Goal: Transaction & Acquisition: Purchase product/service

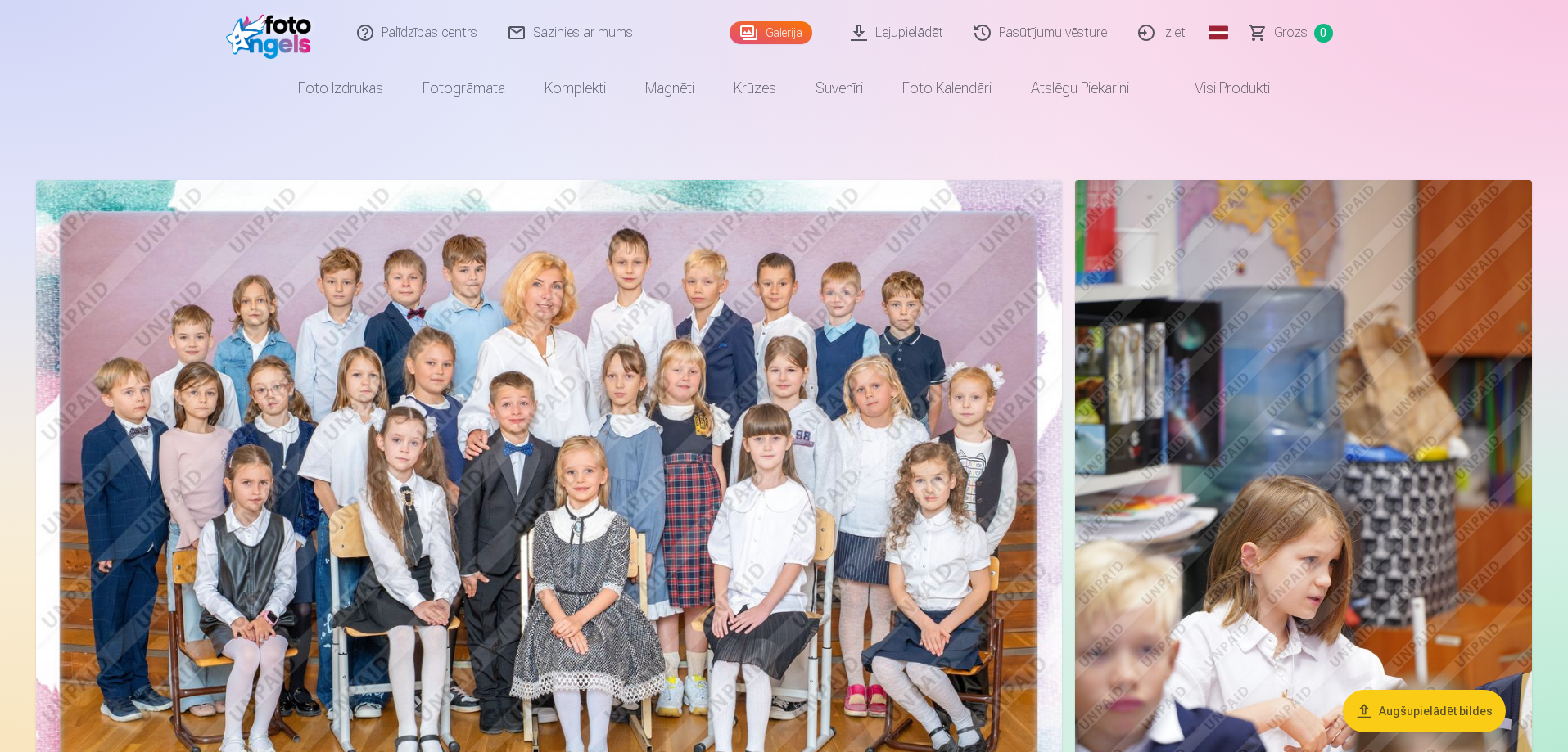
click at [1383, 706] on button "Augšupielādēt bildes" at bounding box center [1424, 711] width 163 height 43
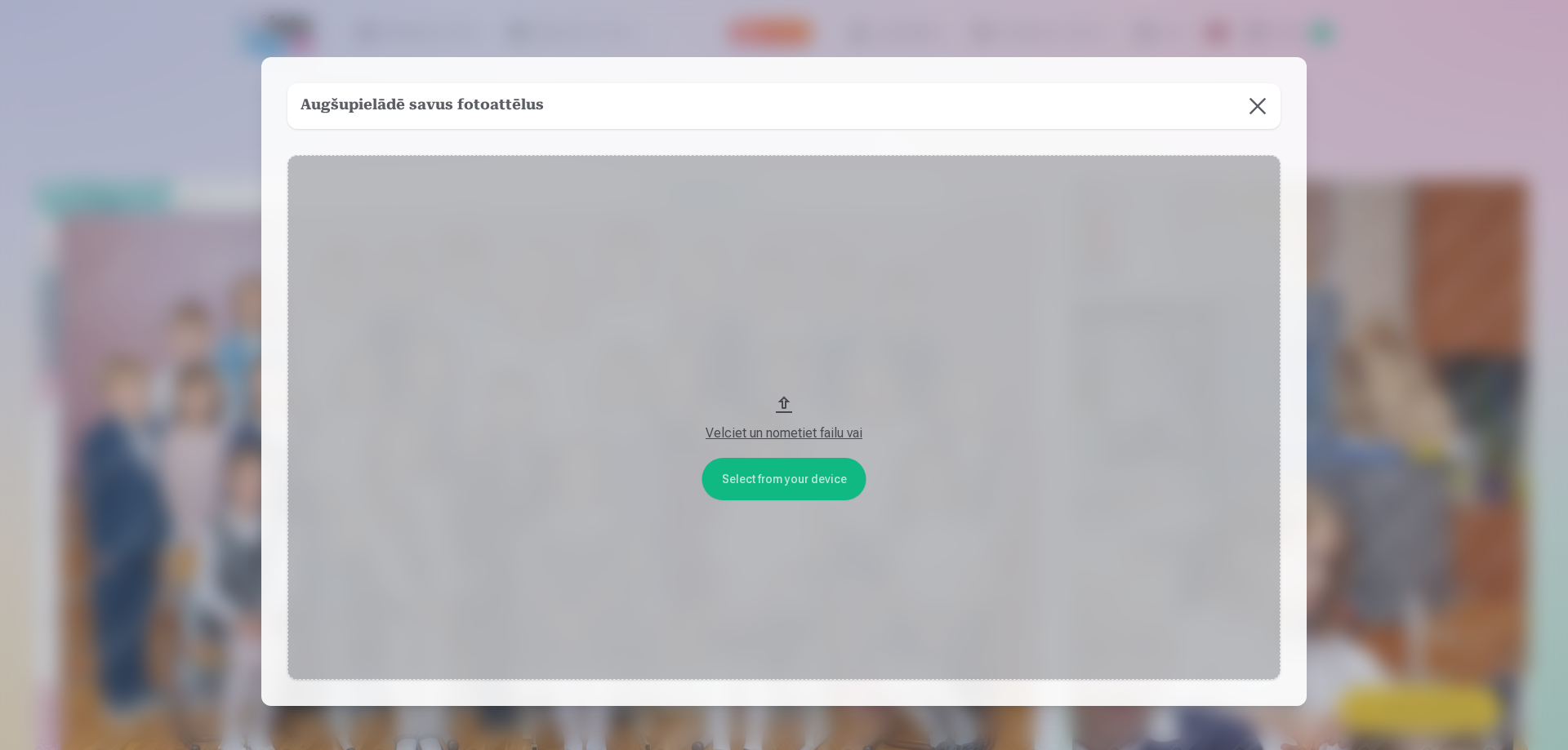
click at [779, 417] on div "Velciet un nometiet failu vai" at bounding box center [784, 428] width 961 height 29
click at [788, 480] on button "Velciet un nometiet failu vai" at bounding box center [784, 417] width 993 height 525
click at [1260, 106] on button at bounding box center [1258, 106] width 46 height 46
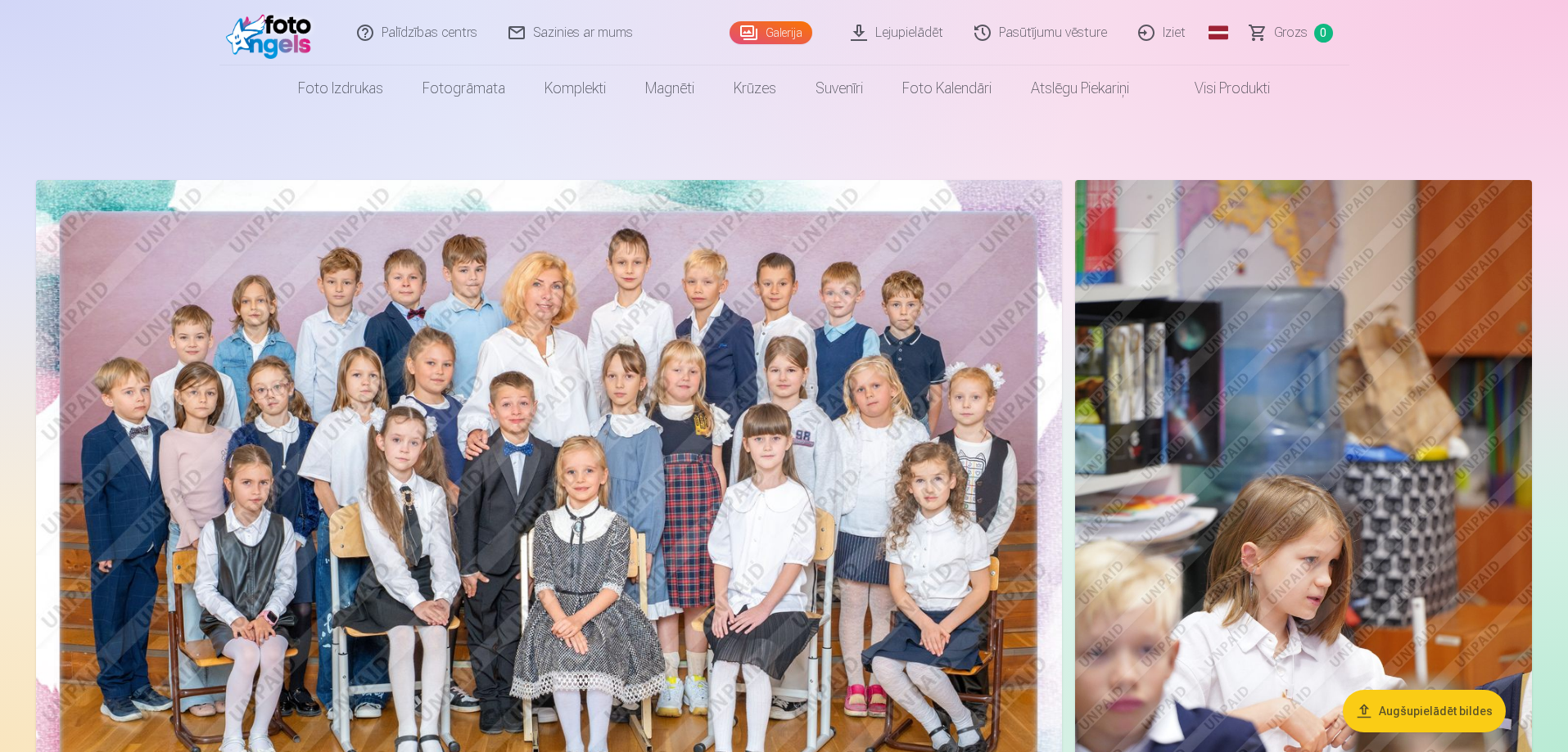
click at [691, 277] on img at bounding box center [549, 522] width 1026 height 684
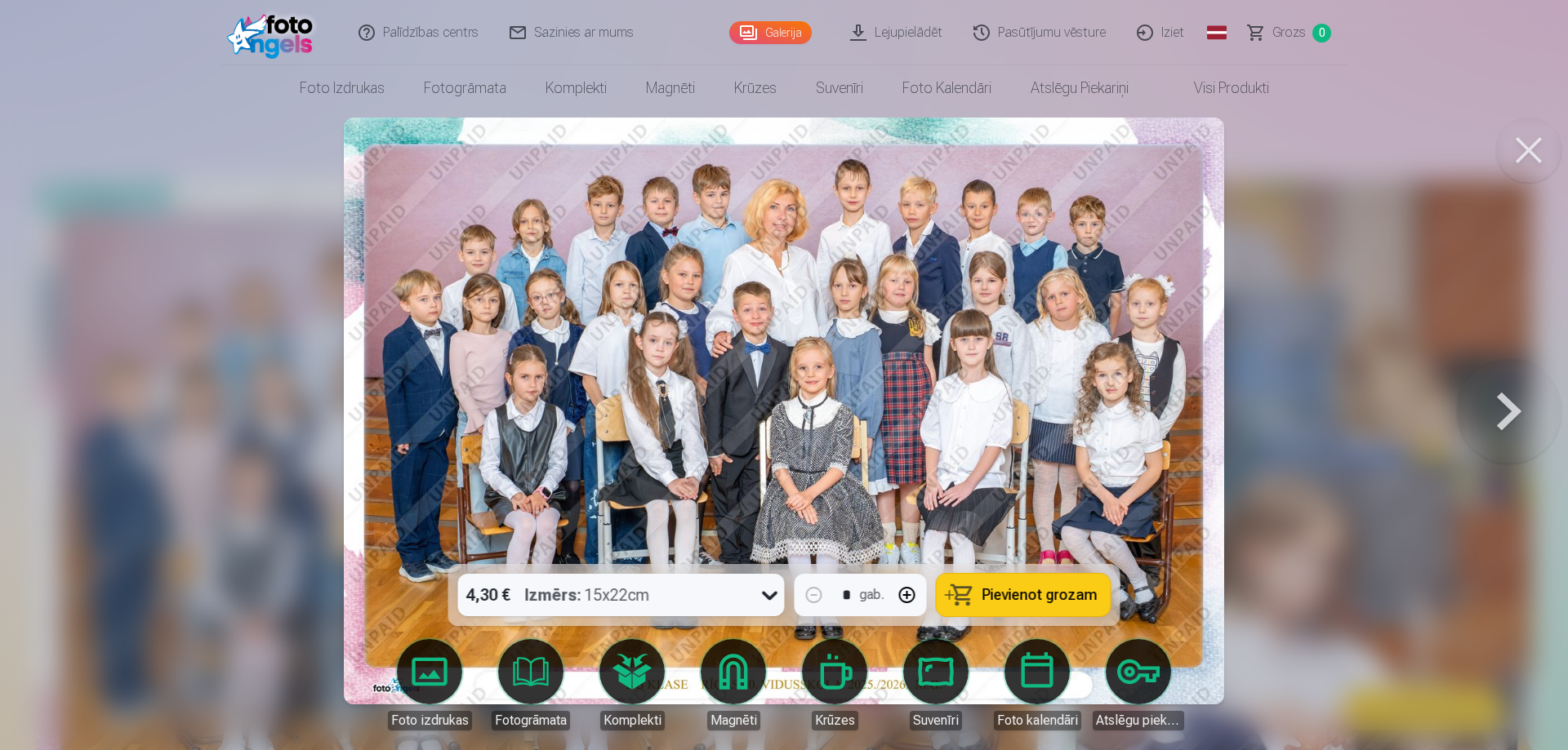
click at [761, 599] on icon at bounding box center [769, 595] width 26 height 26
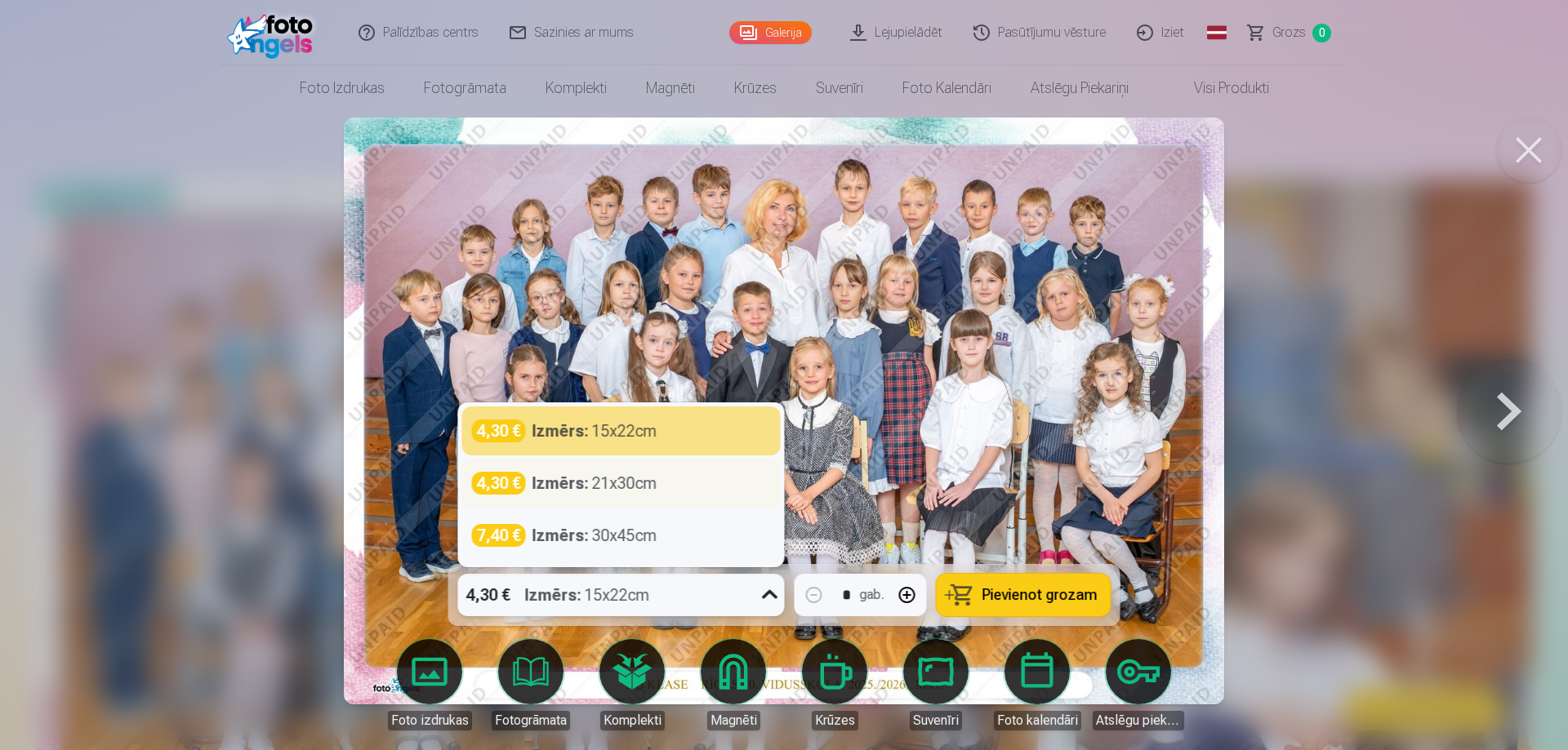
click at [585, 486] on strong "Izmērs :" at bounding box center [561, 483] width 57 height 22
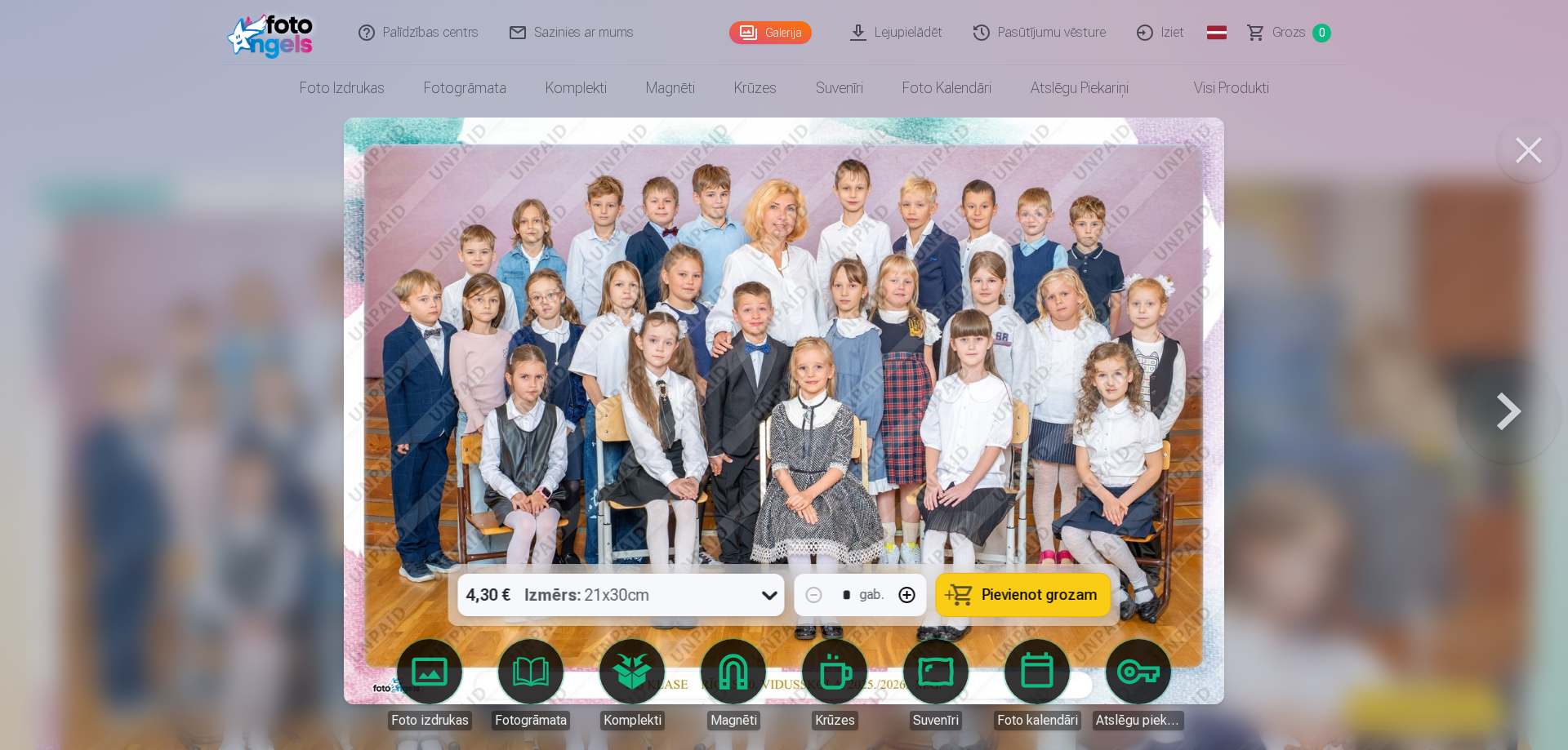
click at [1001, 589] on span "Pievienot grozam" at bounding box center [1040, 595] width 115 height 15
click at [1281, 24] on span "Grozs" at bounding box center [1289, 32] width 33 height 20
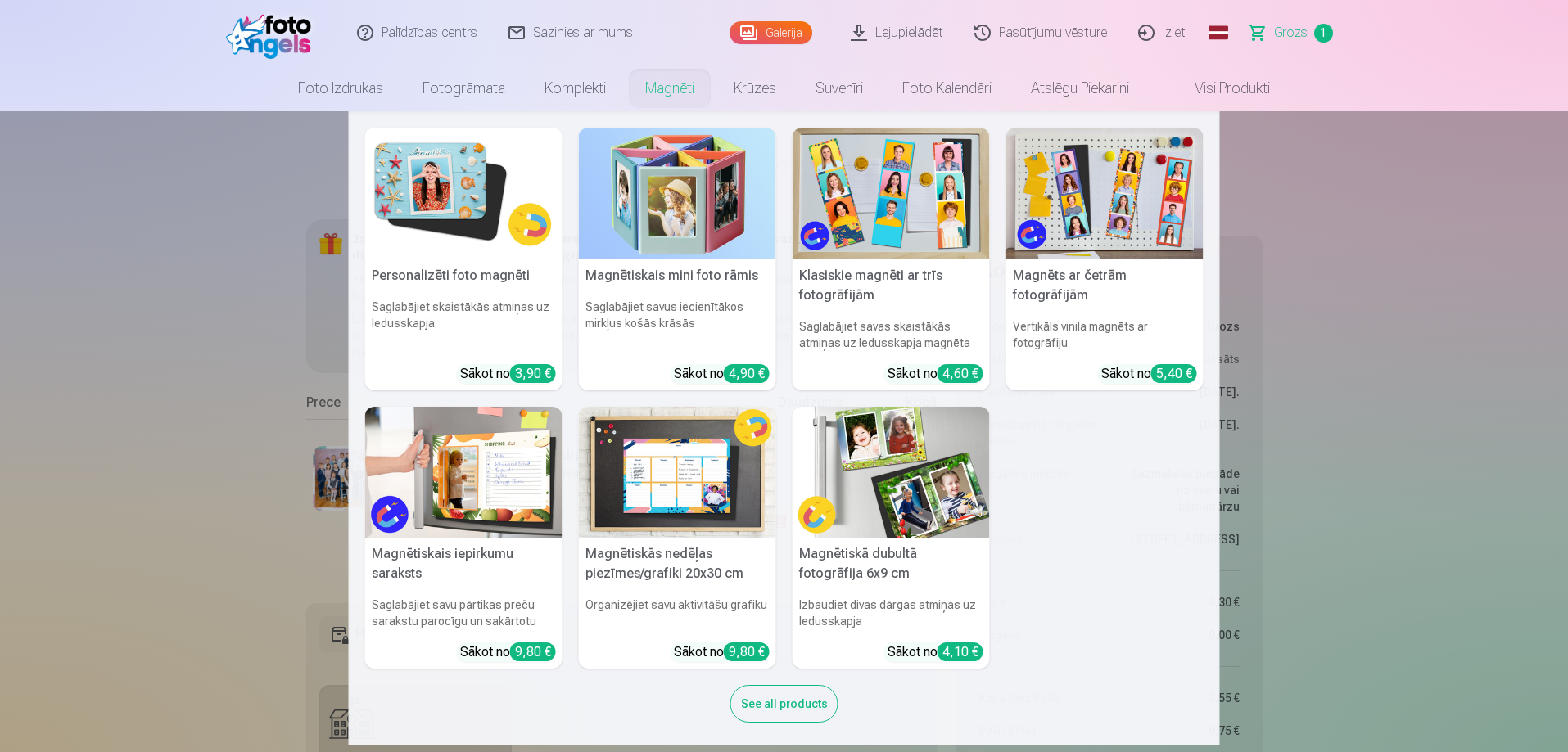
click at [460, 197] on img at bounding box center [464, 193] width 198 height 132
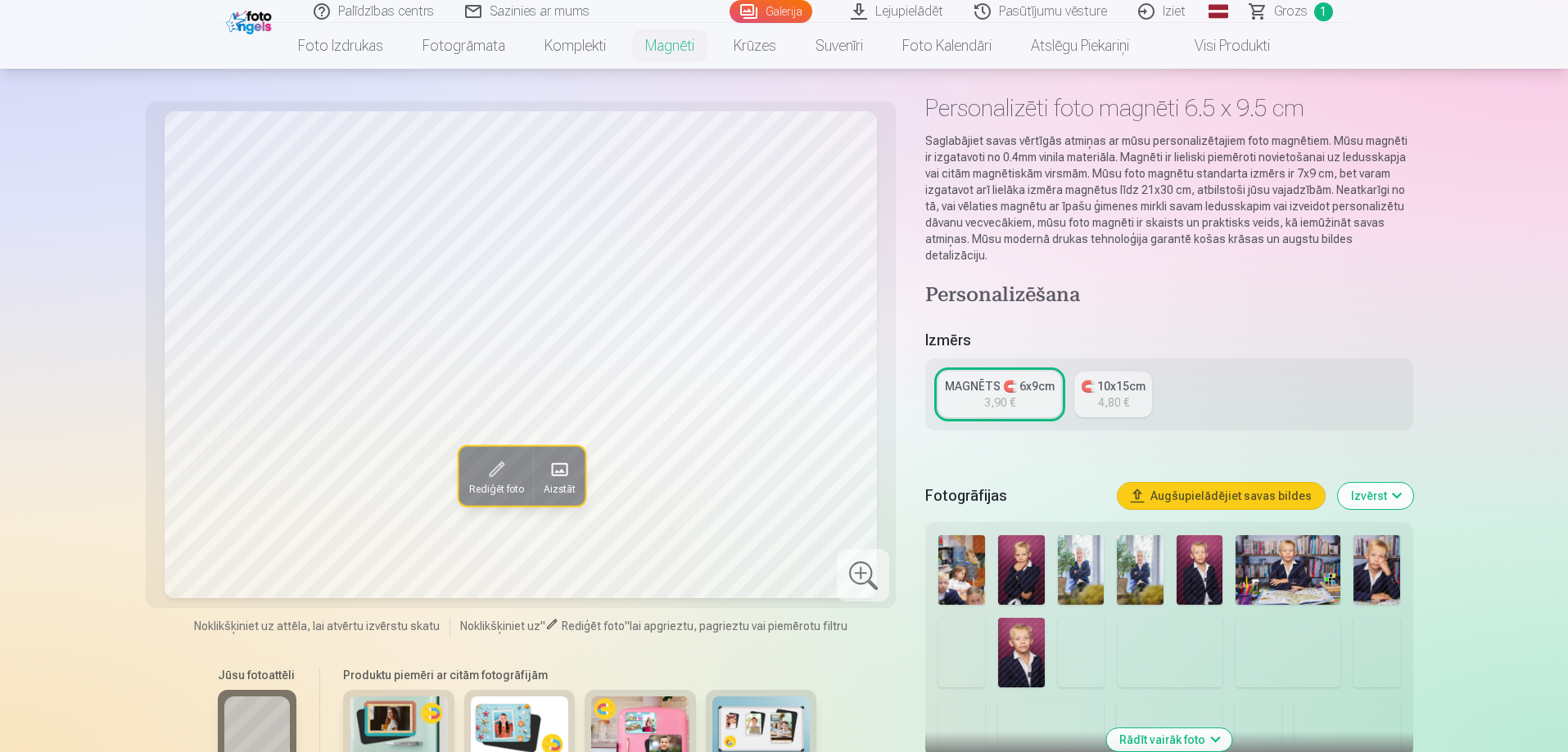
scroll to position [163, 0]
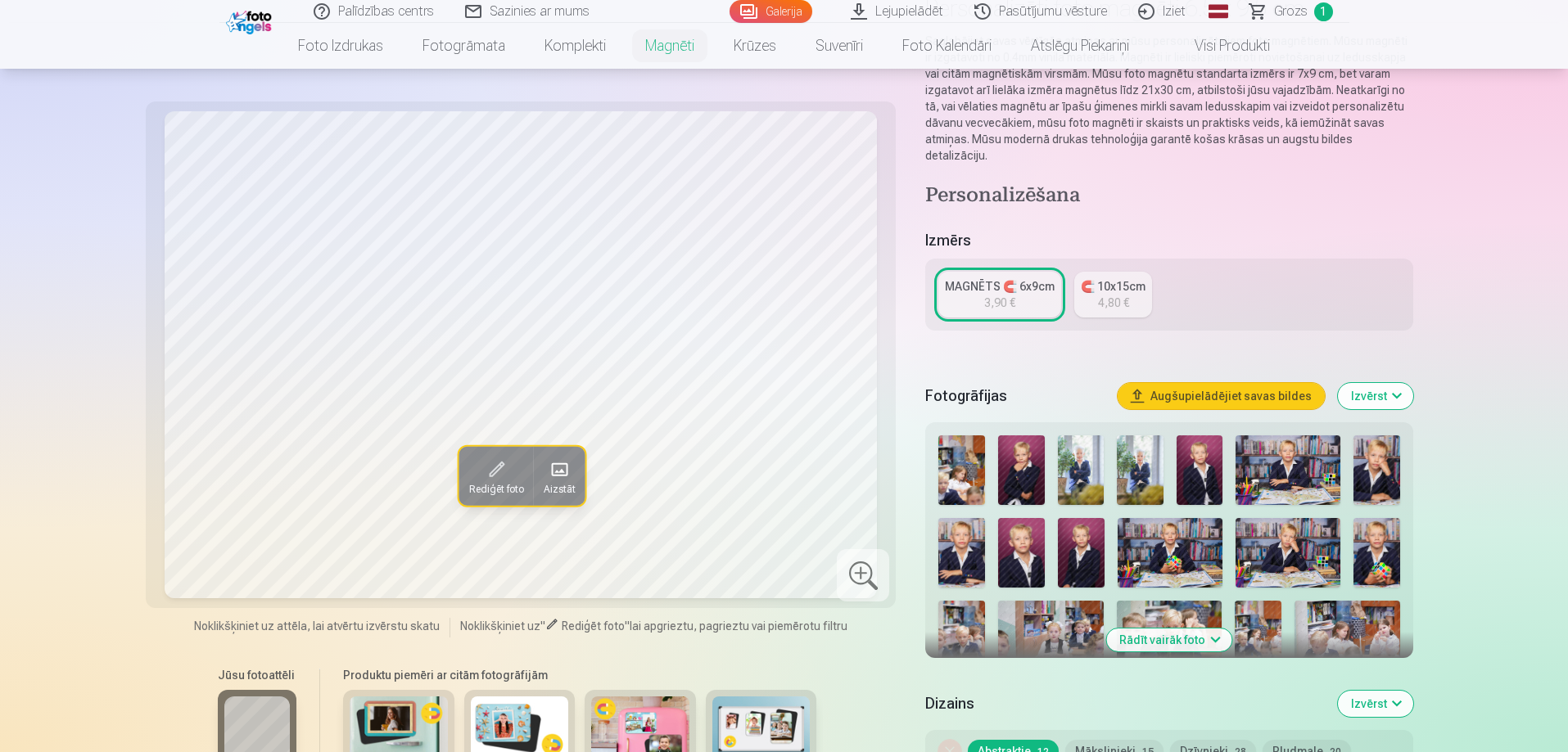
click at [1014, 454] on img at bounding box center [1022, 469] width 47 height 69
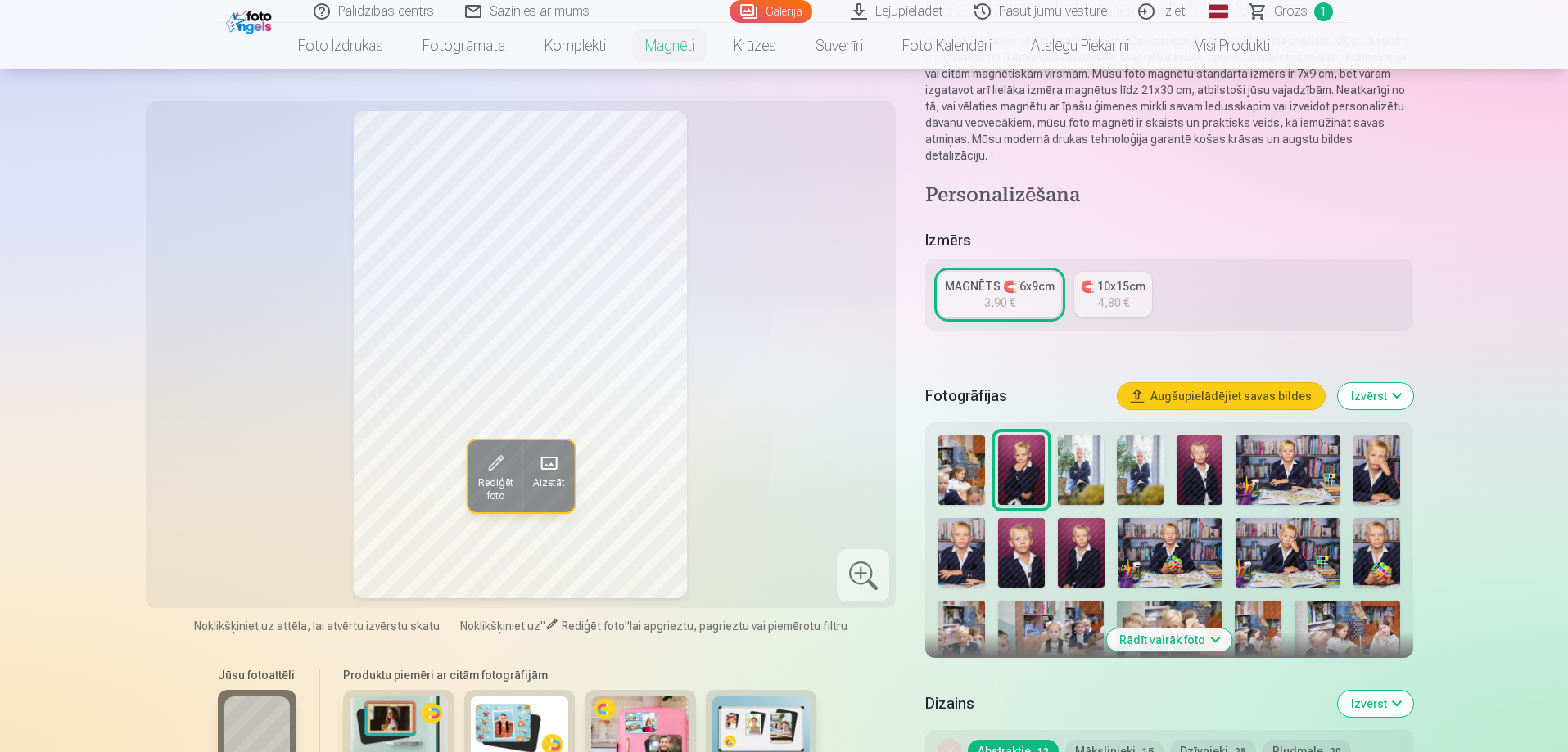
click at [1079, 455] on img at bounding box center [1082, 469] width 47 height 69
click at [1140, 453] on img at bounding box center [1140, 469] width 47 height 69
click at [1179, 453] on img at bounding box center [1200, 469] width 47 height 69
click at [1265, 468] on img at bounding box center [1288, 469] width 104 height 69
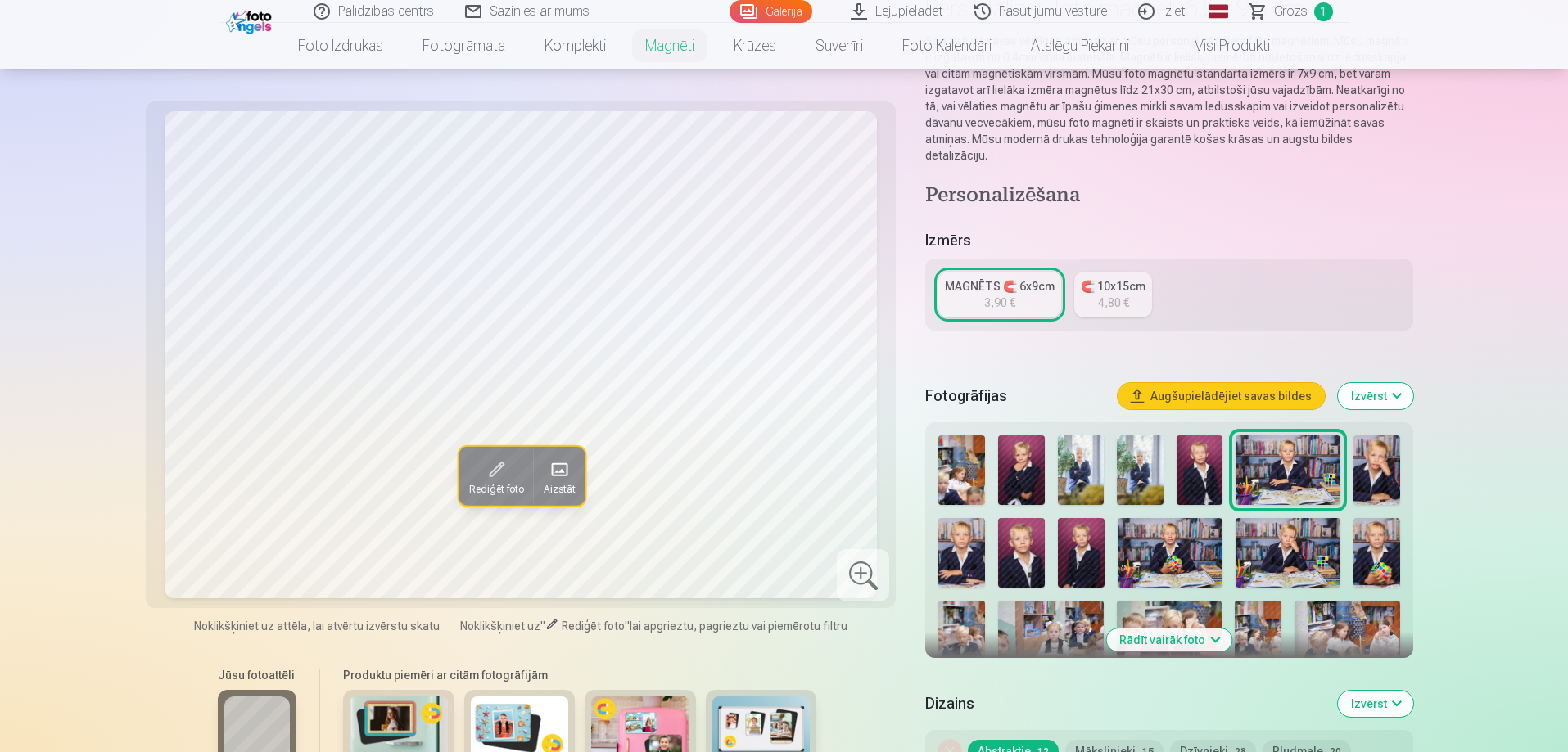
click at [1380, 461] on img at bounding box center [1377, 469] width 47 height 69
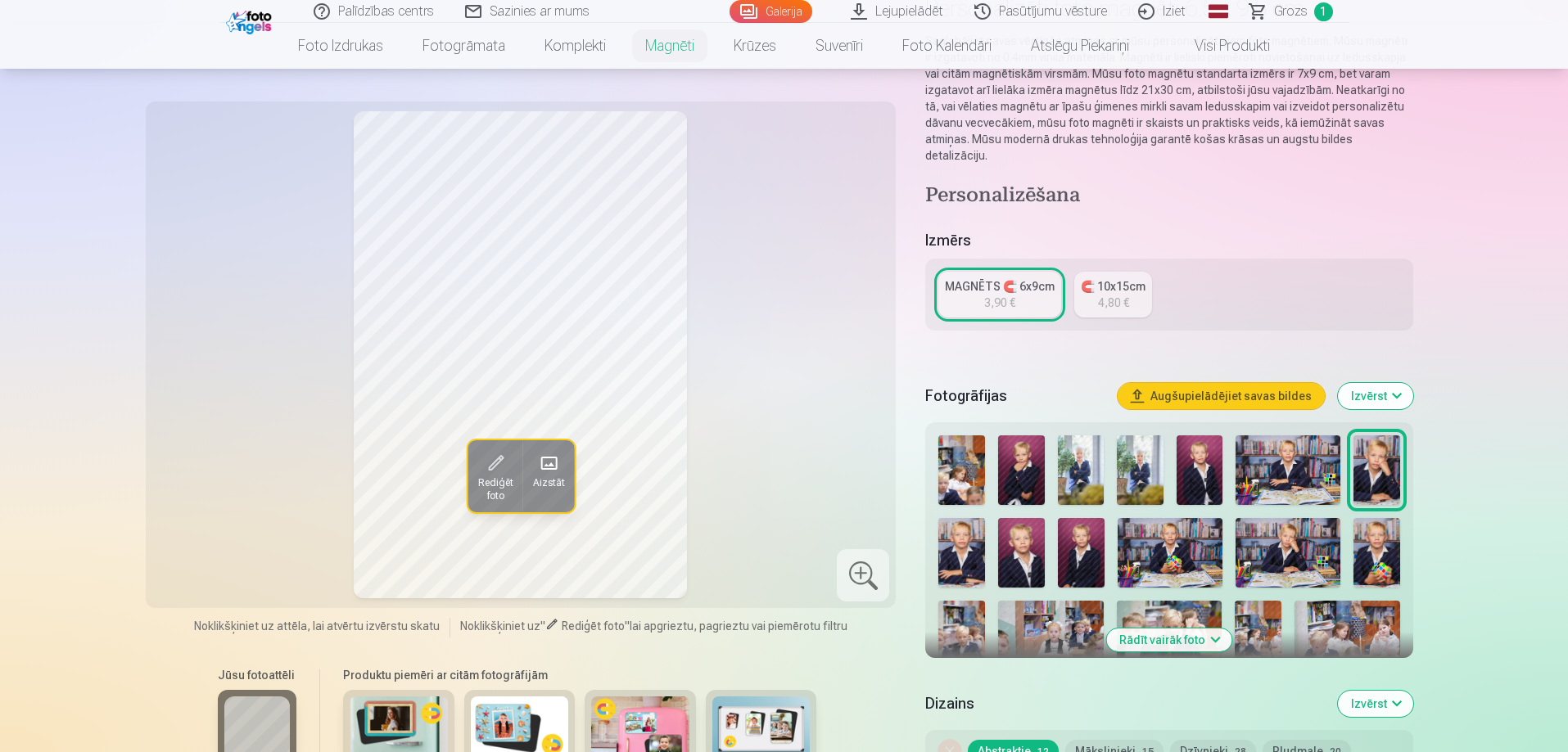
click at [965, 544] on img at bounding box center [962, 553] width 47 height 69
click at [1031, 539] on img at bounding box center [1022, 553] width 47 height 69
click at [1081, 524] on img at bounding box center [1082, 553] width 47 height 69
click at [1173, 530] on img at bounding box center [1170, 553] width 105 height 69
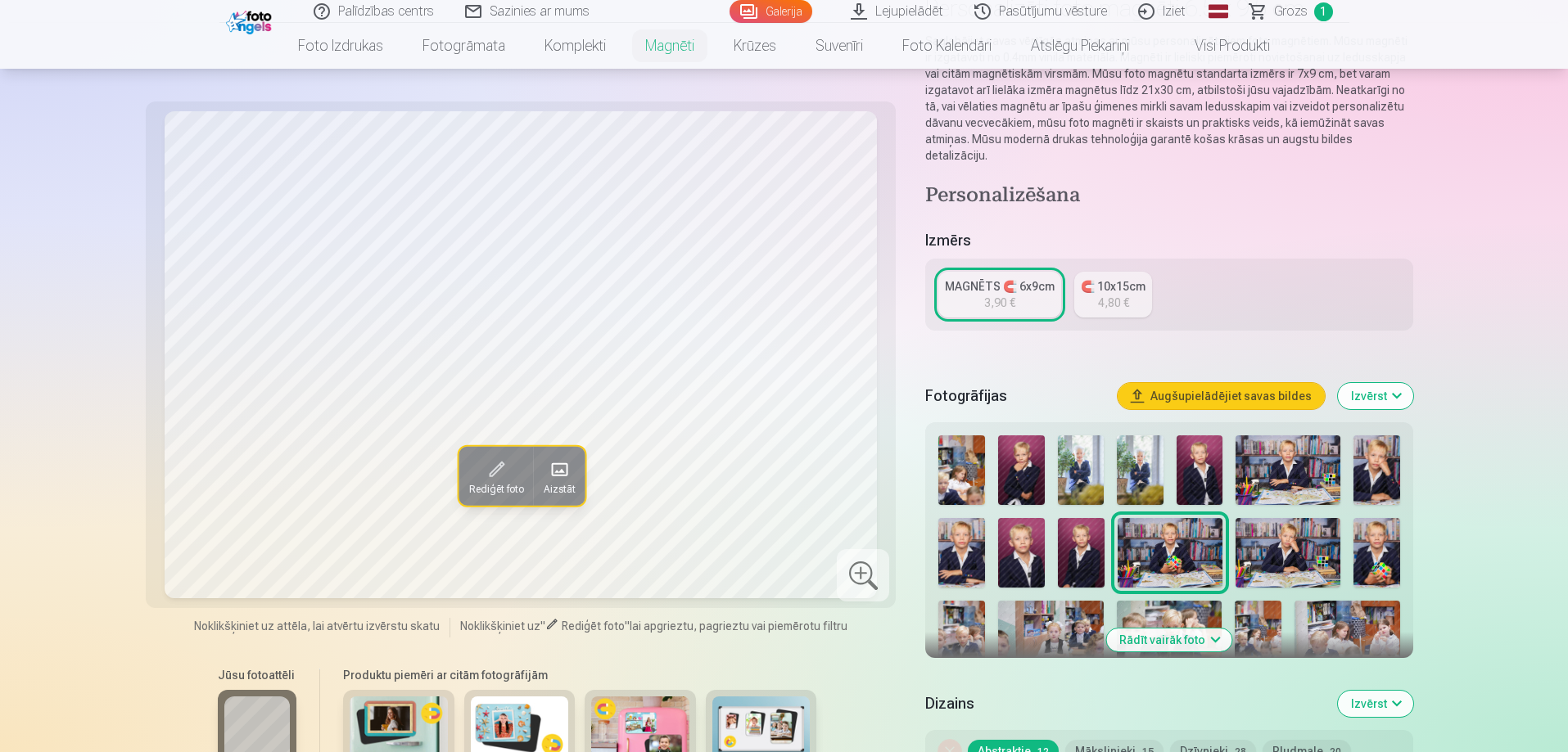
click at [1259, 535] on img at bounding box center [1289, 553] width 105 height 69
click at [1385, 533] on img at bounding box center [1377, 553] width 47 height 69
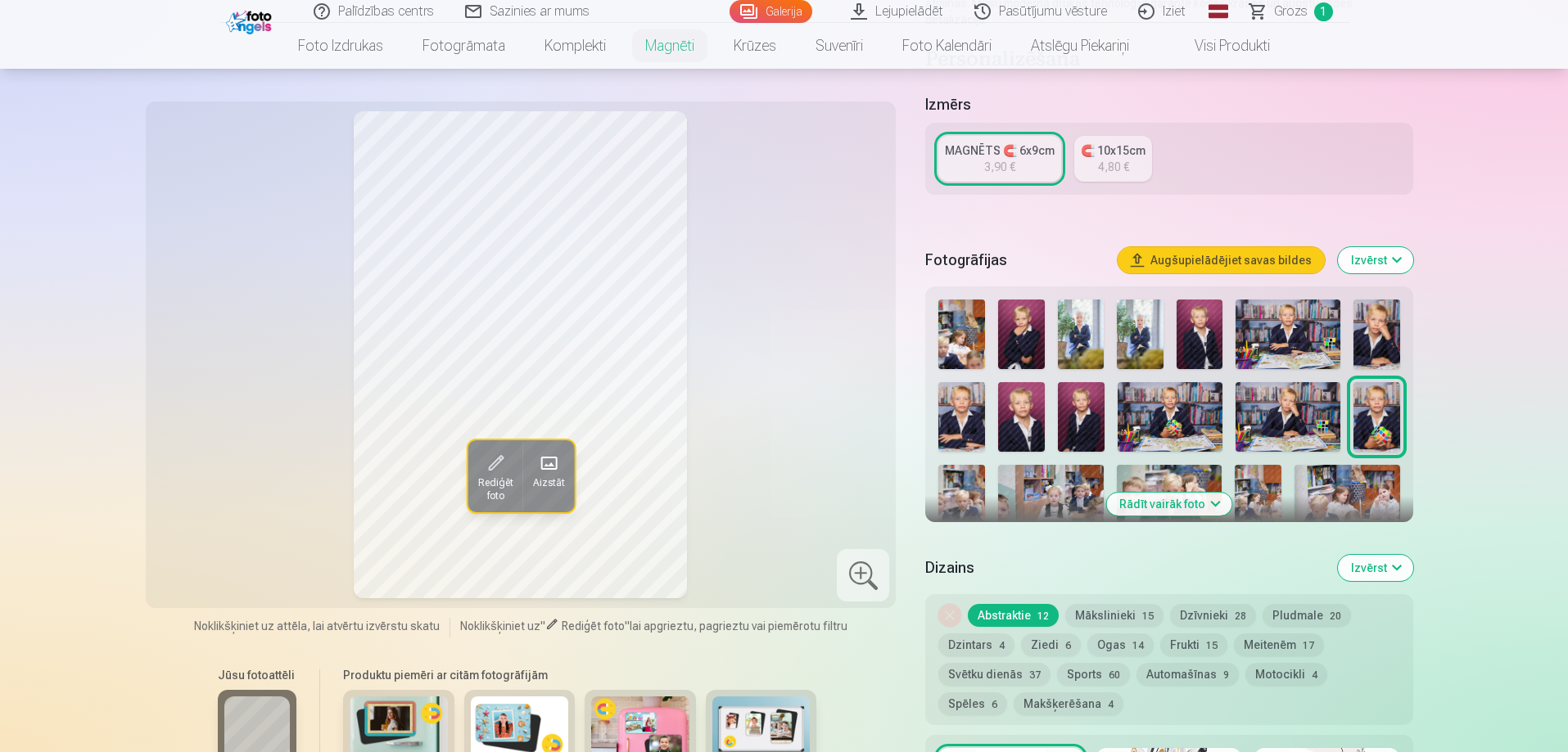
scroll to position [328, 0]
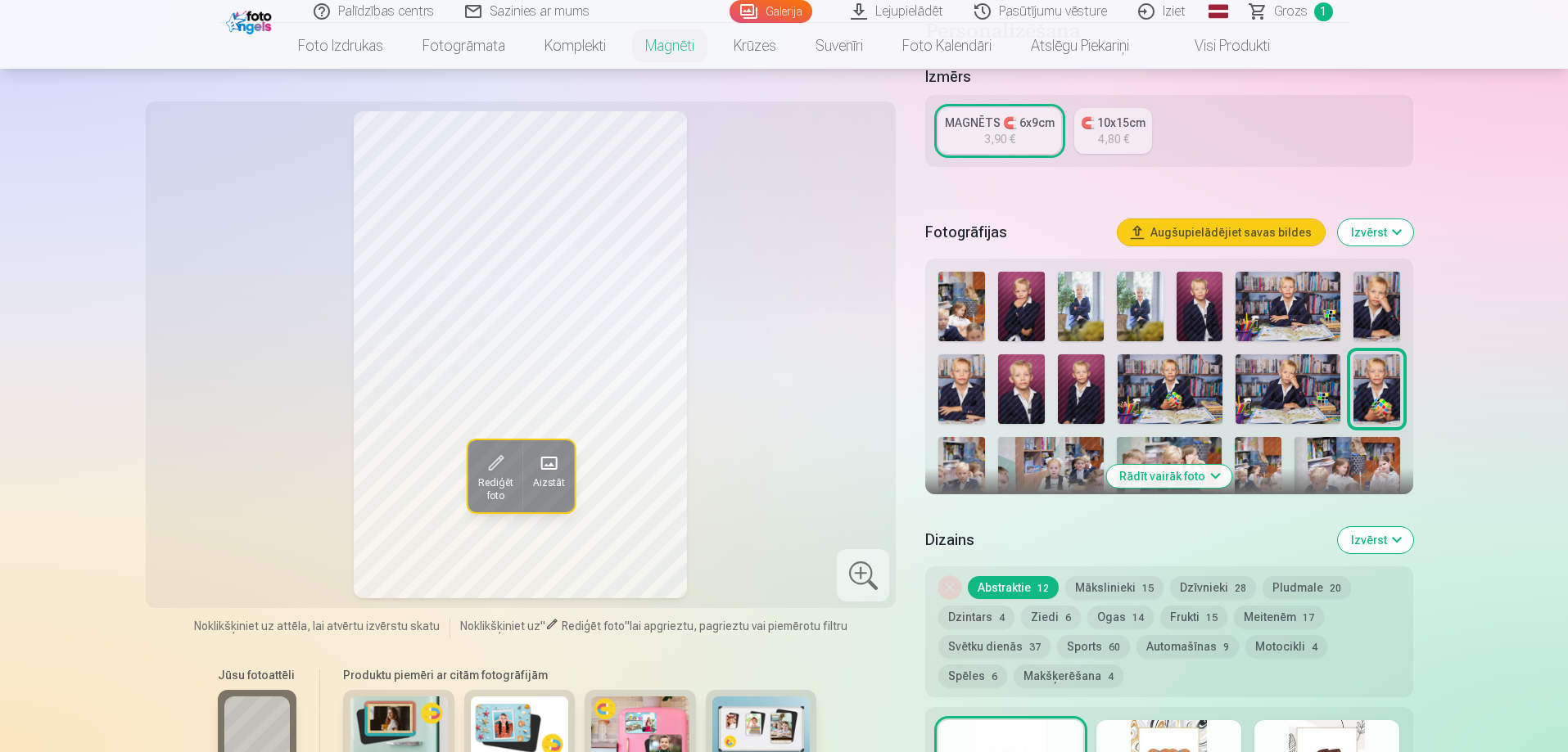
click at [1206, 466] on button "Rādīt vairāk foto" at bounding box center [1169, 476] width 125 height 23
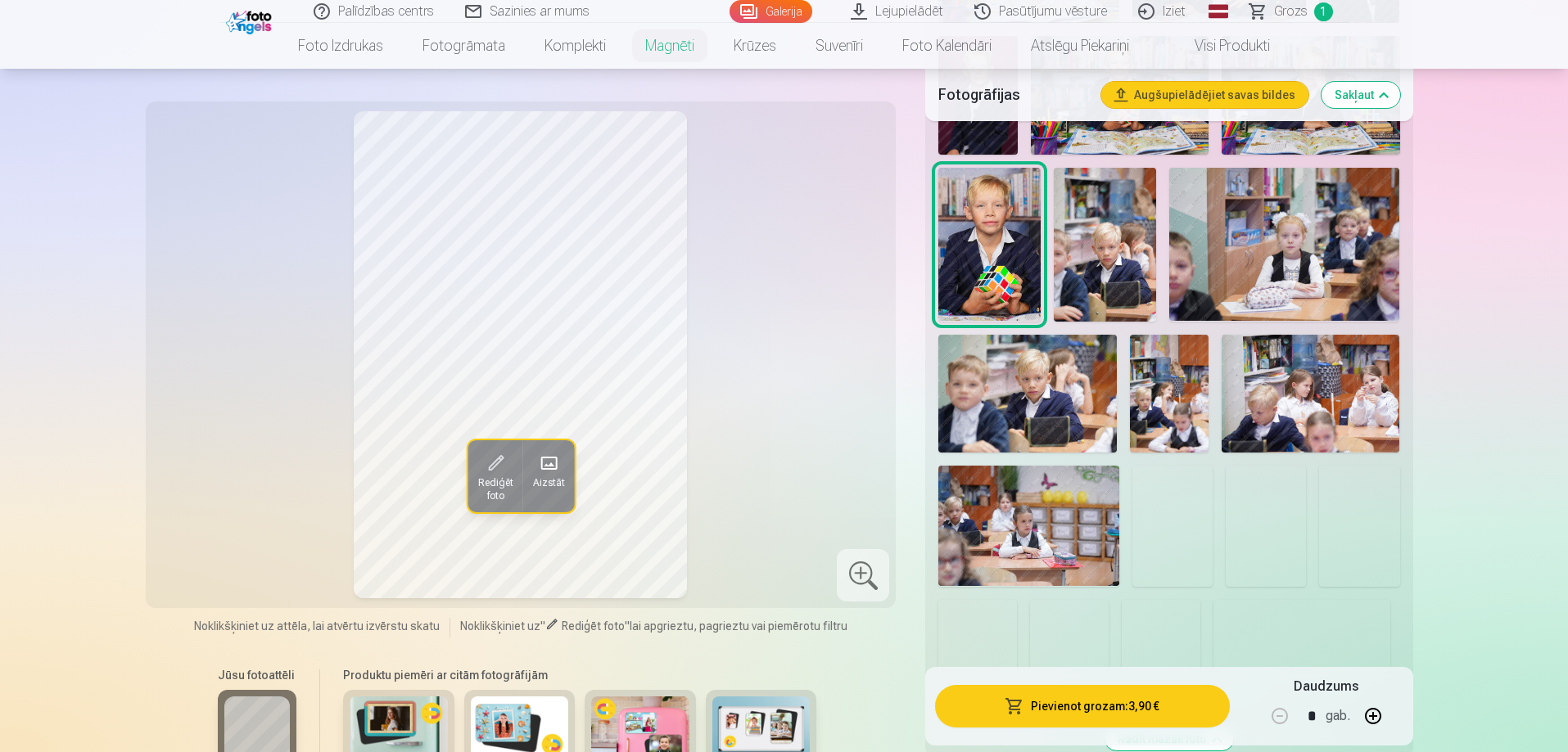
scroll to position [819, 0]
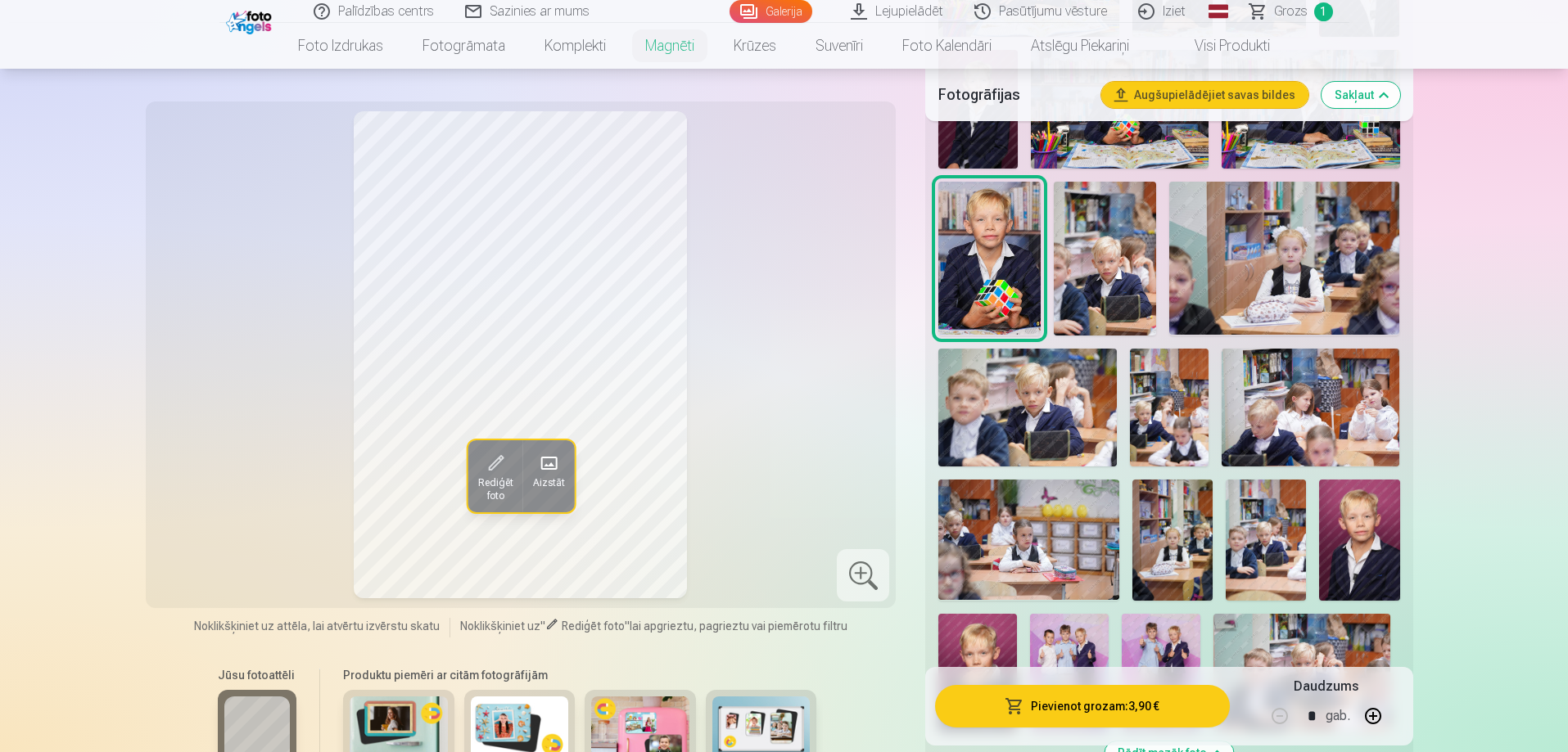
click at [1089, 265] on img at bounding box center [1105, 258] width 103 height 154
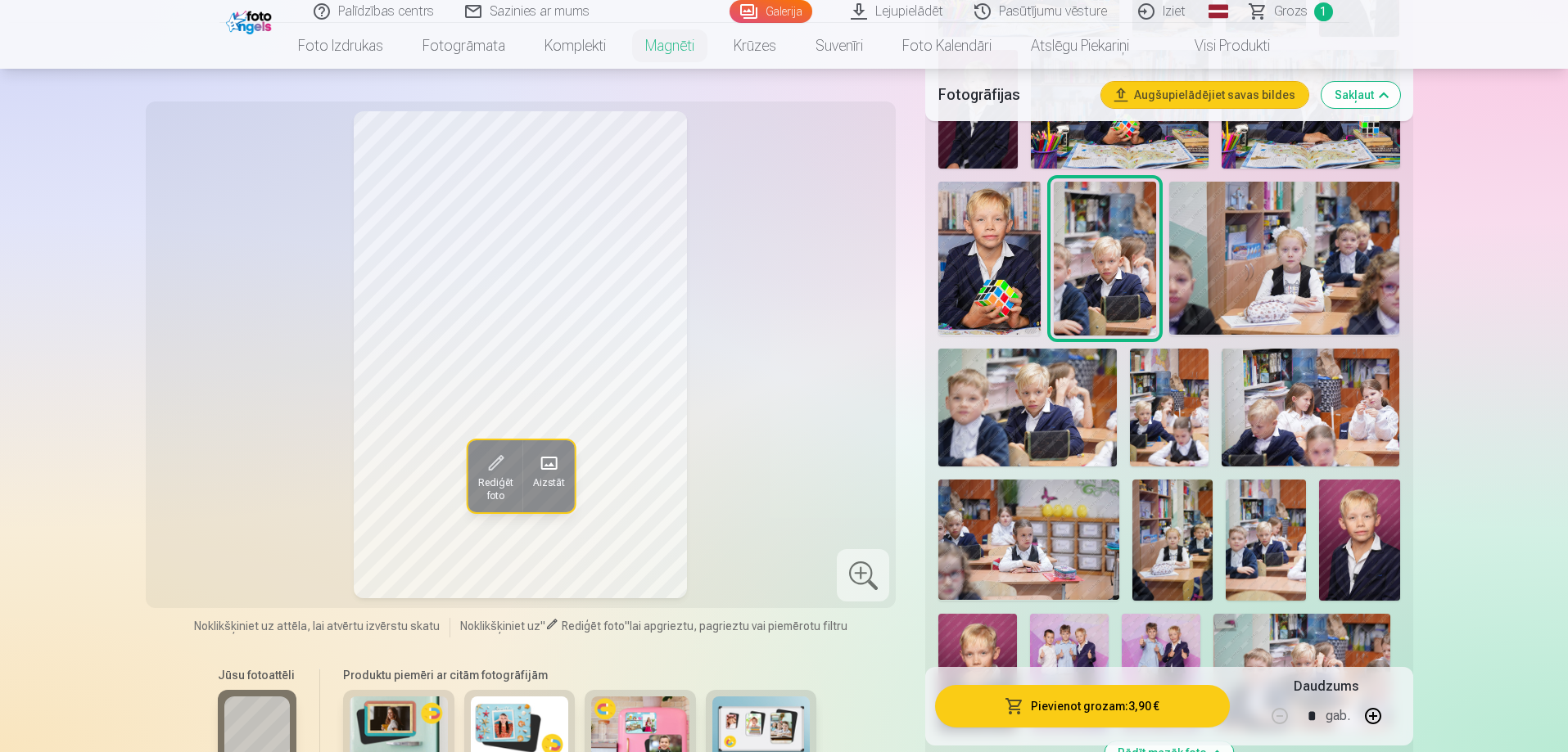
click at [1092, 403] on img at bounding box center [1027, 408] width 178 height 118
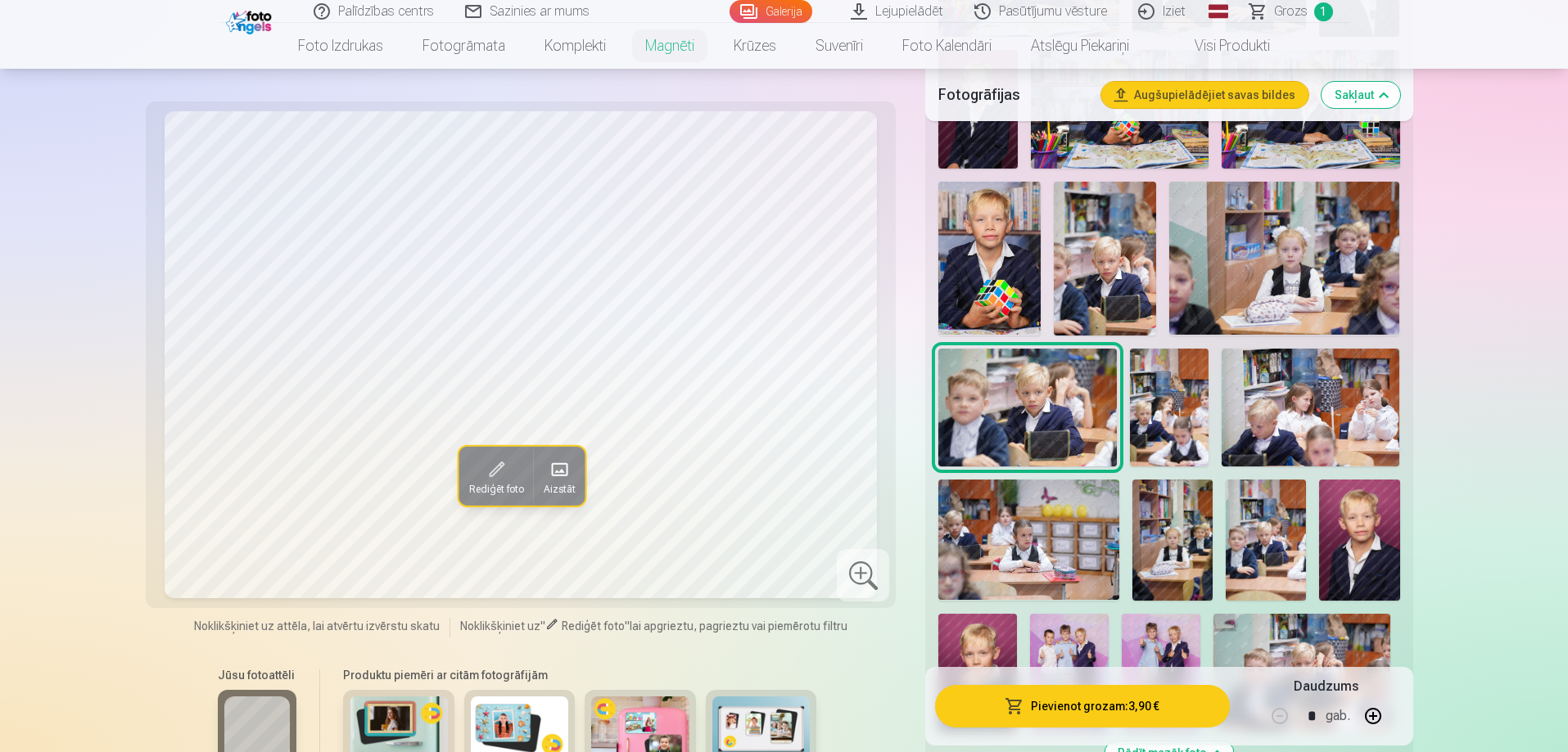
click at [1159, 406] on img at bounding box center [1169, 408] width 79 height 118
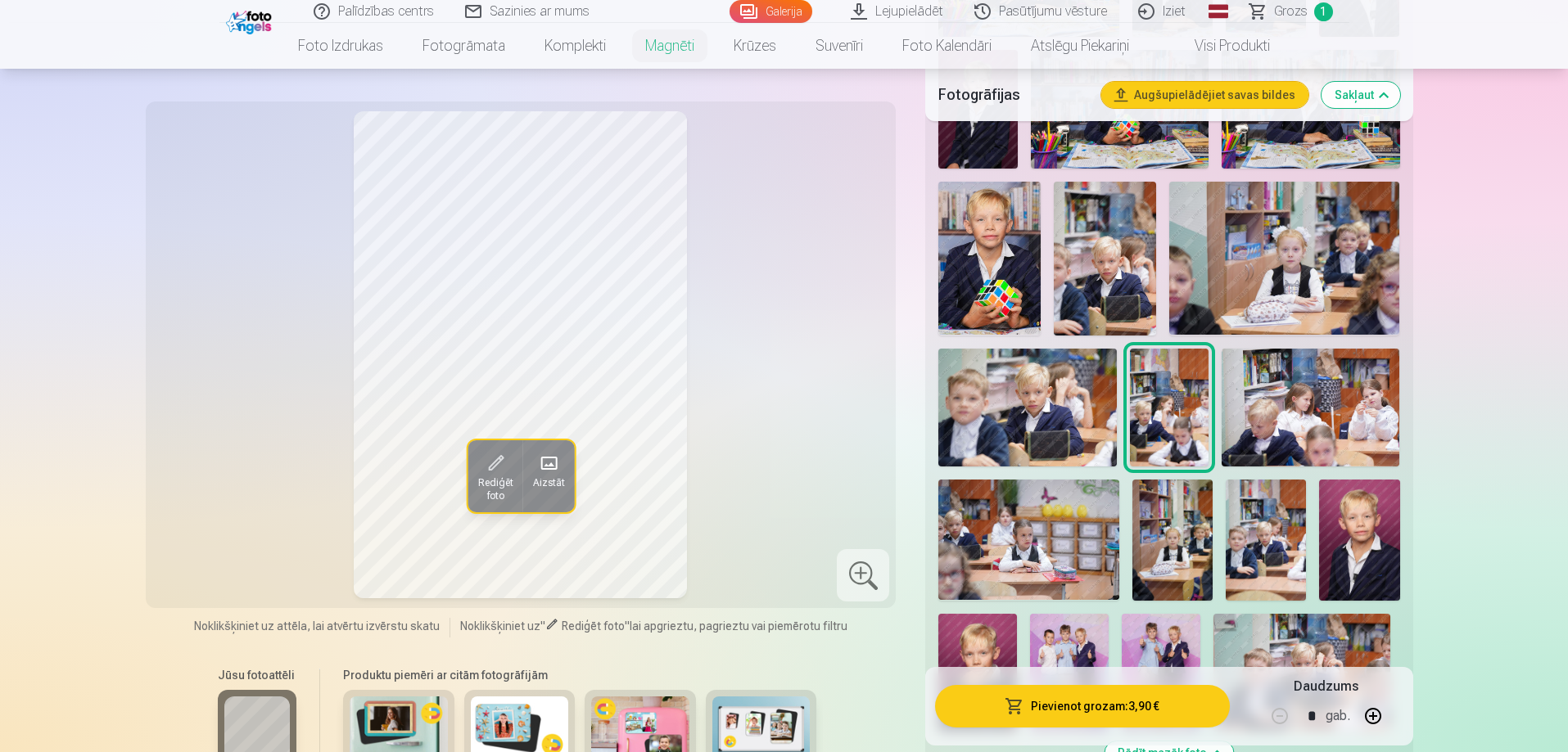
click at [1272, 400] on img at bounding box center [1310, 408] width 178 height 118
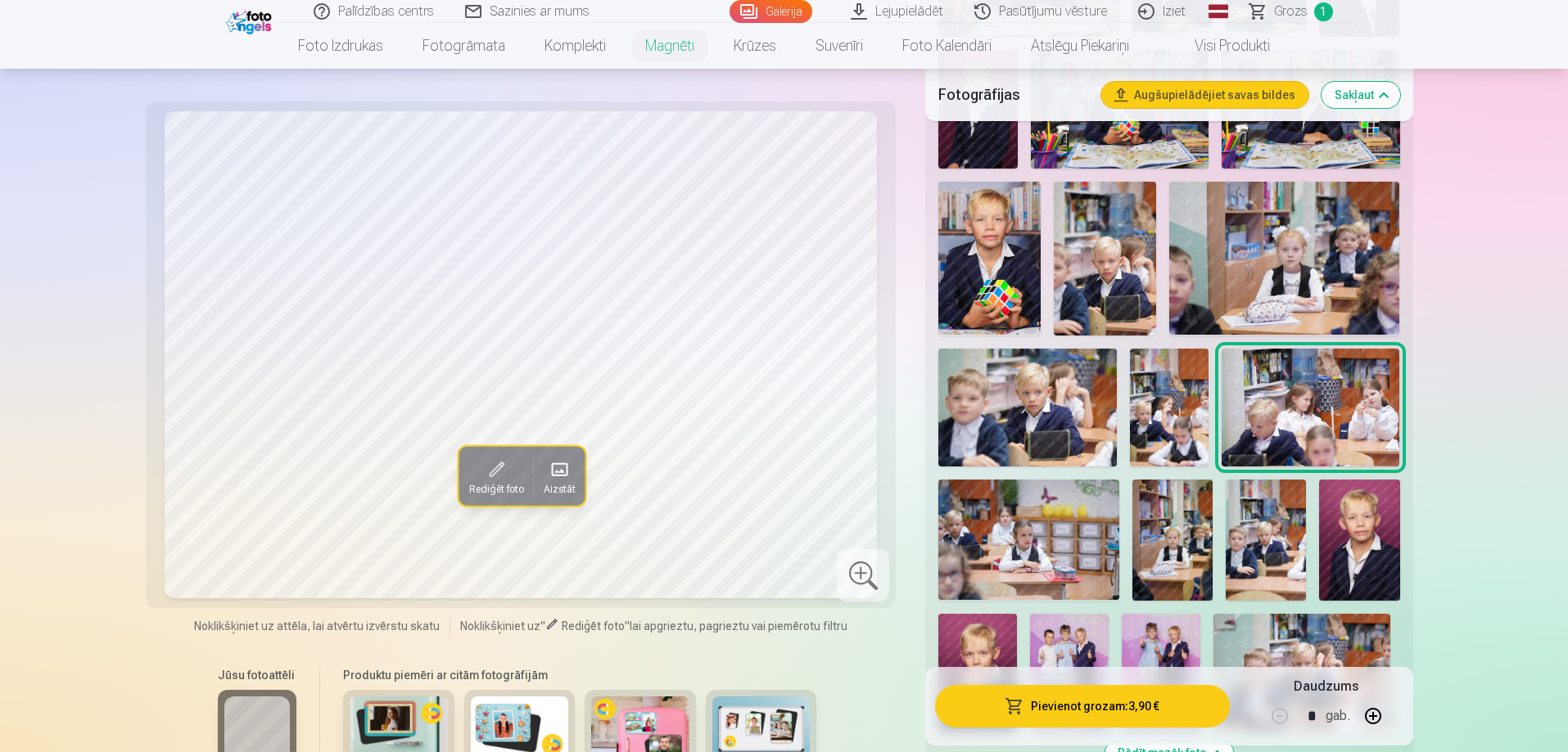
click at [994, 514] on img at bounding box center [1028, 539] width 181 height 120
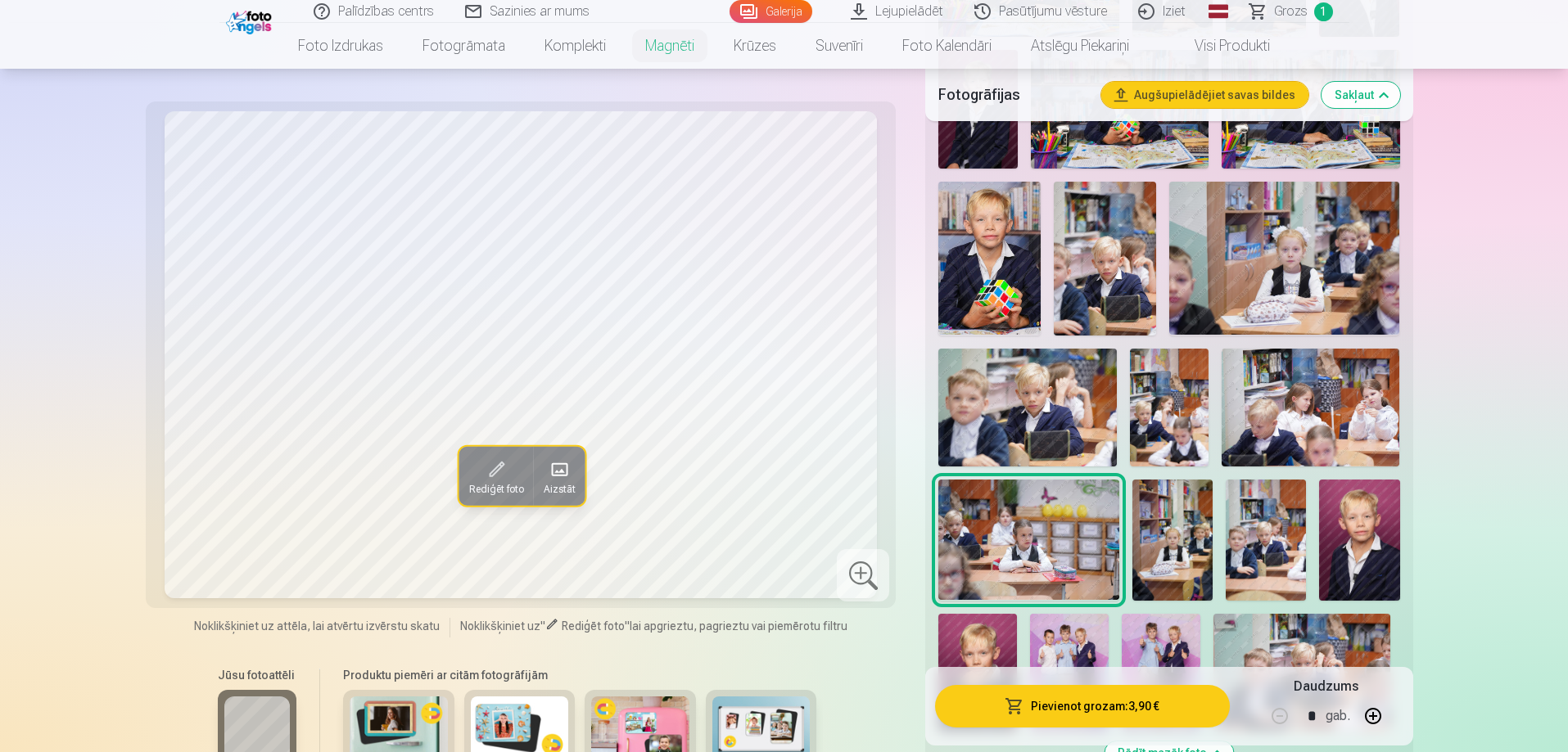
click at [1176, 519] on img at bounding box center [1173, 539] width 80 height 120
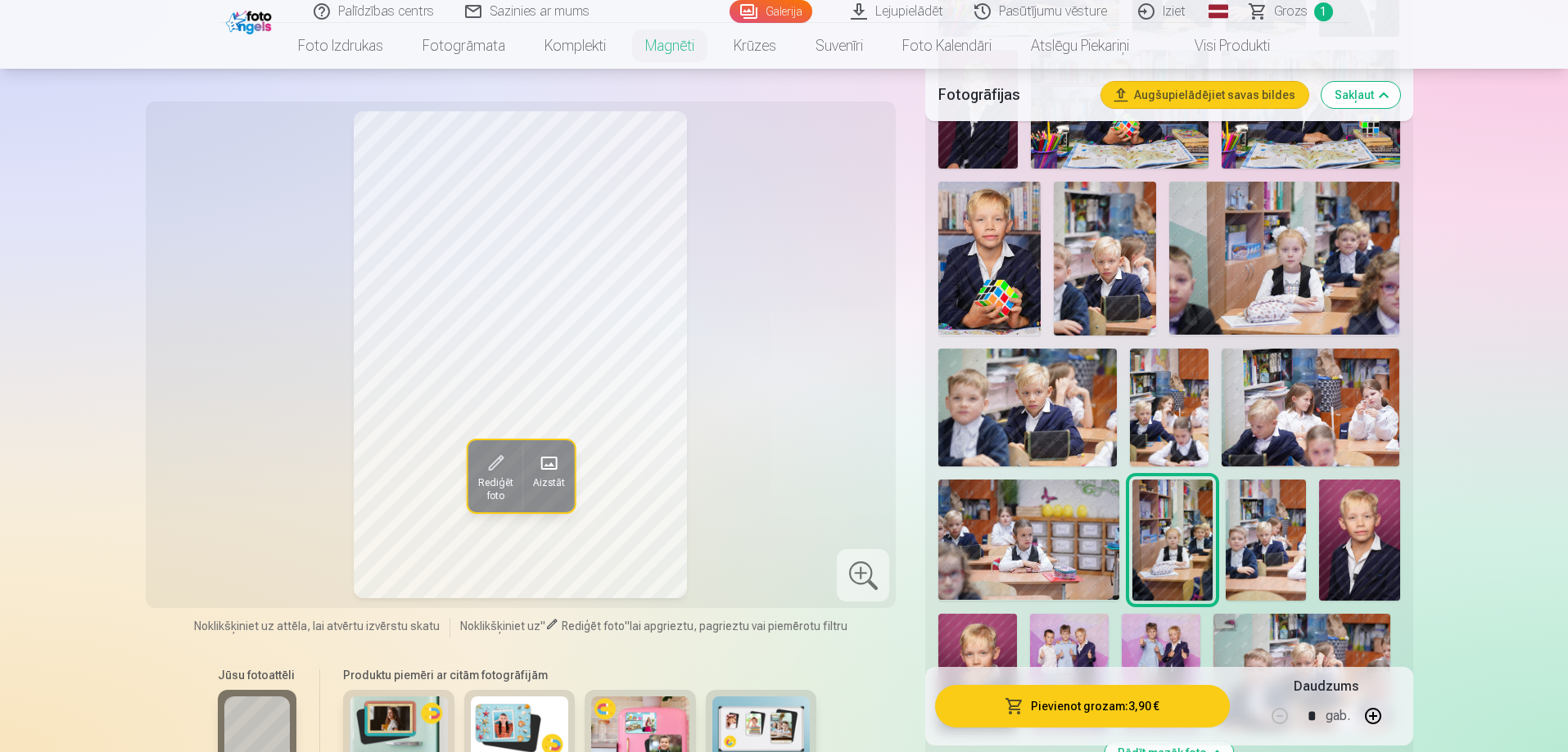
click at [1278, 511] on img at bounding box center [1266, 539] width 80 height 120
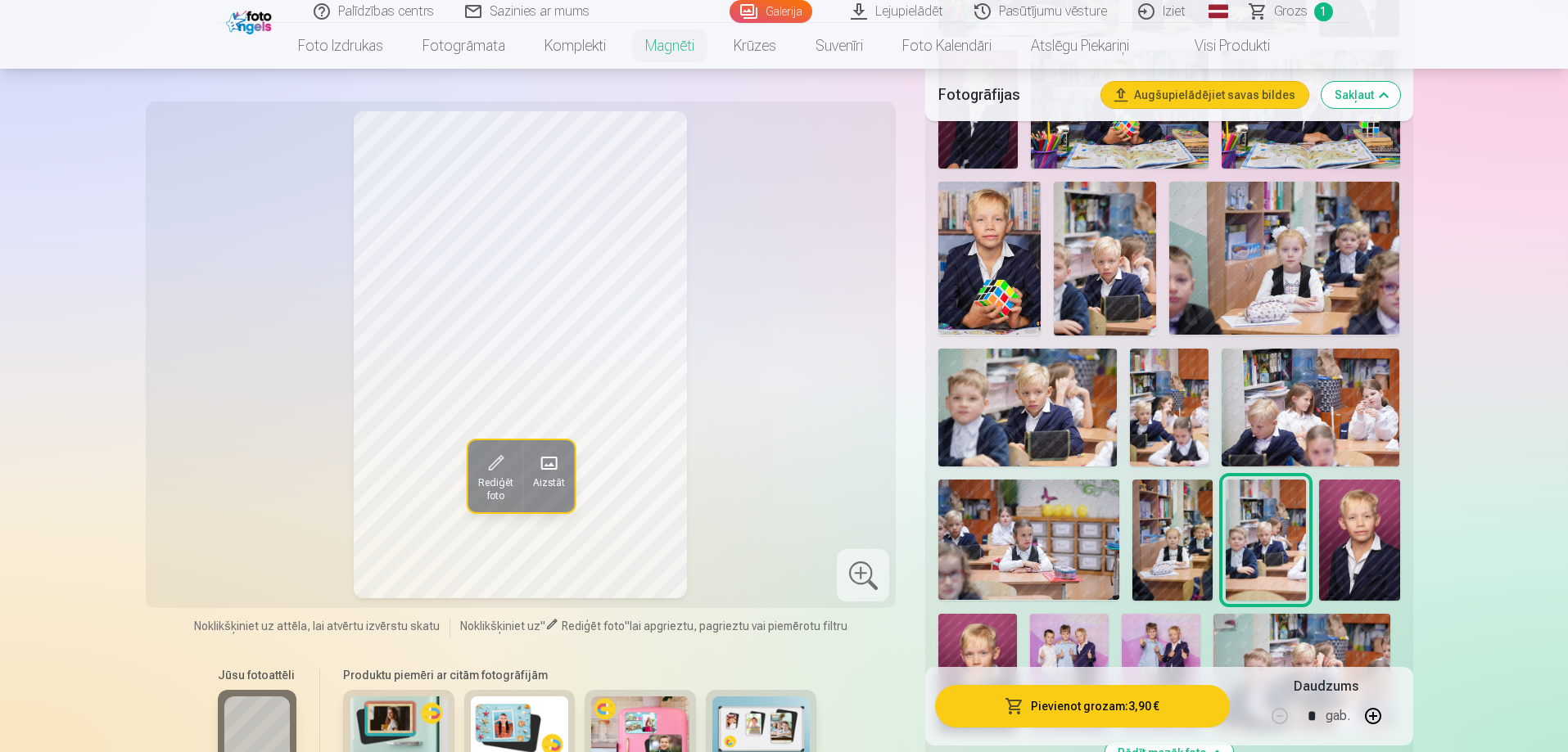
click at [1384, 521] on img at bounding box center [1359, 539] width 80 height 120
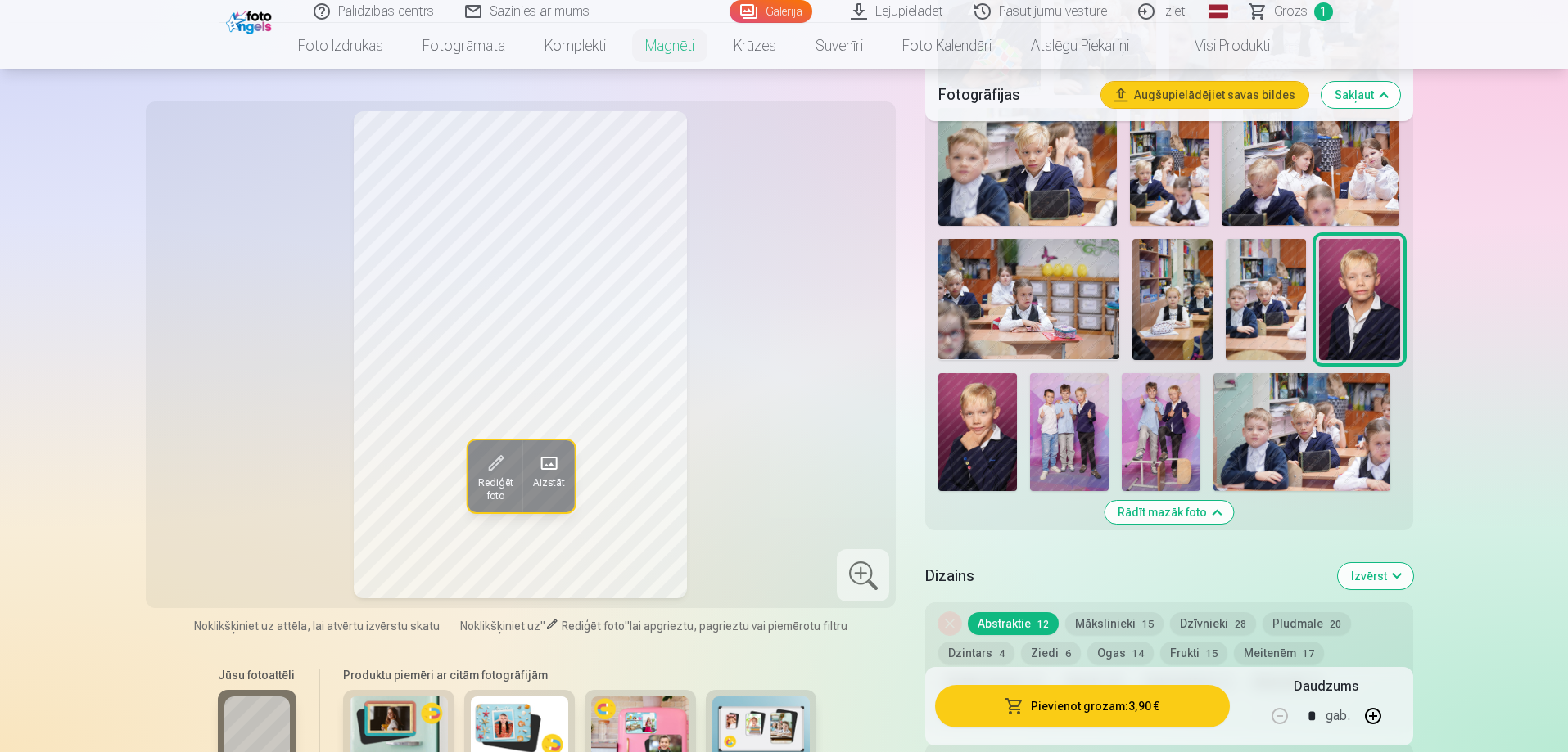
scroll to position [1065, 0]
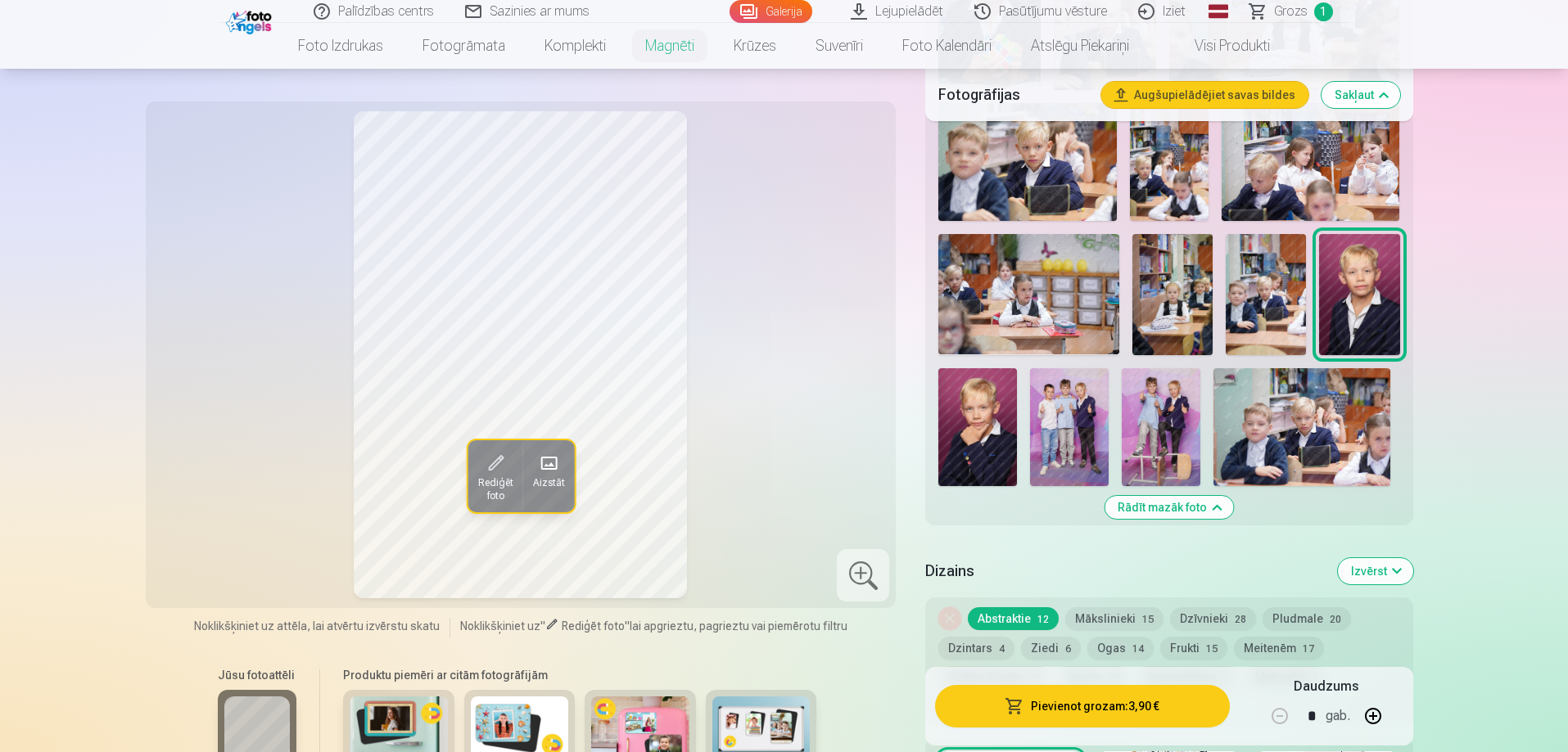
click at [993, 436] on img at bounding box center [977, 427] width 78 height 118
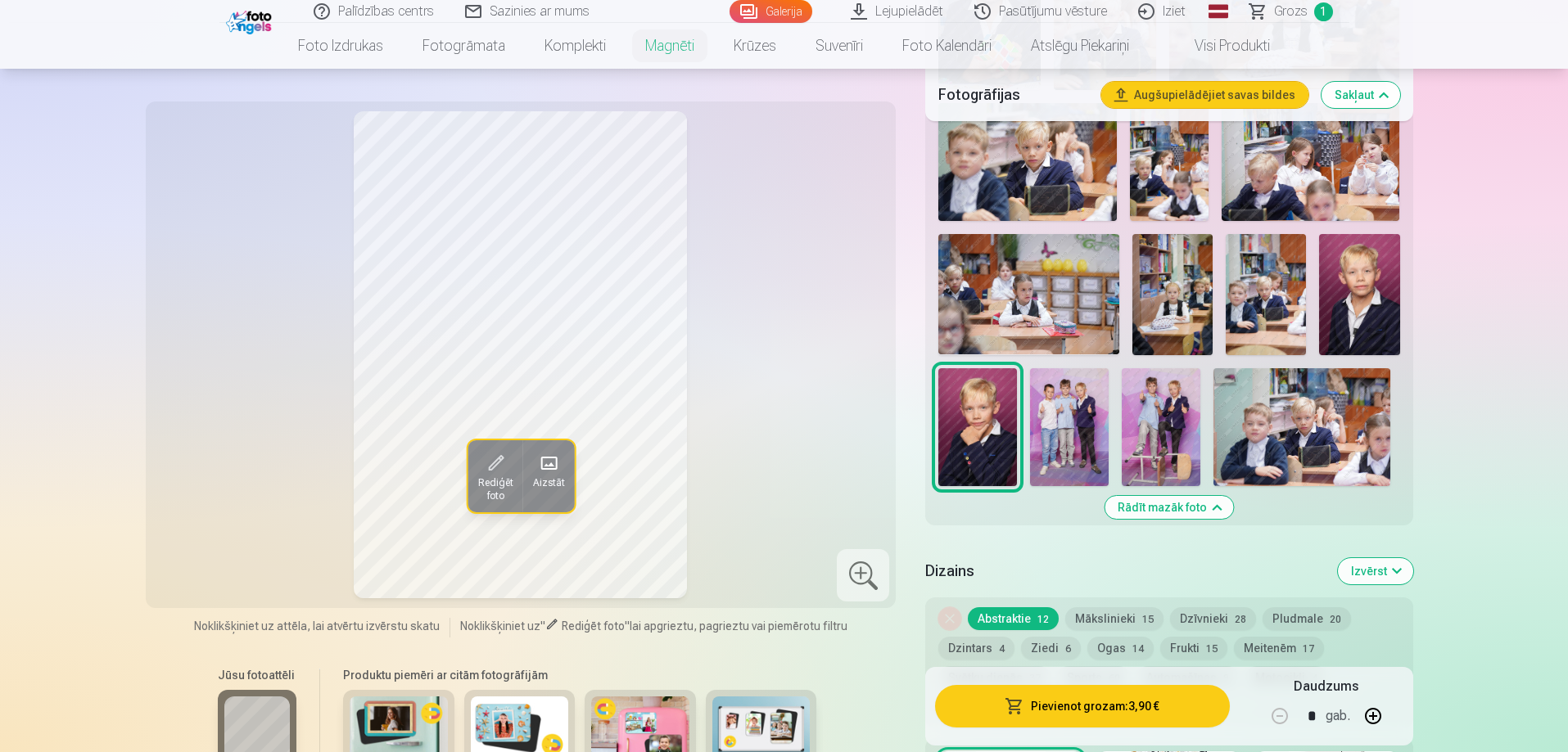
click at [1077, 420] on img at bounding box center [1069, 427] width 78 height 118
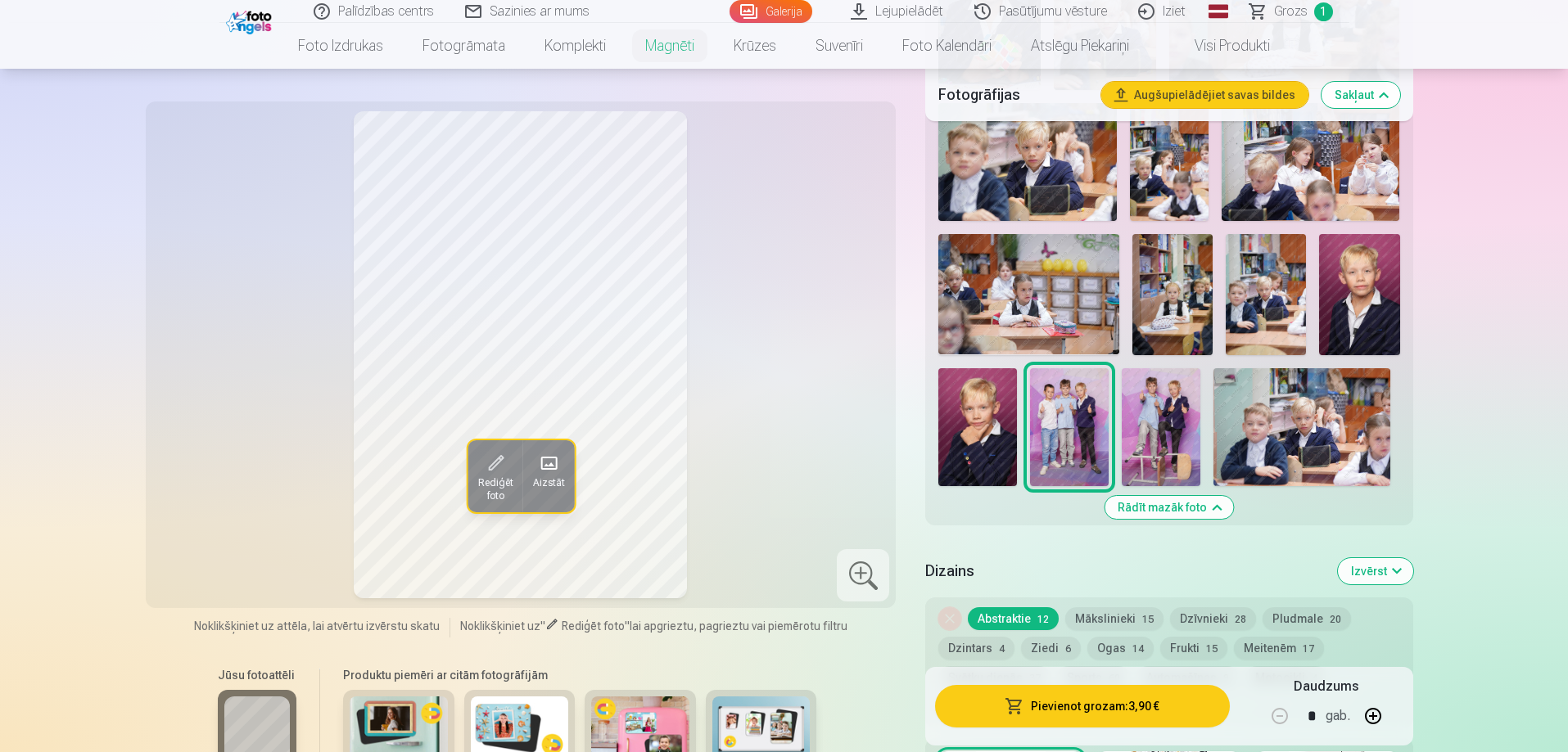
click at [1154, 418] on img at bounding box center [1161, 427] width 78 height 118
click at [1240, 419] on img at bounding box center [1302, 427] width 177 height 118
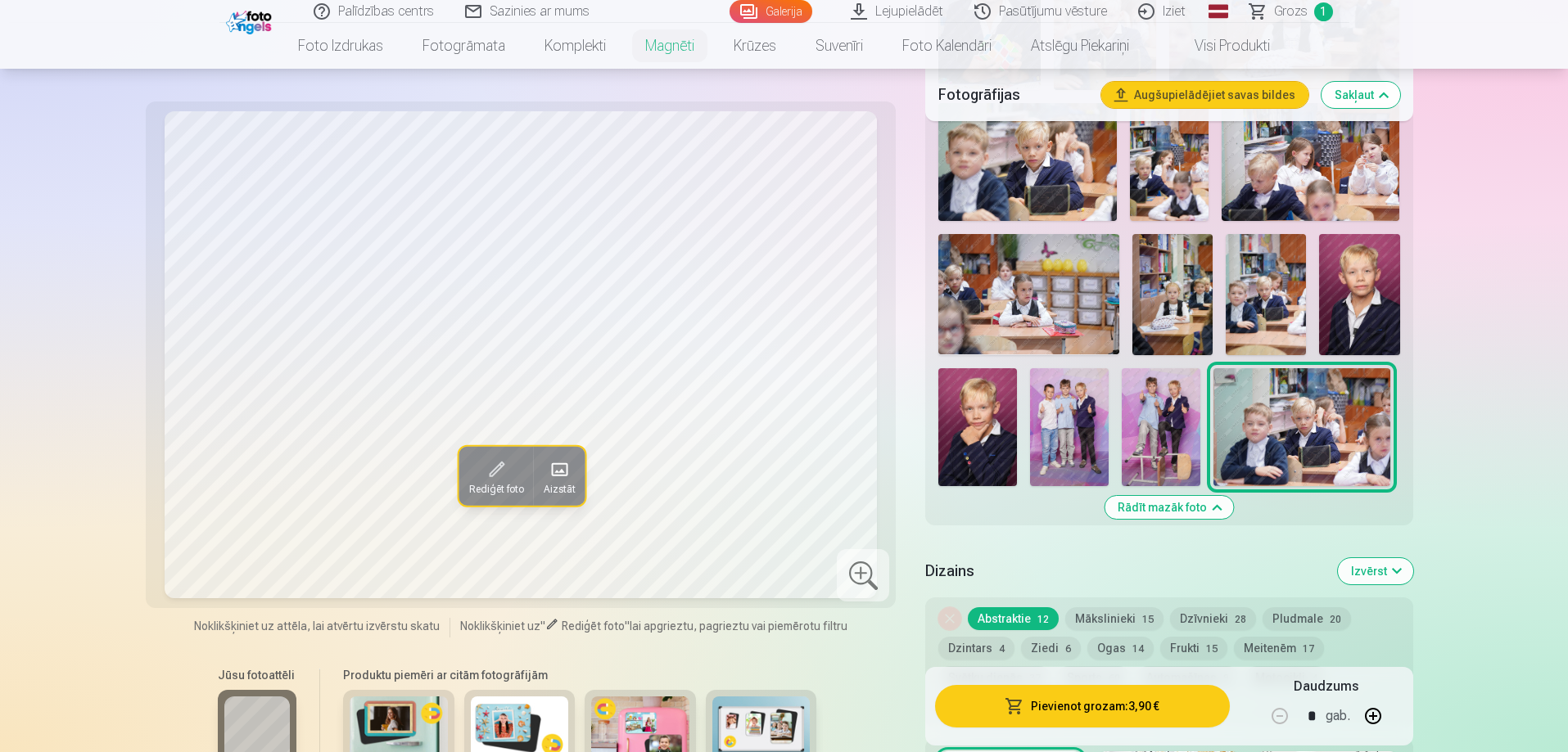
click at [1074, 450] on img at bounding box center [1069, 427] width 78 height 118
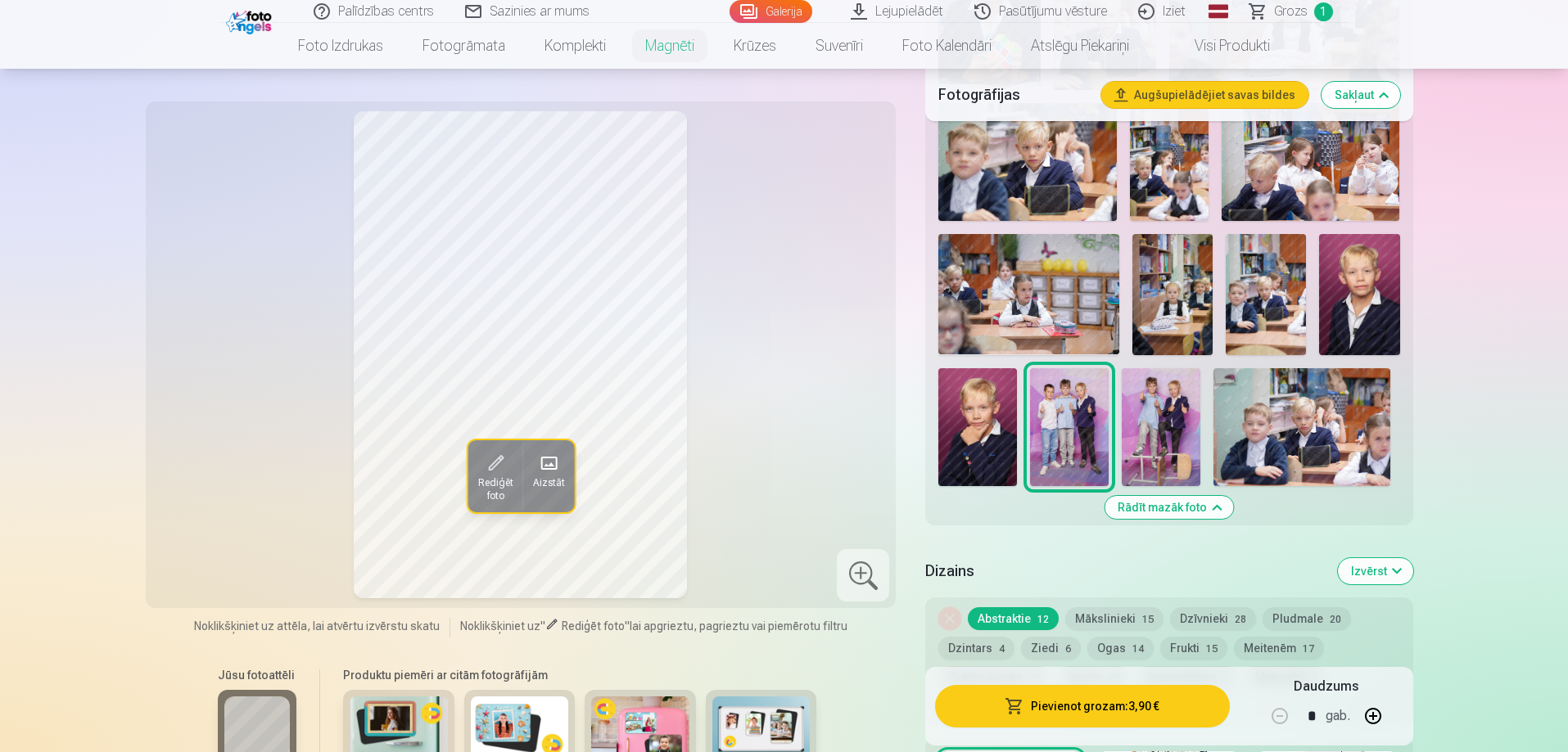
click at [1104, 598] on div "Noņemiet dizainu Abstraktie 12 Mākslinieki 15 Dzīvnieki 28 Pludmale 20 Dzintars…" at bounding box center [1169, 663] width 487 height 131
click at [1103, 608] on button "Mākslinieki 15" at bounding box center [1115, 619] width 98 height 23
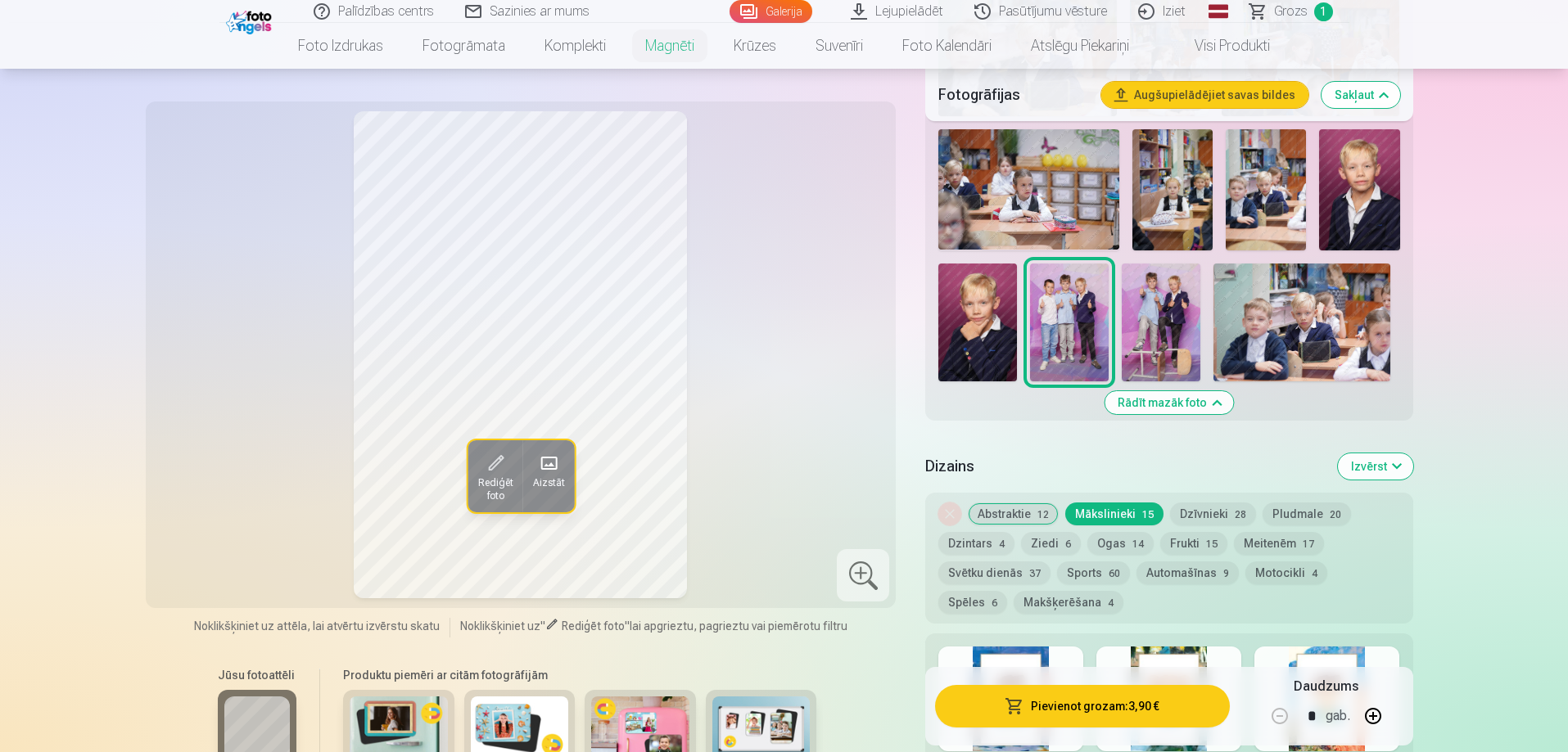
scroll to position [1146, 0]
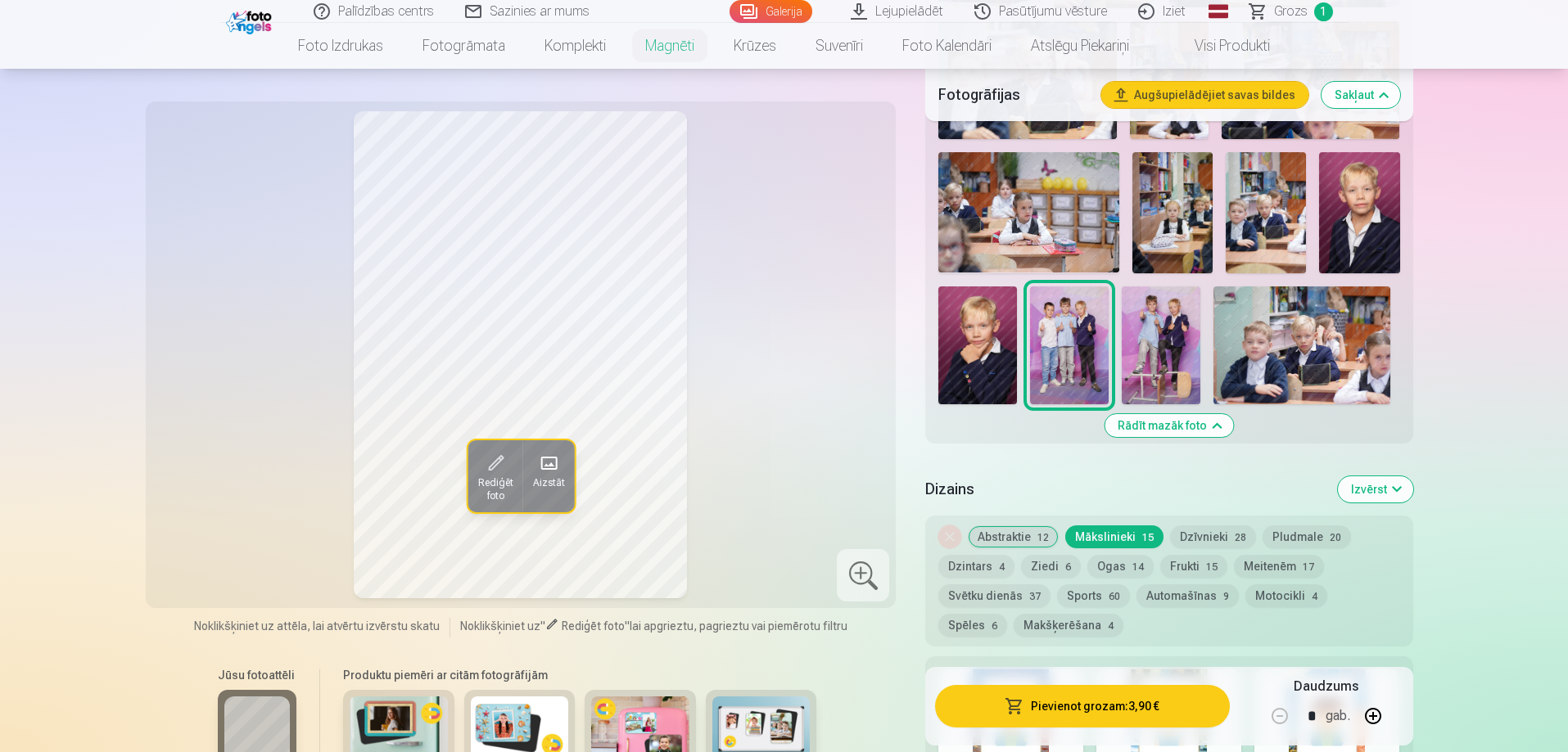
click at [497, 477] on span "Rediģēt foto" at bounding box center [495, 489] width 35 height 26
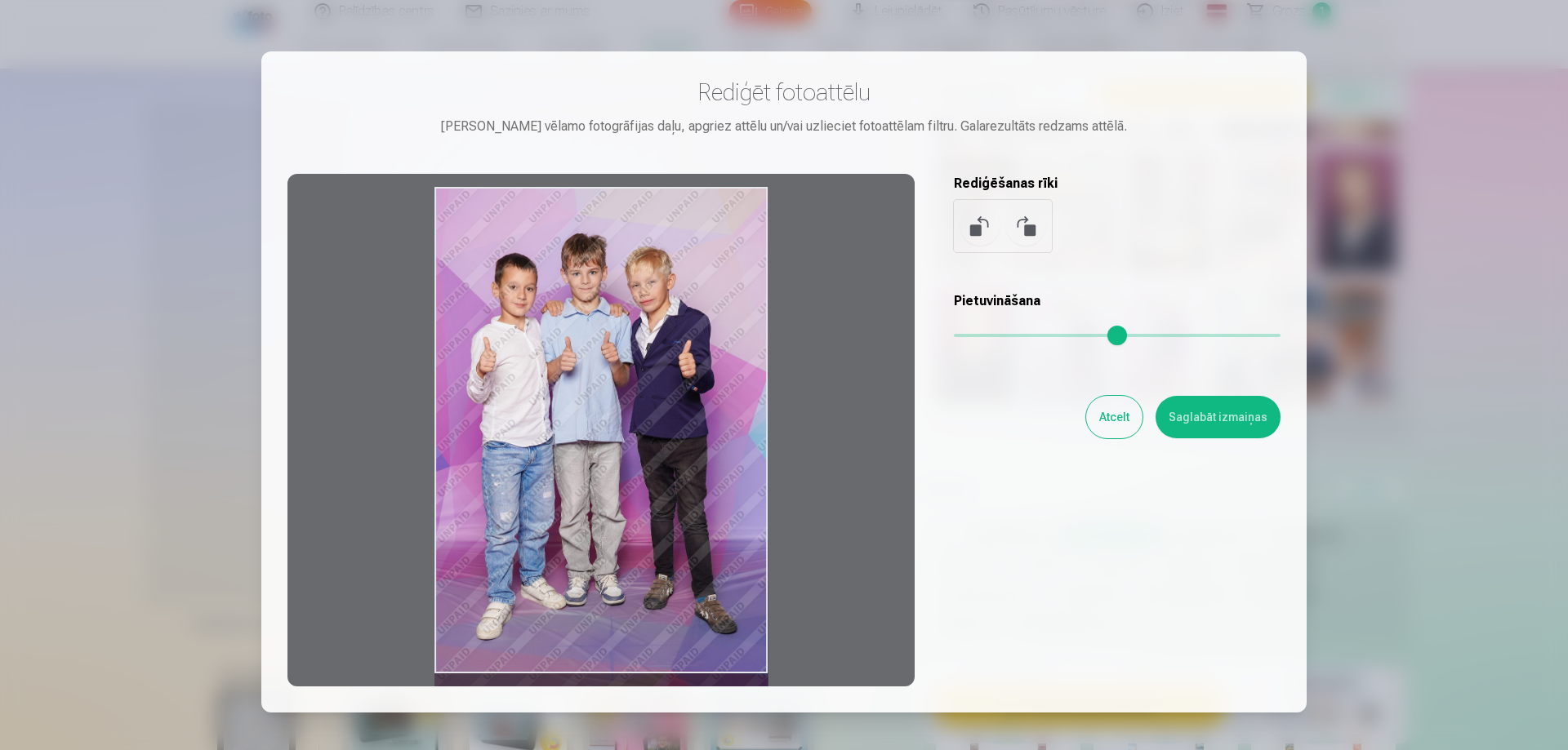
drag, startPoint x: 607, startPoint y: 294, endPoint x: 701, endPoint y: 379, distance: 126.7
click at [701, 379] on div at bounding box center [601, 430] width 627 height 513
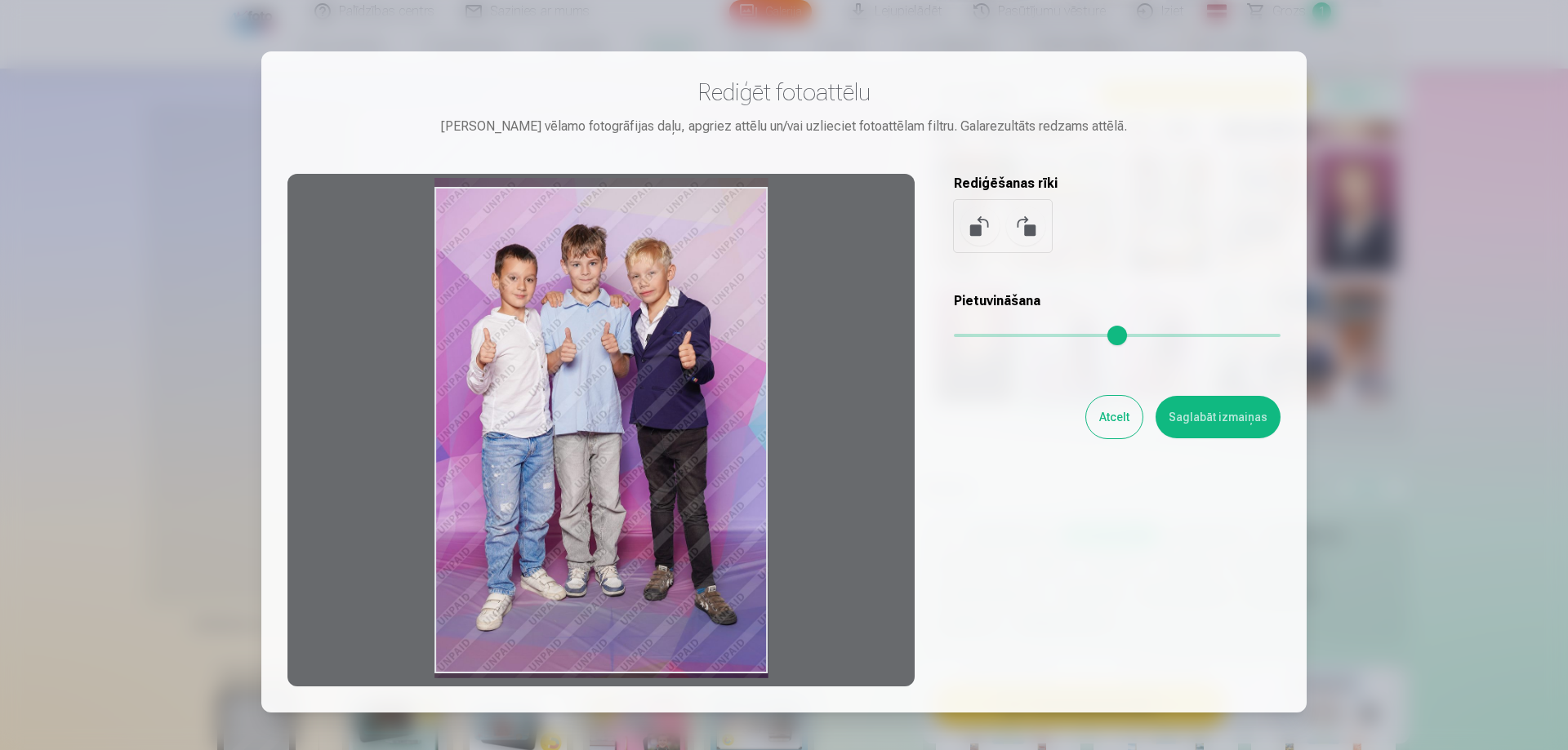
drag, startPoint x: 607, startPoint y: 675, endPoint x: 626, endPoint y: 685, distance: 21.5
click at [631, 694] on div "Rediģēt fotoattēlu [PERSON_NAME] vēlamo fotogrāfijas daļu, apgriez attēlu un/va…" at bounding box center [784, 382] width 1046 height 661
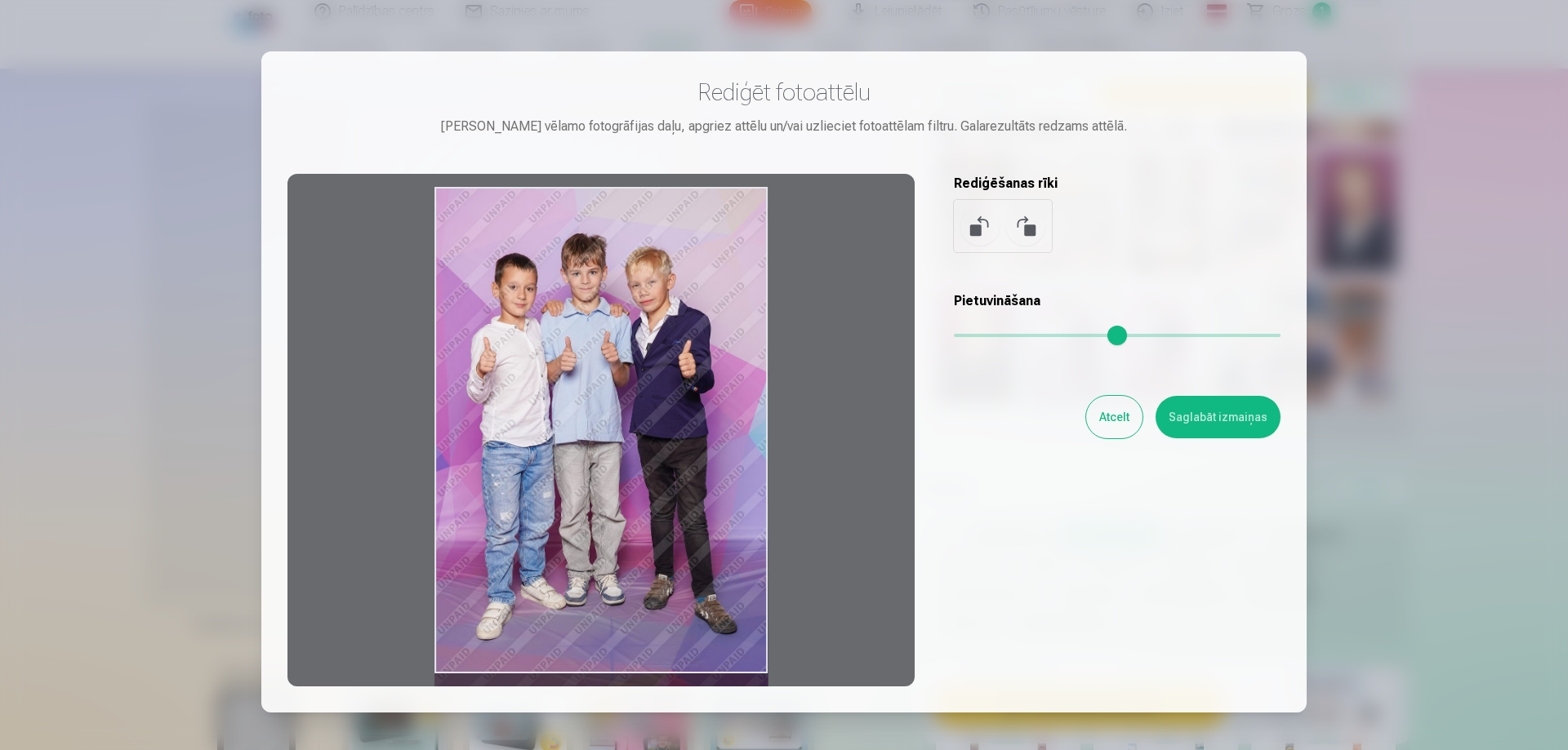
drag, startPoint x: 649, startPoint y: 397, endPoint x: 709, endPoint y: 483, distance: 104.9
click at [715, 485] on div at bounding box center [601, 430] width 627 height 513
drag, startPoint x: 574, startPoint y: 426, endPoint x: 631, endPoint y: 512, distance: 103.2
click at [631, 512] on div at bounding box center [601, 430] width 627 height 513
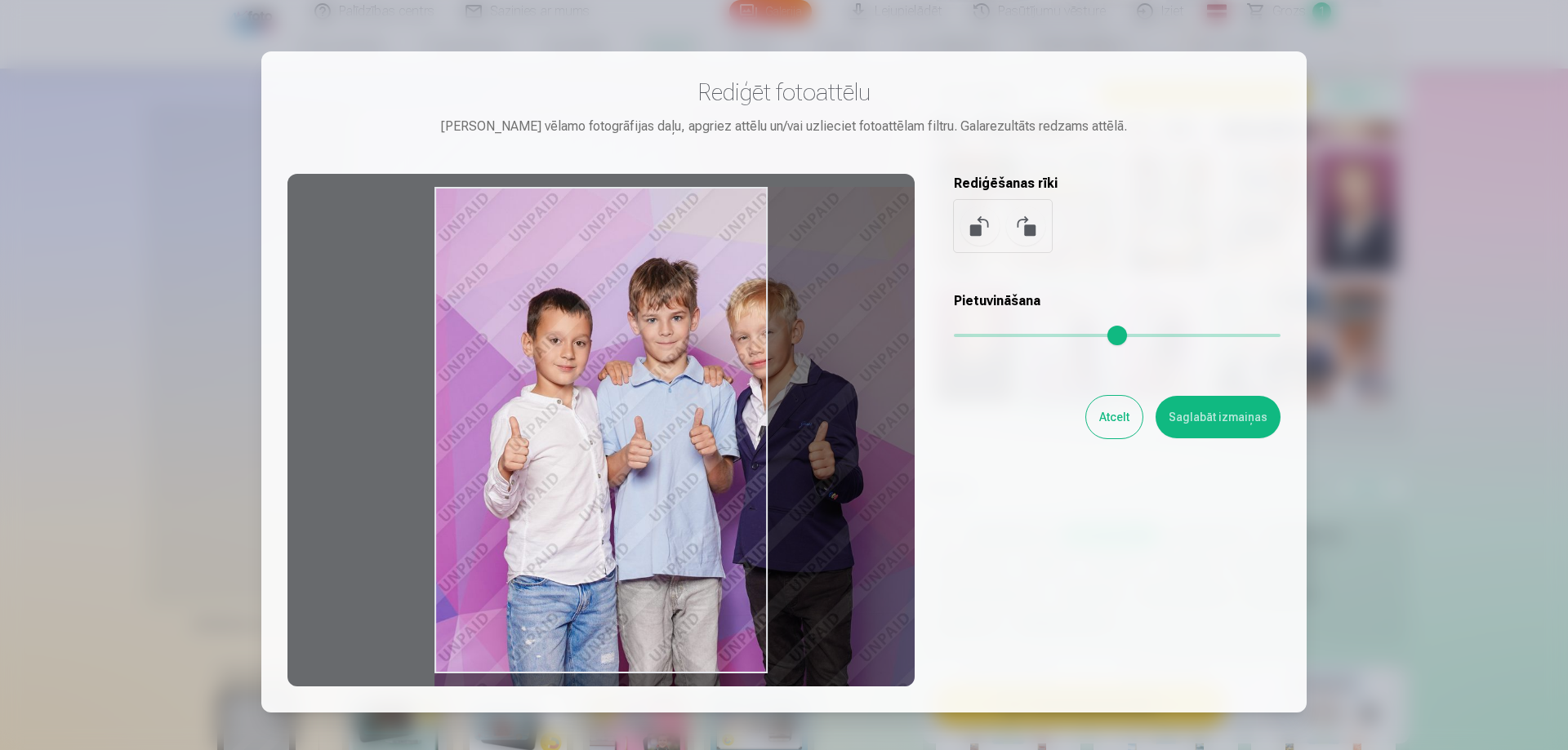
click at [1023, 335] on input "range" at bounding box center [1117, 336] width 327 height 3
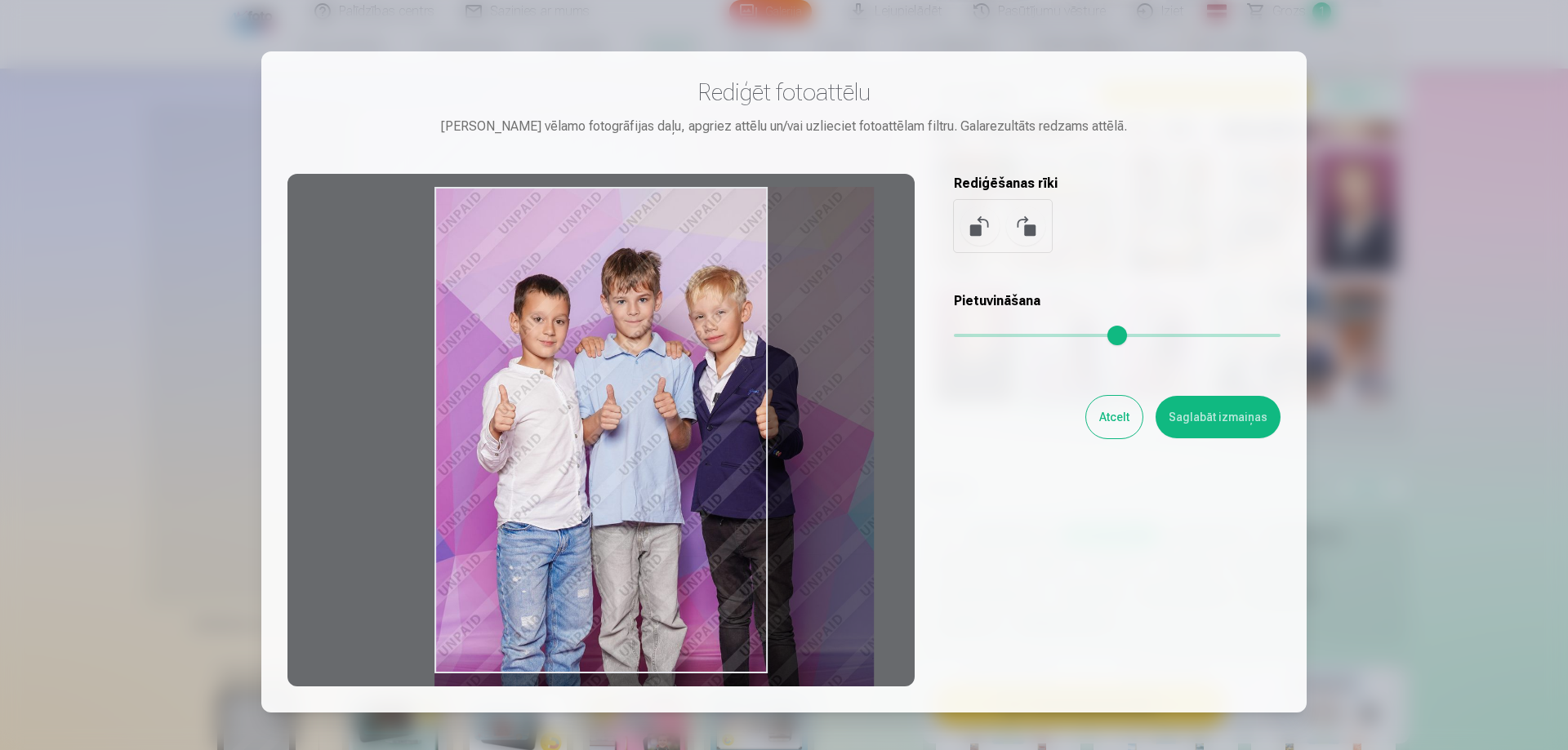
click at [997, 336] on input "range" at bounding box center [1117, 336] width 327 height 3
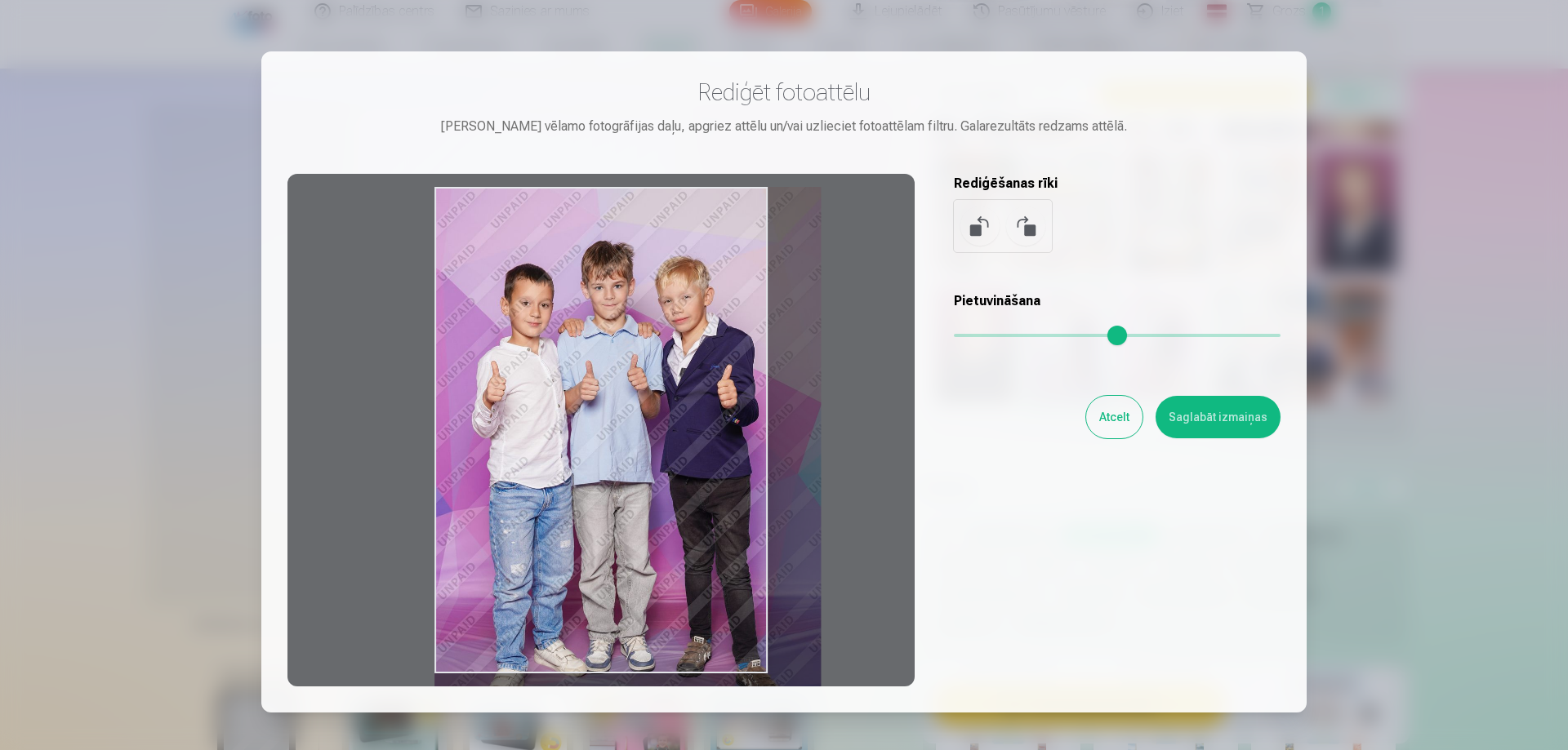
click at [980, 336] on input "range" at bounding box center [1117, 336] width 327 height 3
type input "****"
click at [972, 337] on input "range" at bounding box center [1117, 336] width 327 height 3
click at [1116, 420] on button "Atcelt" at bounding box center [1115, 417] width 57 height 42
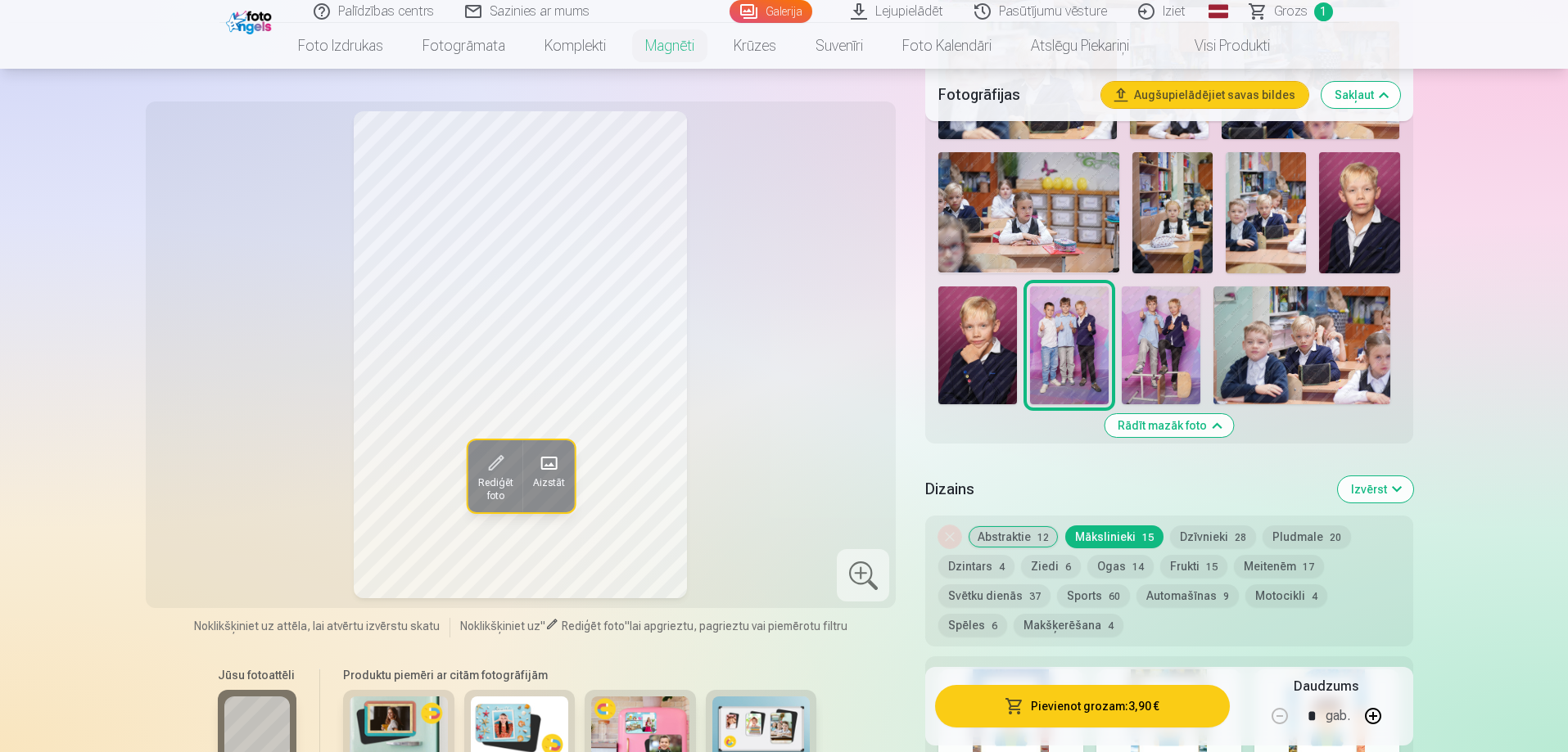
click at [1165, 293] on img at bounding box center [1161, 345] width 78 height 118
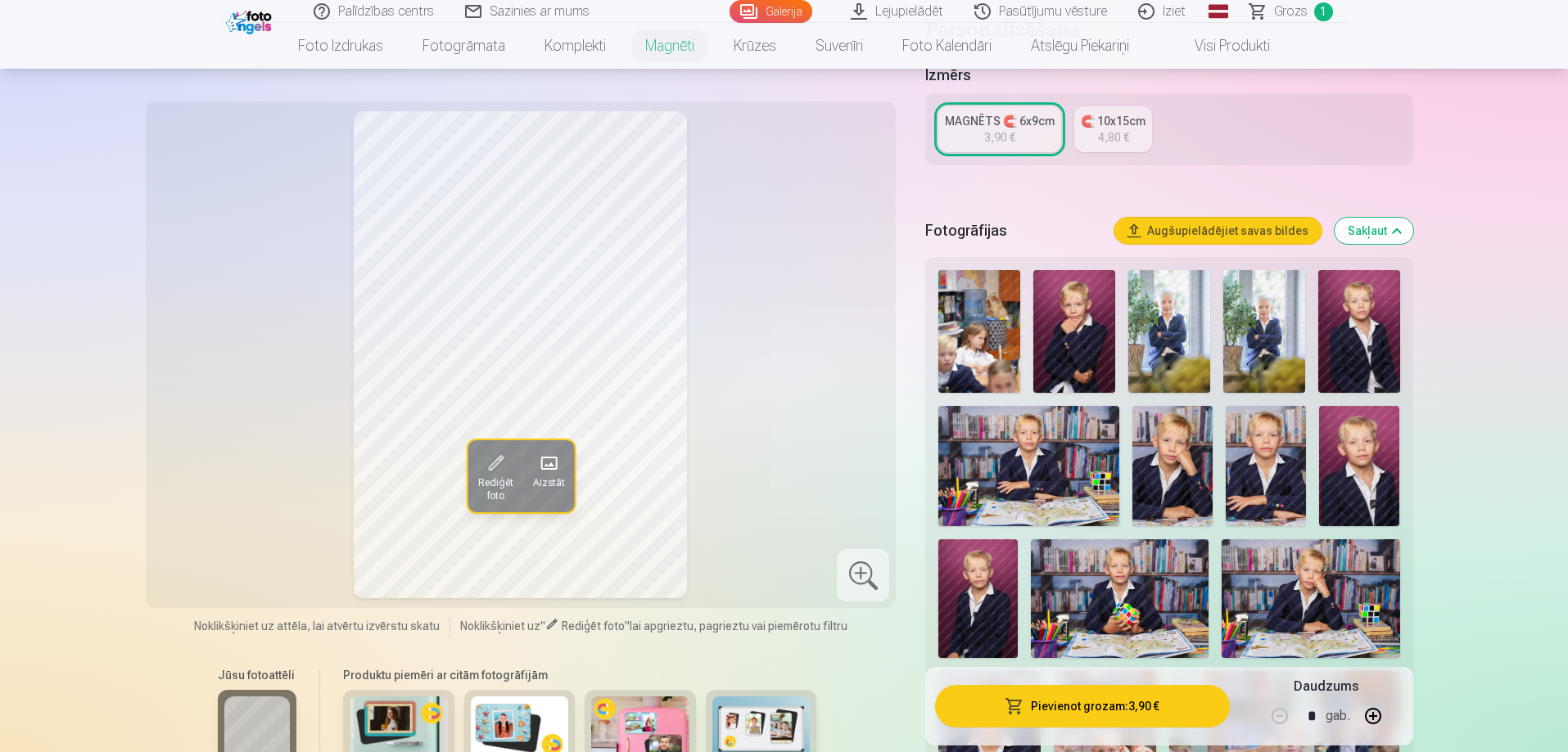
scroll to position [328, 0]
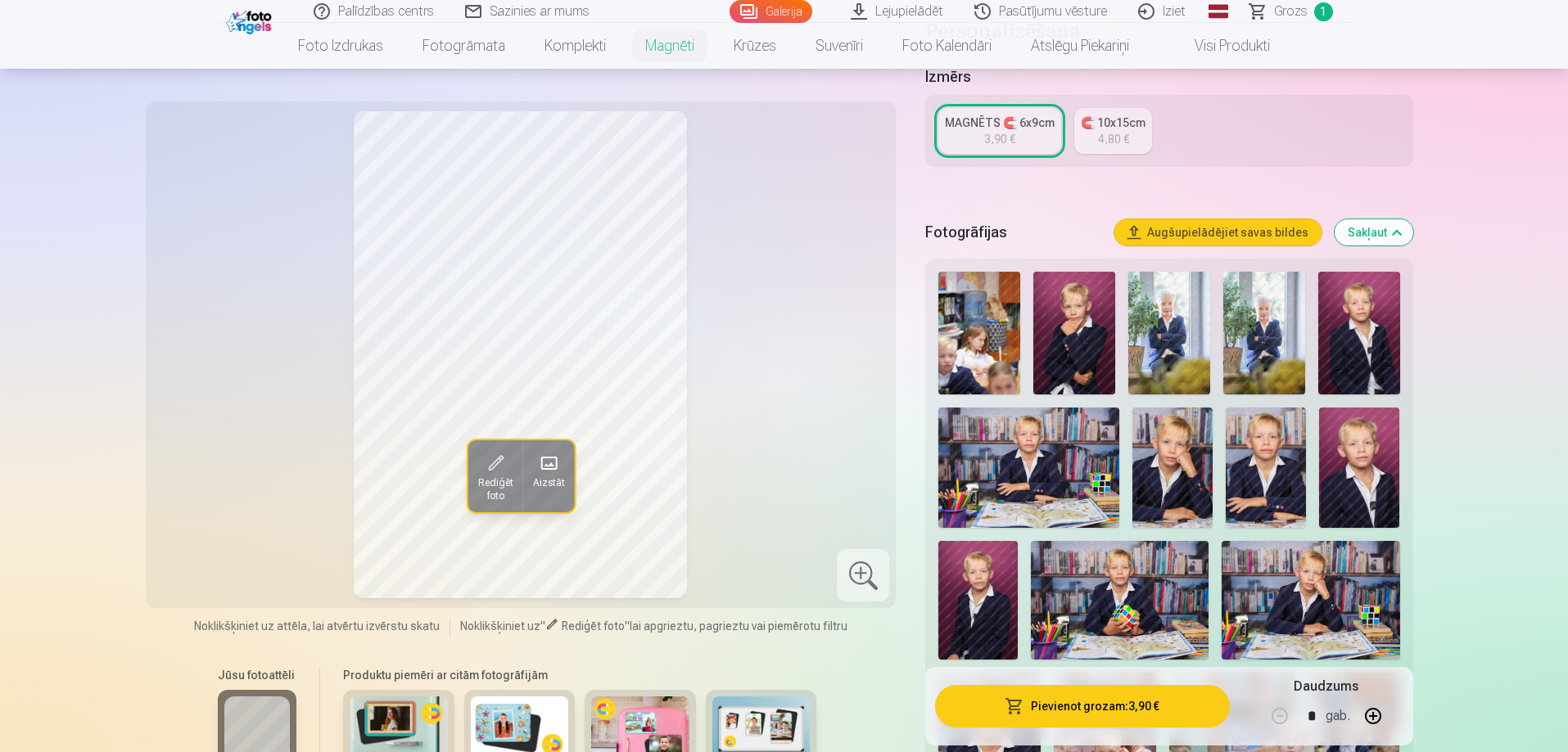
click at [1094, 303] on img at bounding box center [1074, 333] width 82 height 123
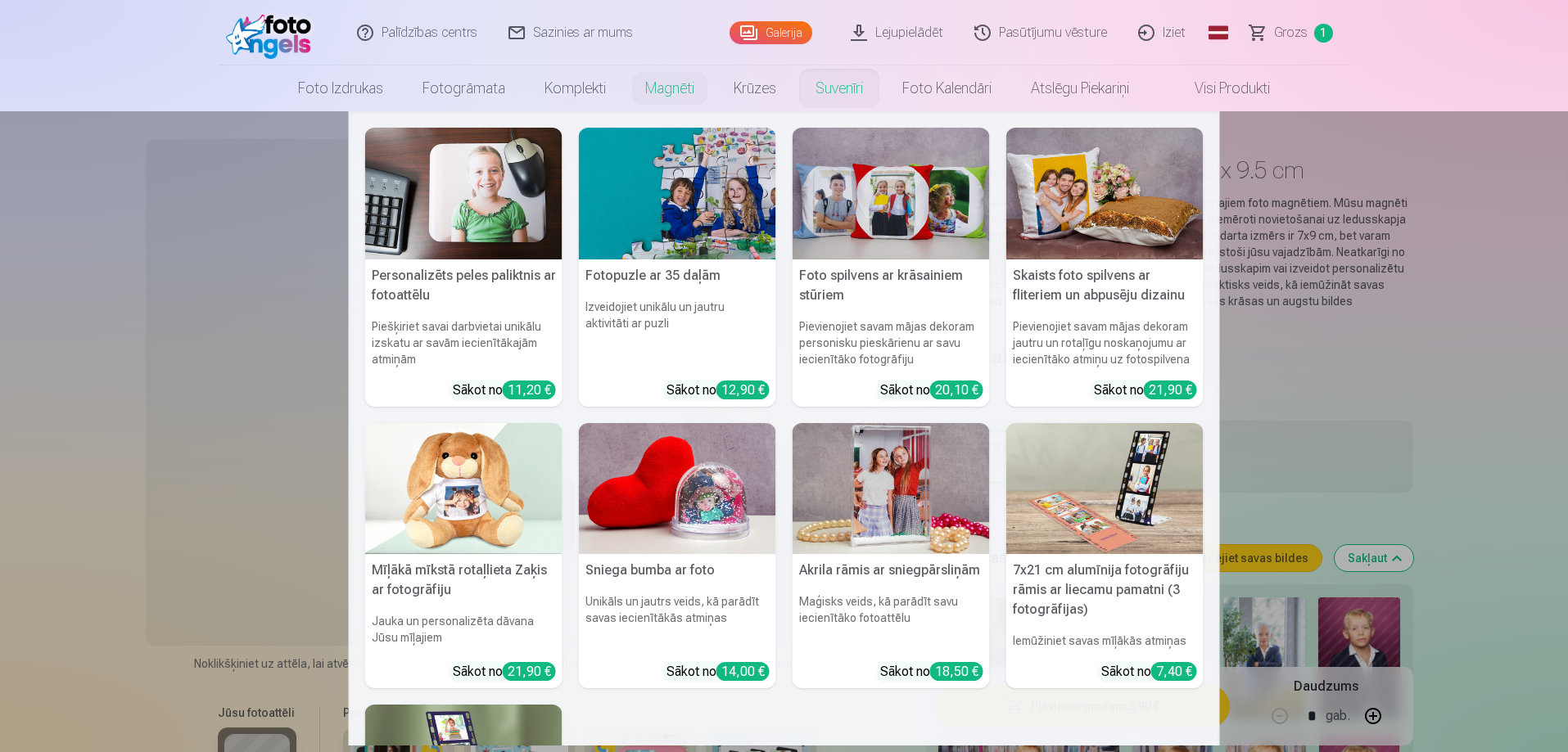
scroll to position [0, 0]
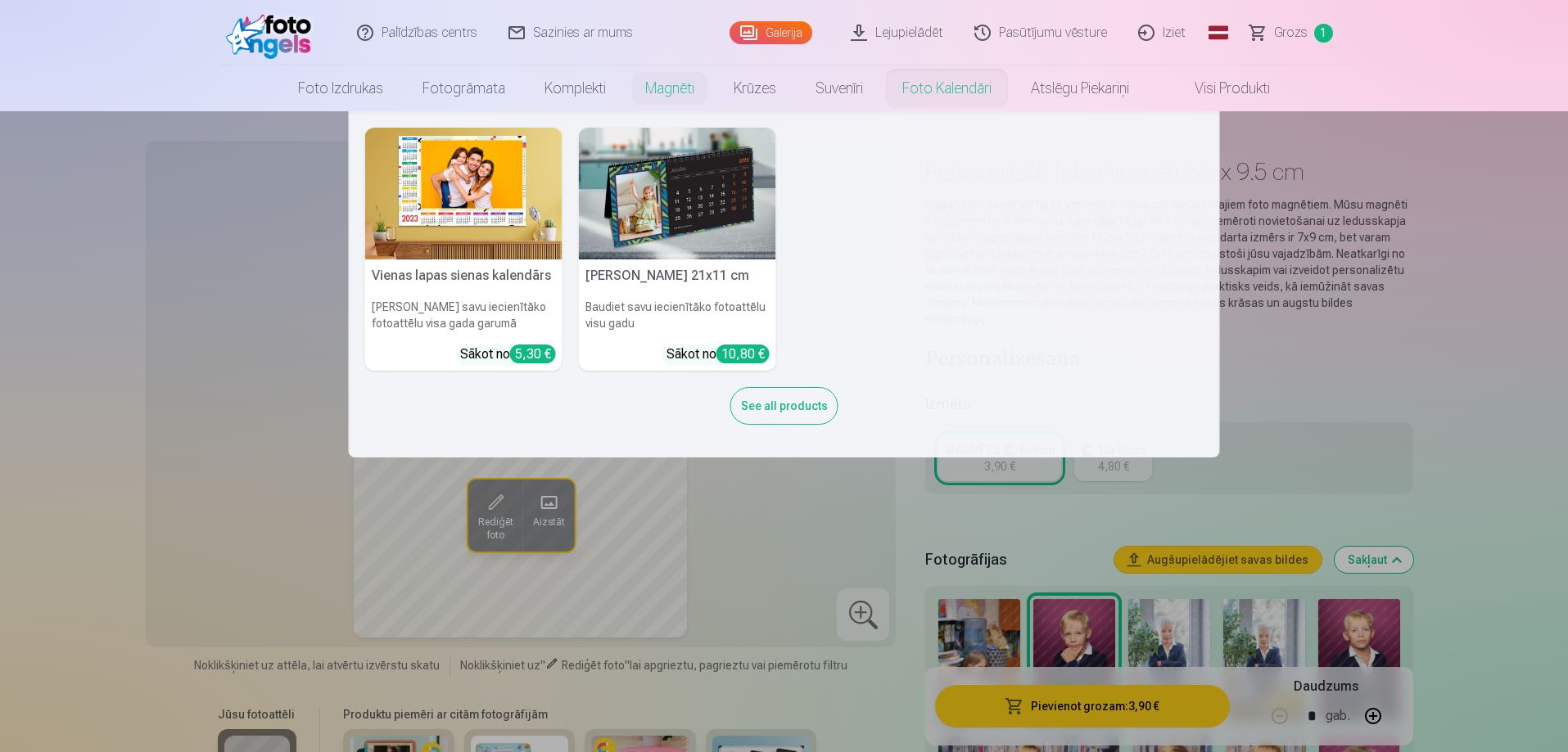
click at [958, 83] on link "Foto kalendāri" at bounding box center [947, 88] width 128 height 46
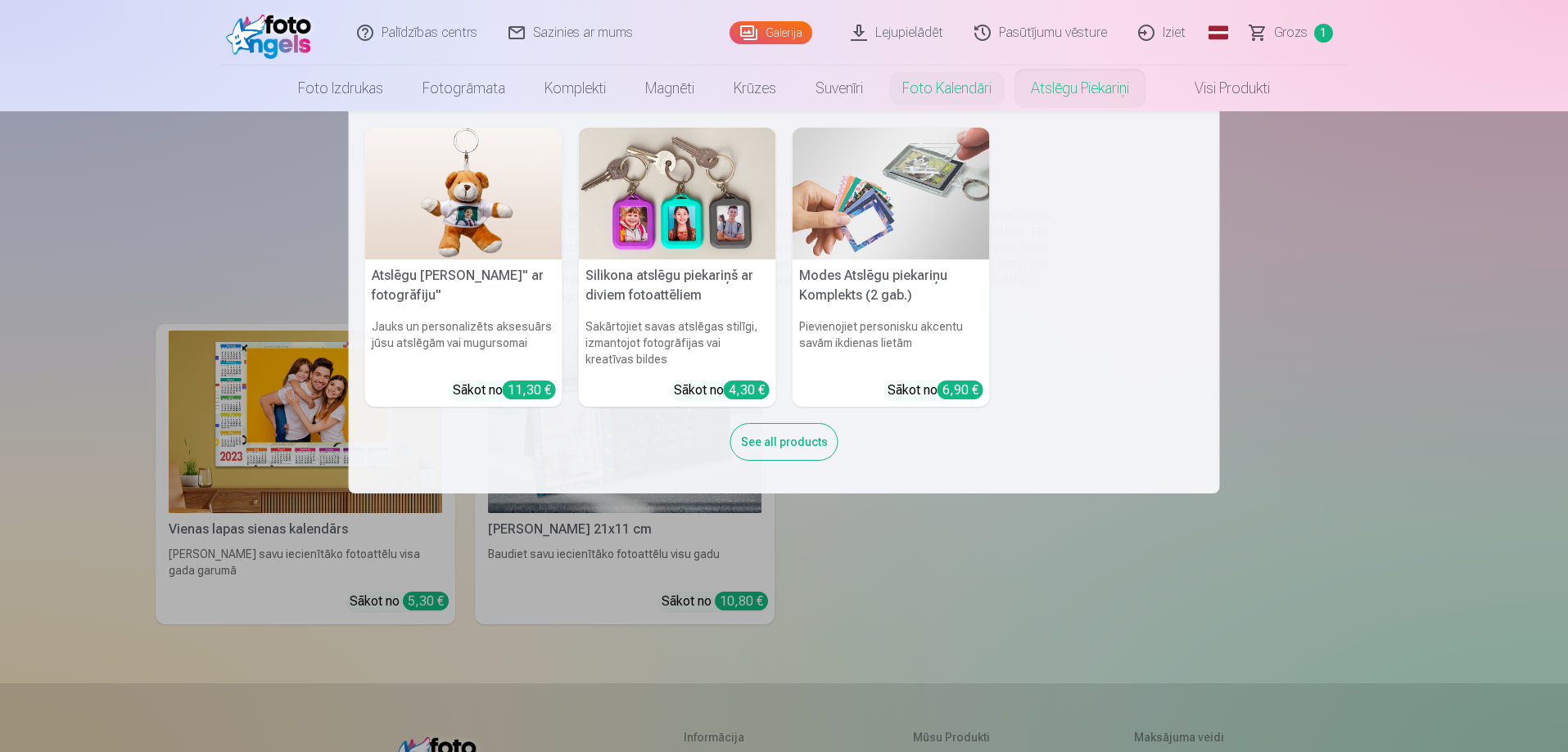
click at [1048, 91] on link "Atslēgu piekariņi" at bounding box center [1080, 88] width 138 height 46
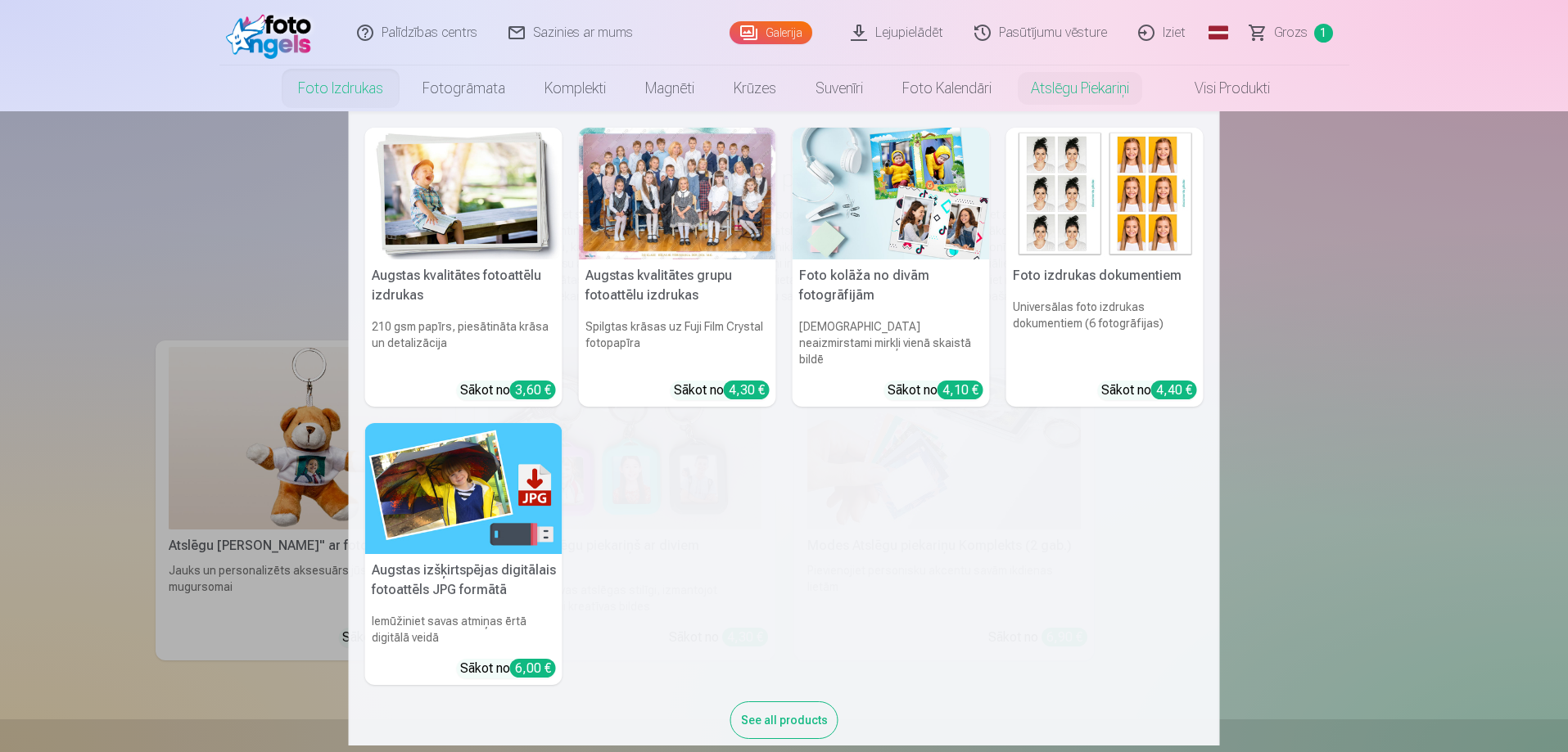
click at [394, 174] on img at bounding box center [464, 193] width 198 height 132
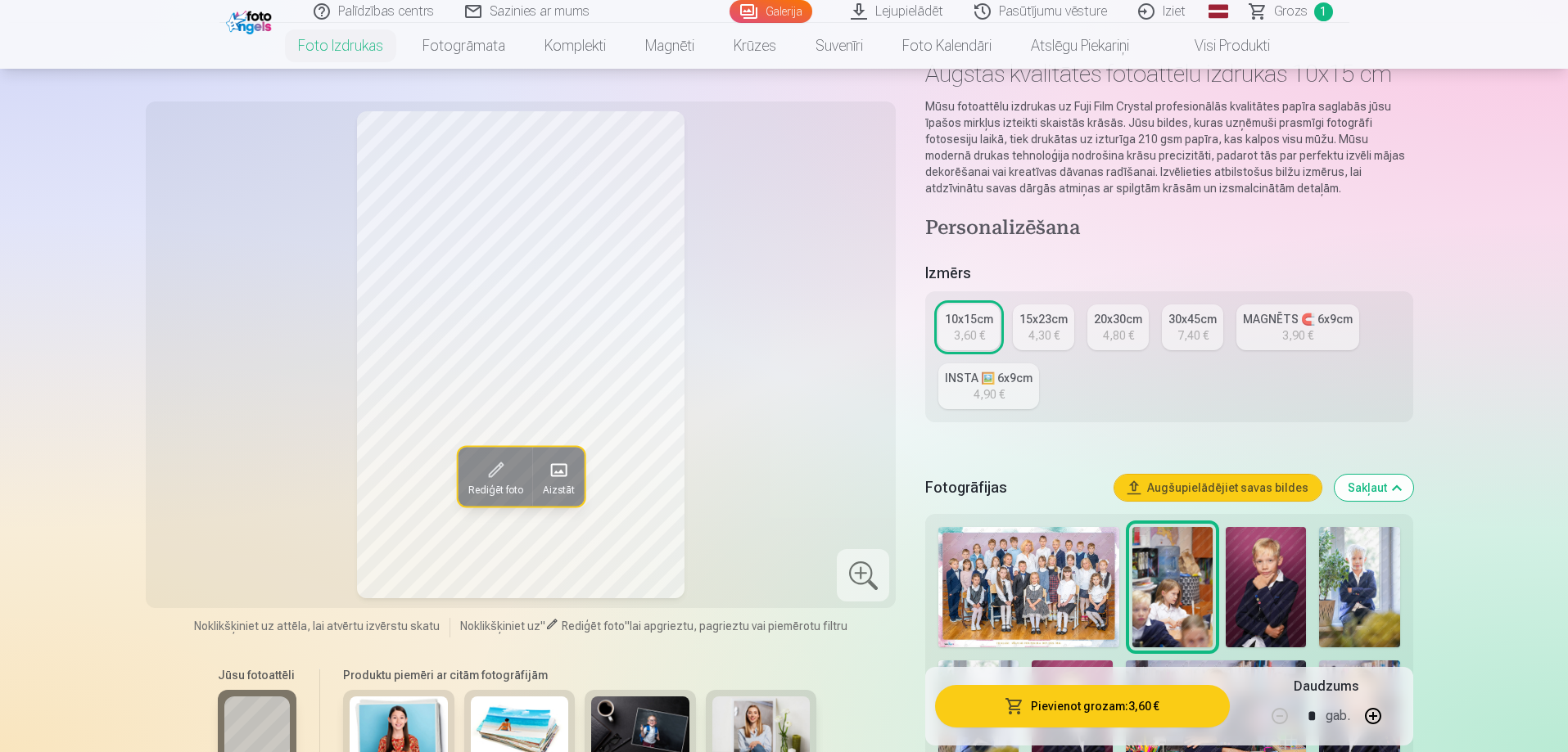
scroll to position [328, 0]
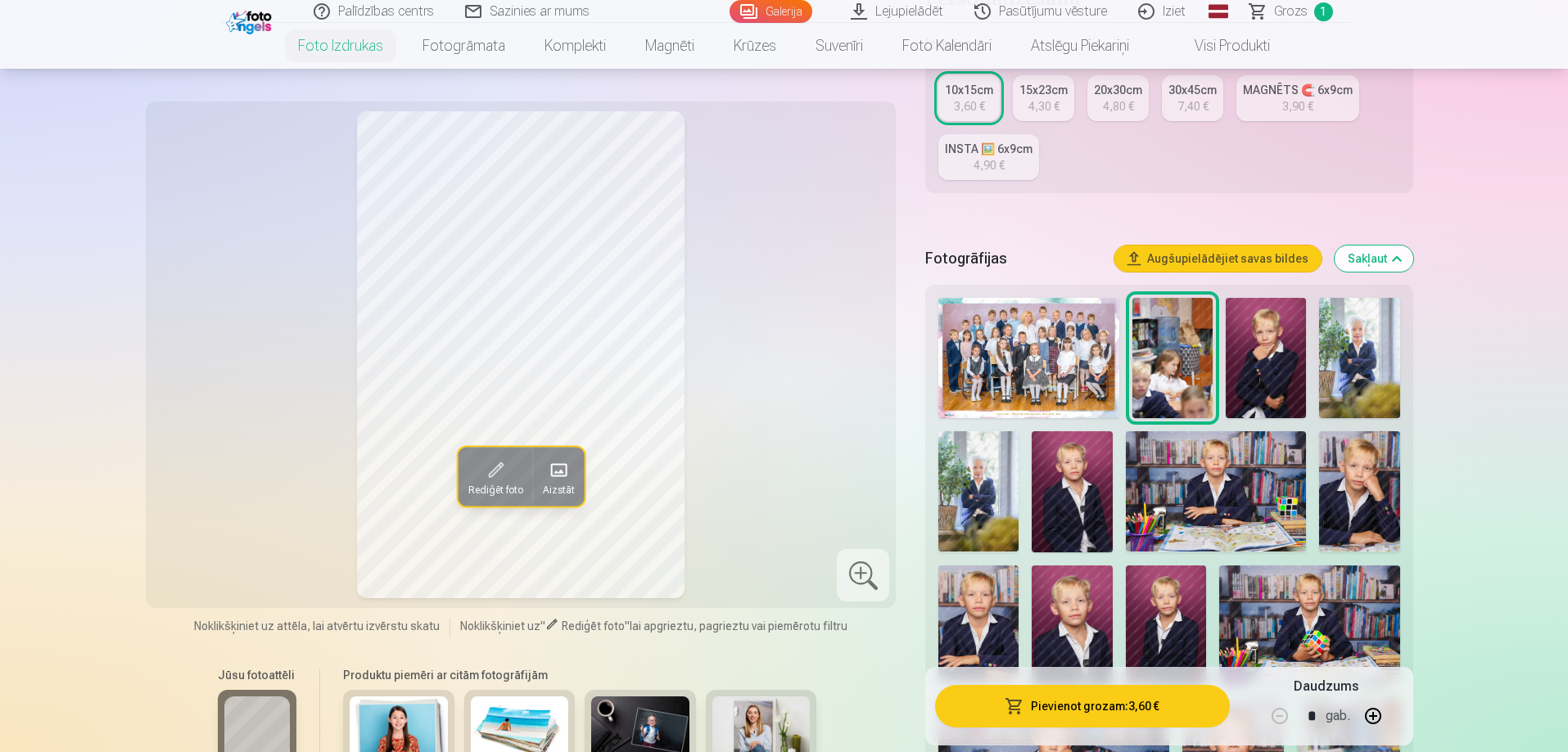
click at [1257, 351] on img at bounding box center [1266, 358] width 80 height 120
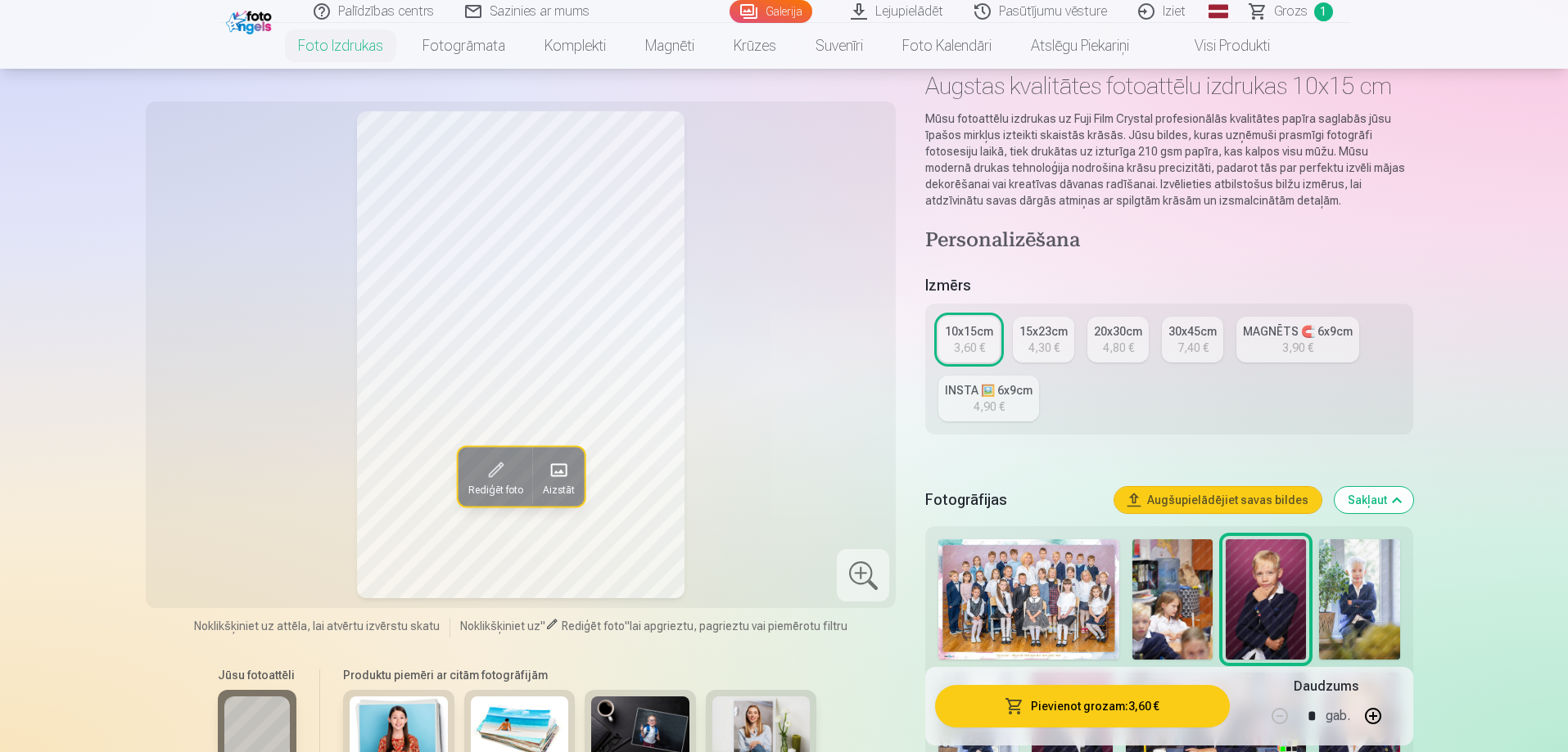
scroll to position [82, 0]
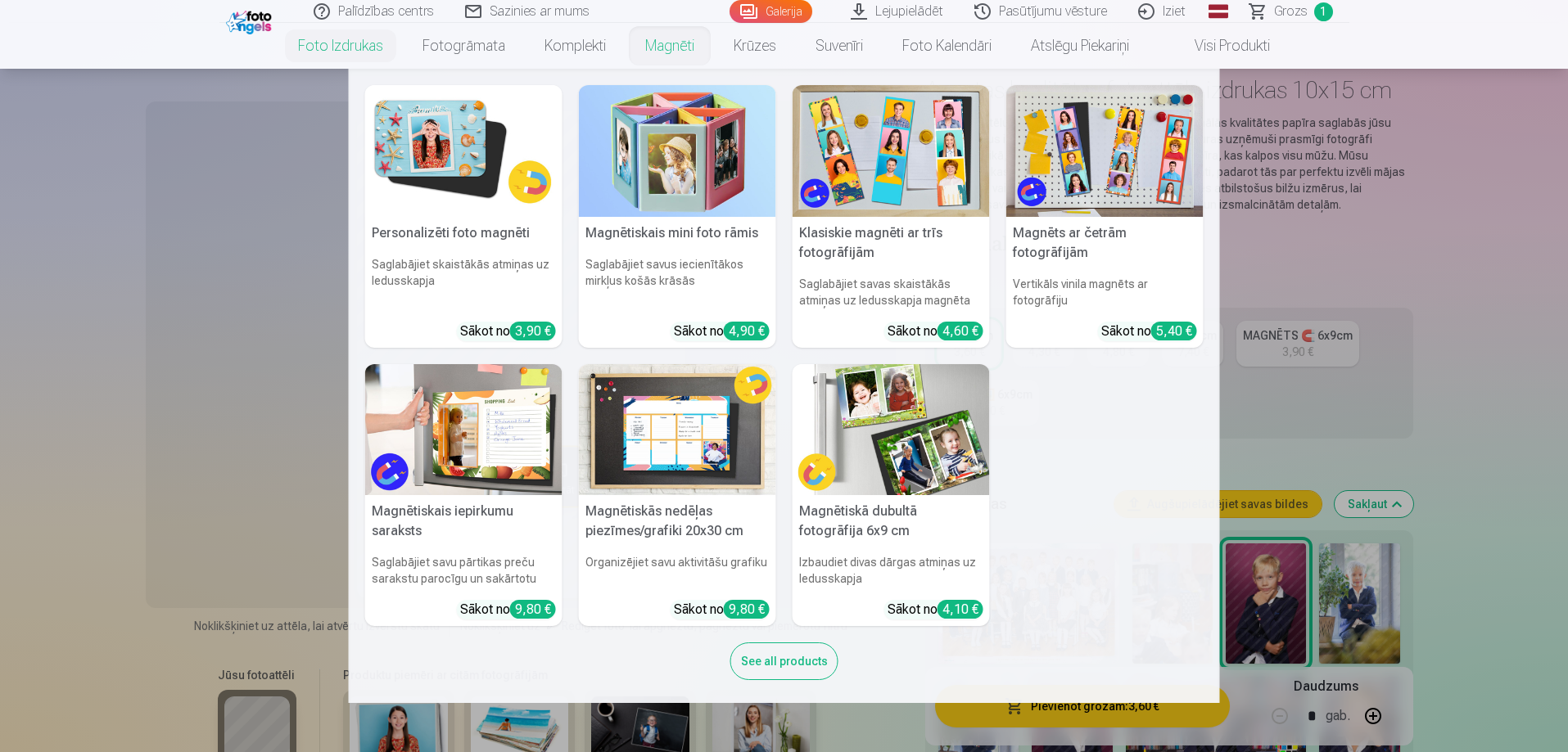
click at [660, 48] on link "Magnēti" at bounding box center [670, 45] width 88 height 46
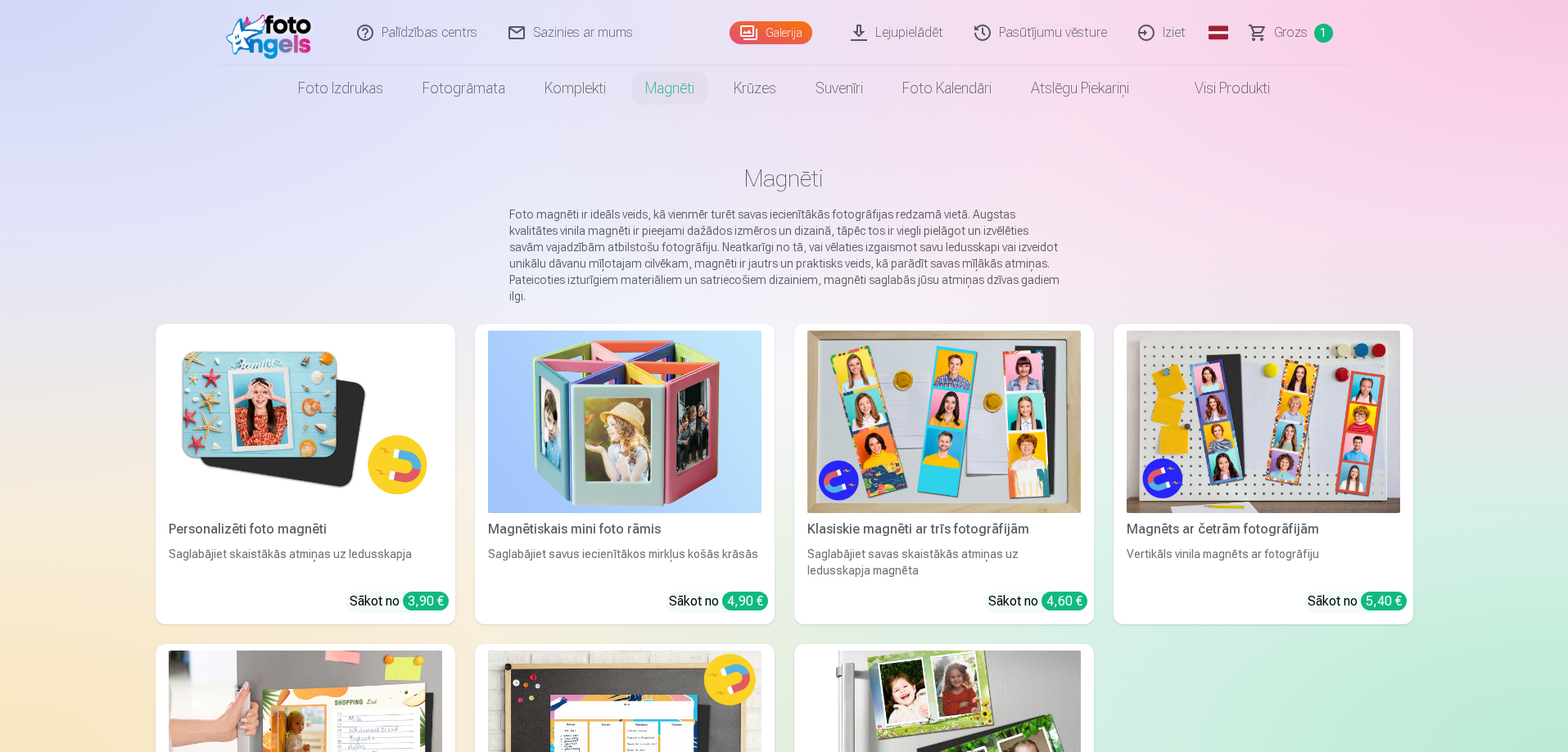
click at [290, 349] on img at bounding box center [305, 422] width 274 height 183
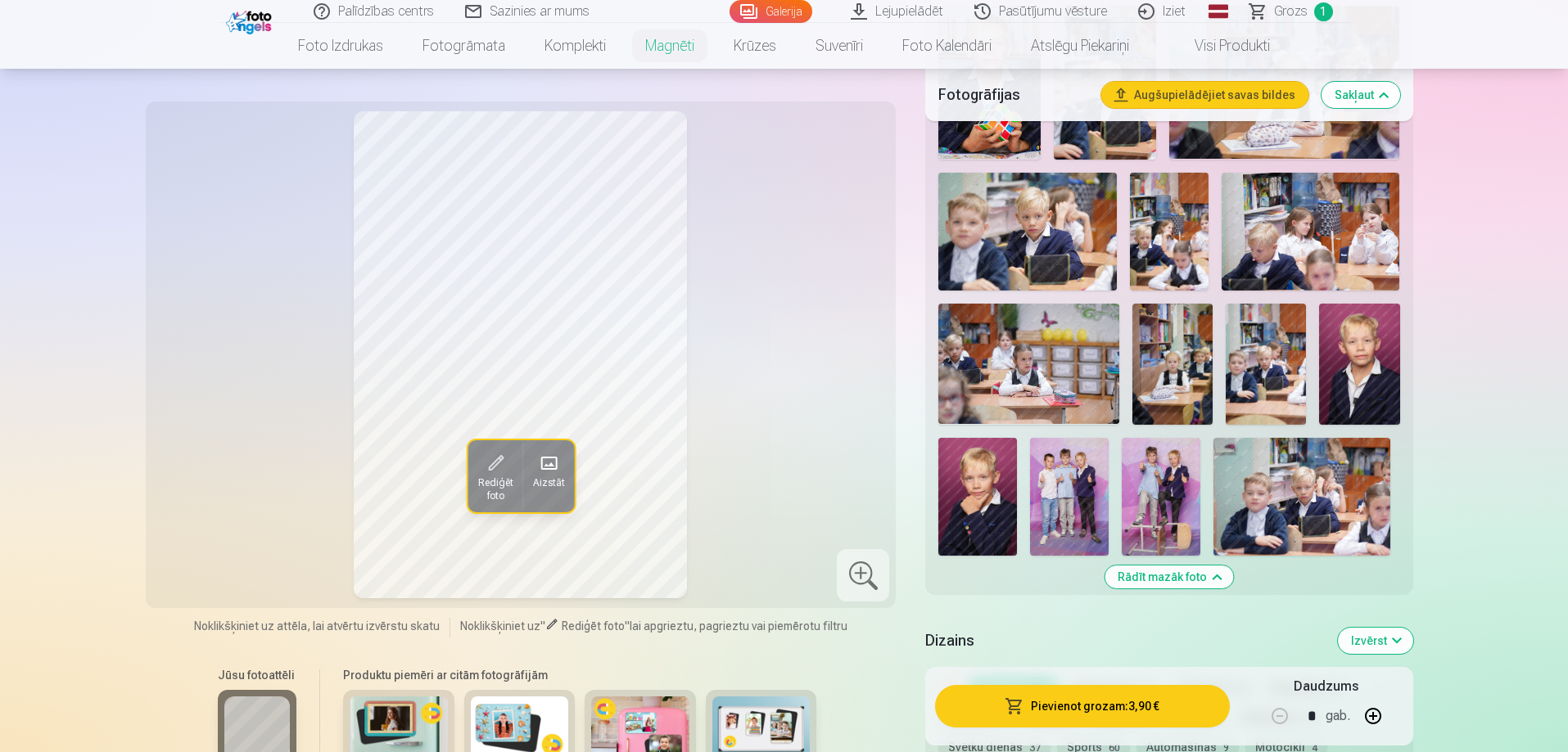
scroll to position [1065, 0]
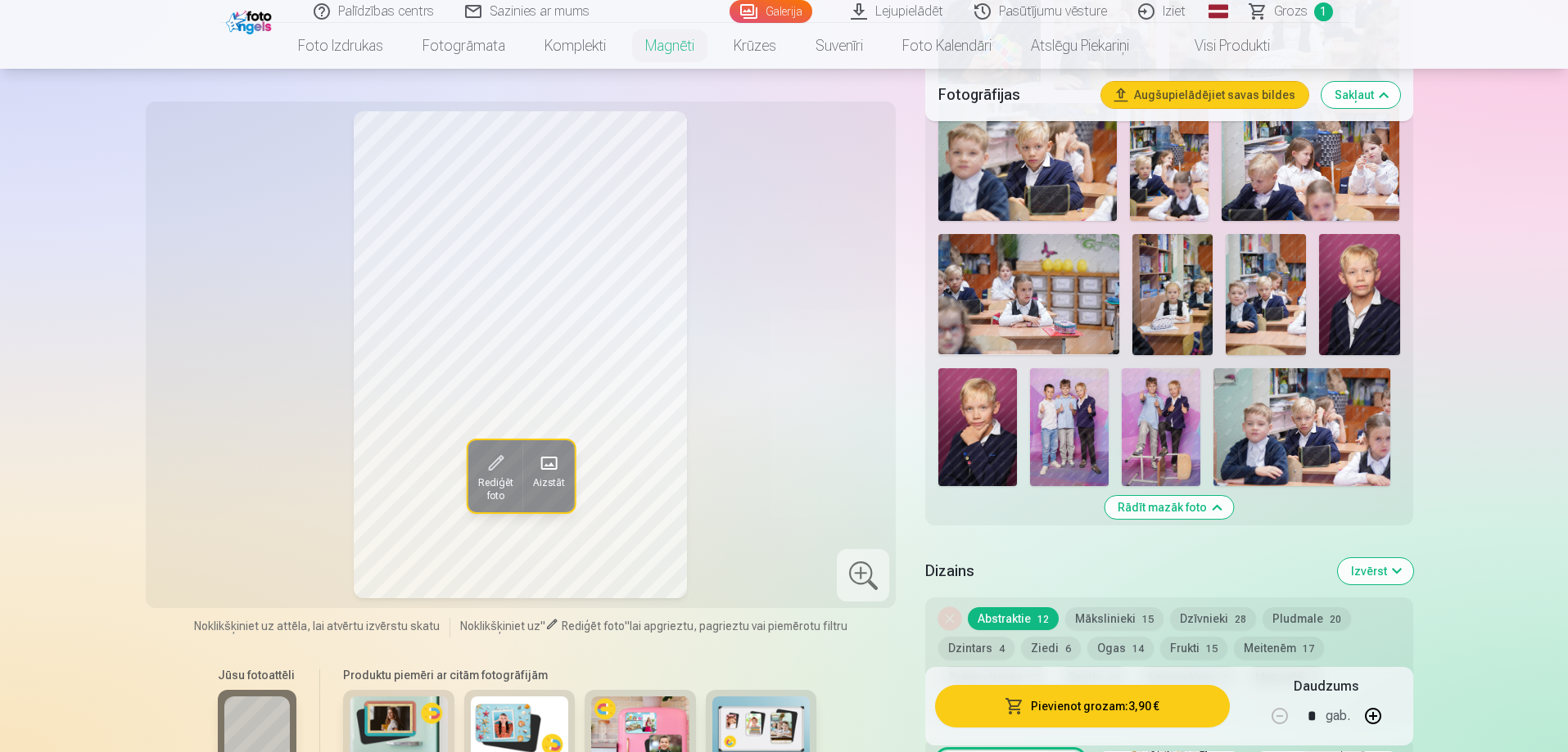
click at [1050, 412] on img at bounding box center [1069, 427] width 78 height 118
click at [493, 485] on span "Rediģēt foto" at bounding box center [495, 489] width 35 height 26
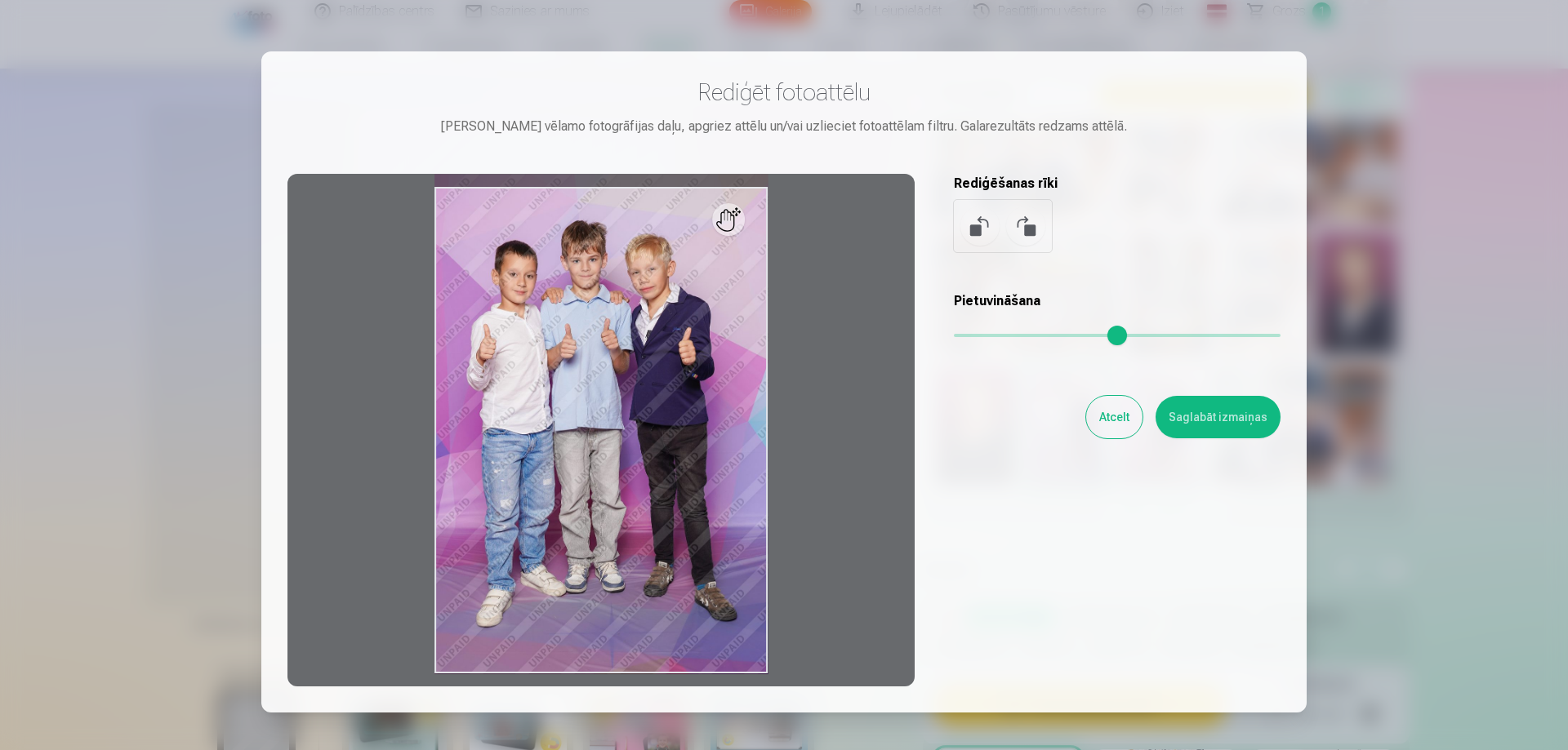
click at [1027, 227] on button at bounding box center [1026, 225] width 39 height 39
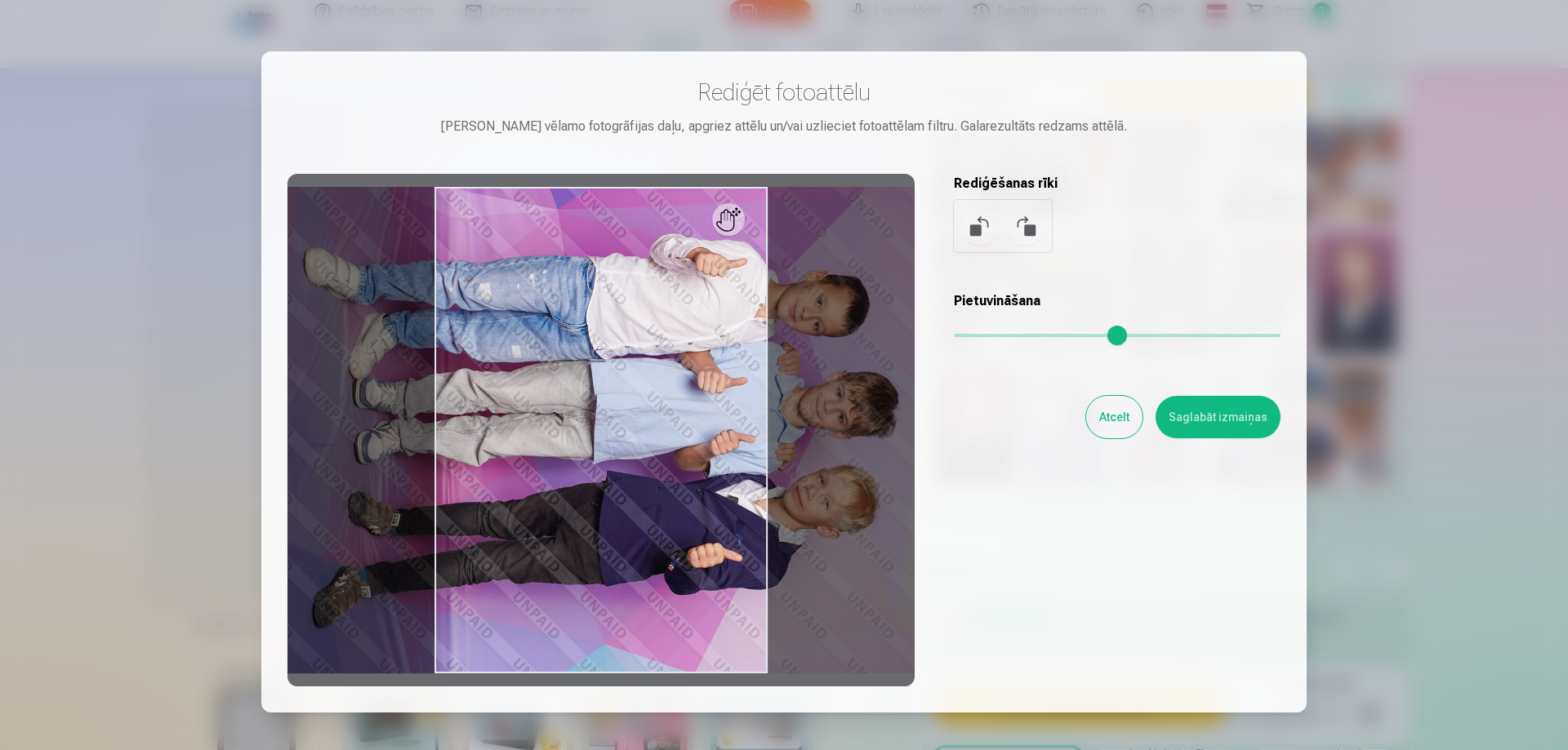
click at [1021, 226] on button at bounding box center [1026, 225] width 39 height 39
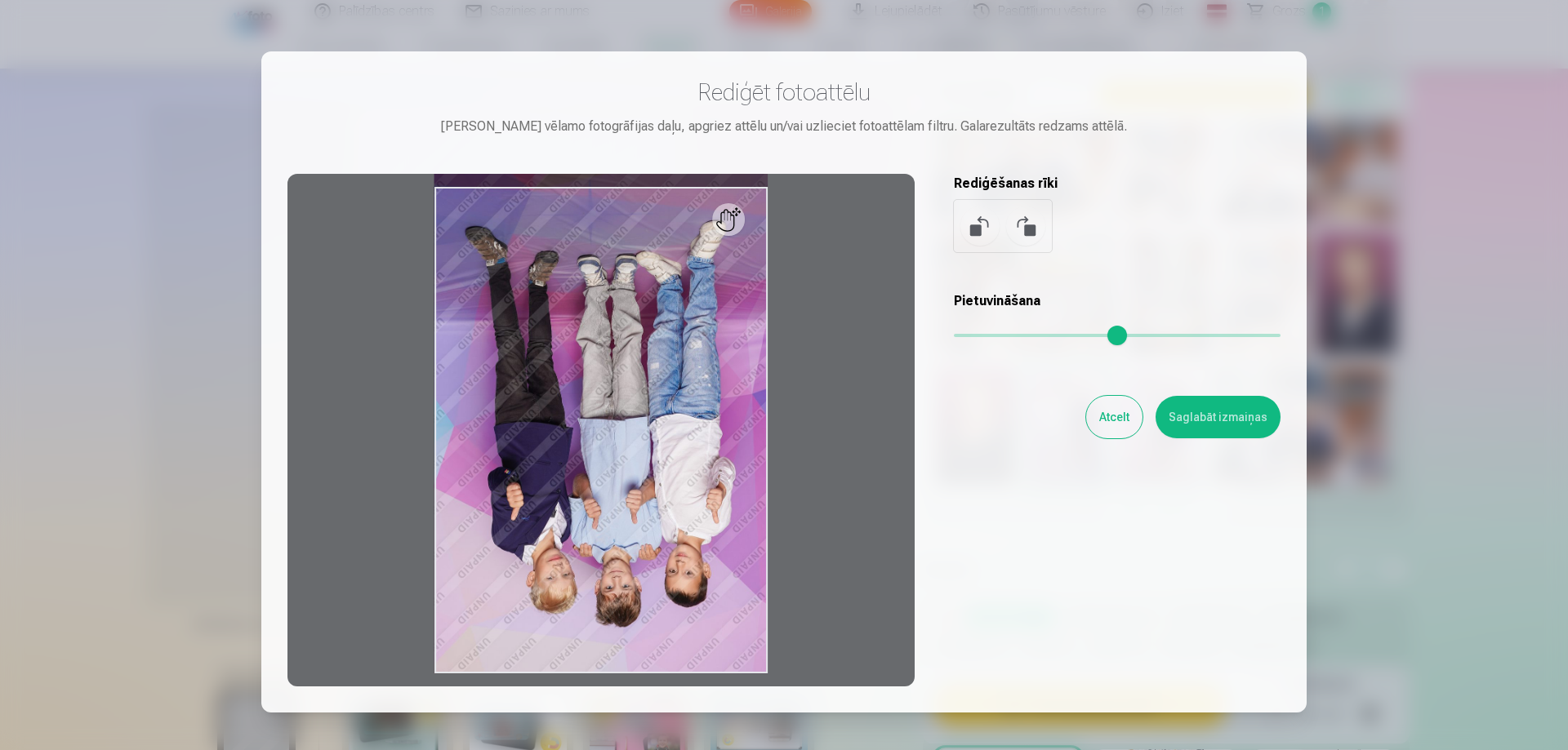
click at [1021, 226] on button at bounding box center [1026, 225] width 39 height 39
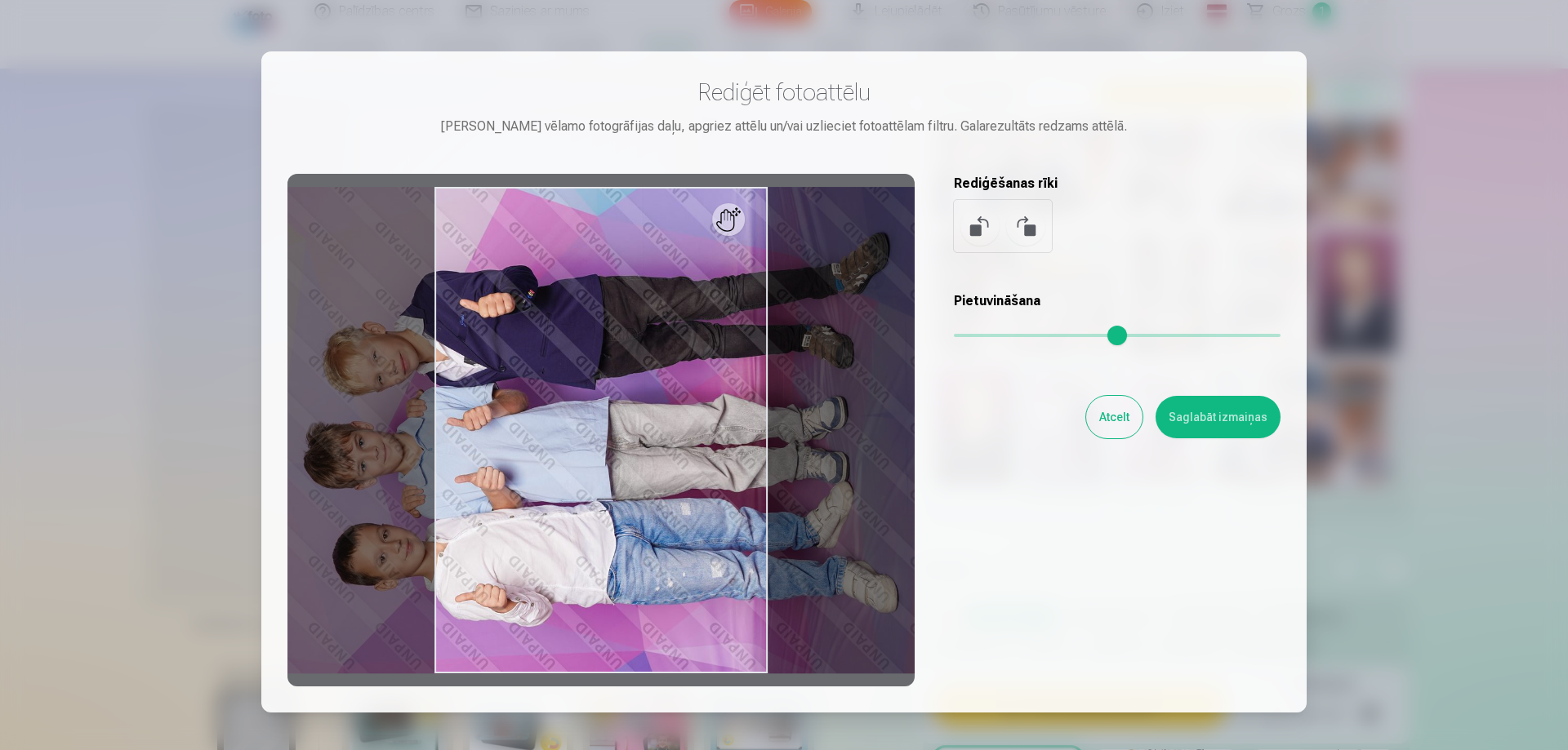
click at [1021, 226] on button at bounding box center [1026, 225] width 39 height 39
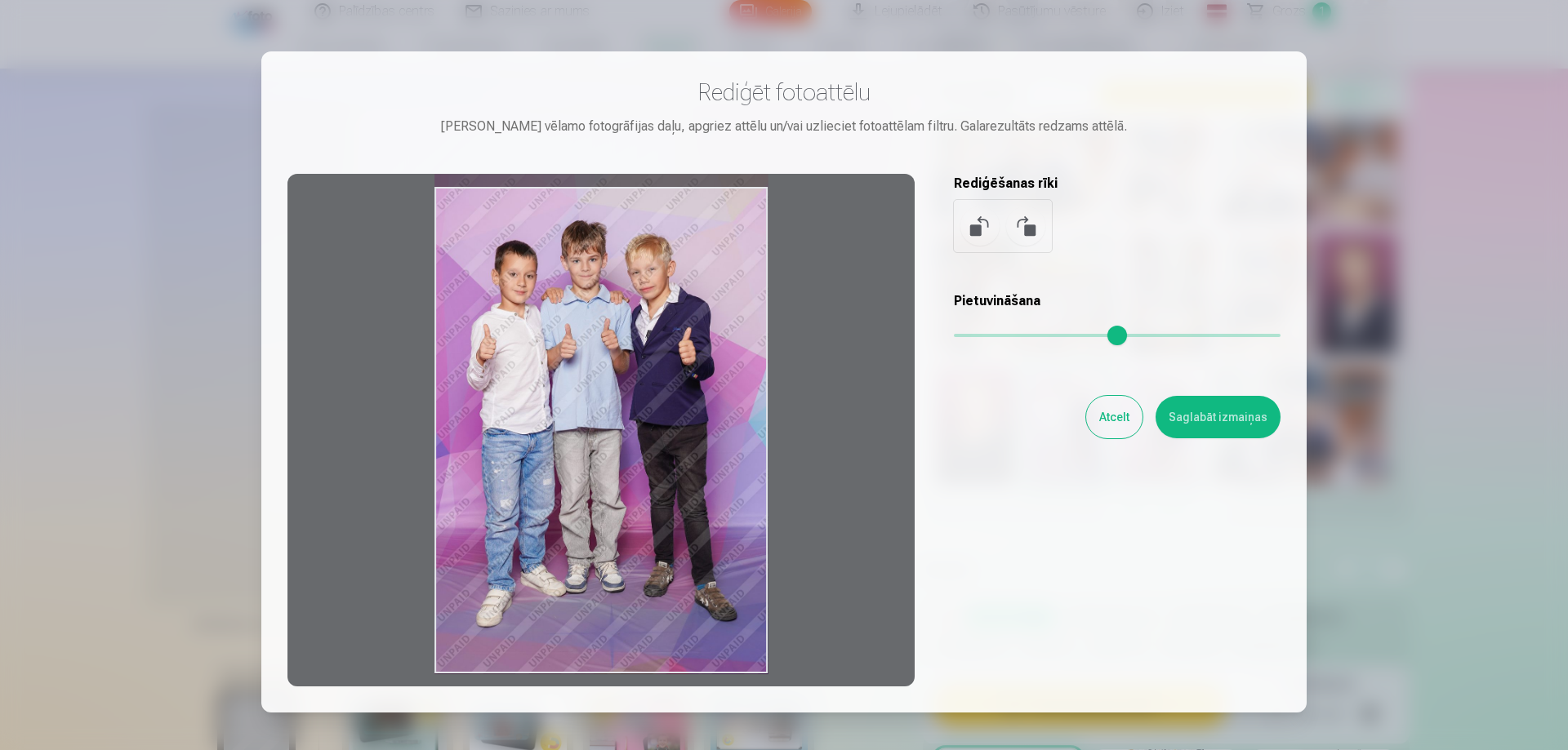
drag, startPoint x: 596, startPoint y: 674, endPoint x: 601, endPoint y: 608, distance: 66.2
click at [603, 607] on div at bounding box center [601, 430] width 627 height 513
drag, startPoint x: 600, startPoint y: 677, endPoint x: 636, endPoint y: 460, distance: 220.0
click at [590, 604] on div at bounding box center [601, 430] width 627 height 513
click at [647, 385] on div at bounding box center [601, 430] width 627 height 513
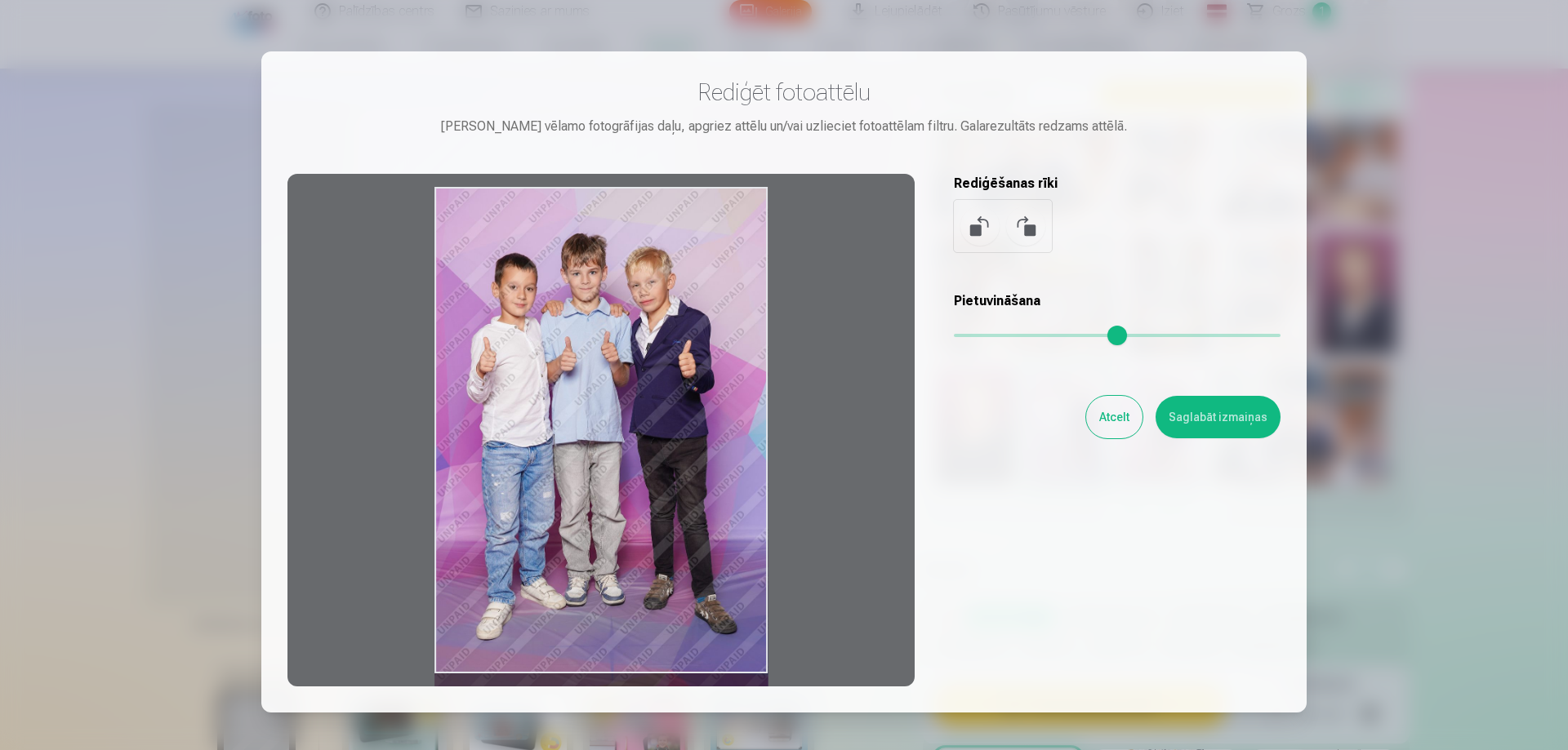
drag, startPoint x: 611, startPoint y: 193, endPoint x: 616, endPoint y: 270, distance: 77.2
click at [621, 269] on div at bounding box center [601, 430] width 627 height 513
click at [596, 304] on div at bounding box center [601, 430] width 627 height 513
click at [590, 373] on div at bounding box center [601, 430] width 627 height 513
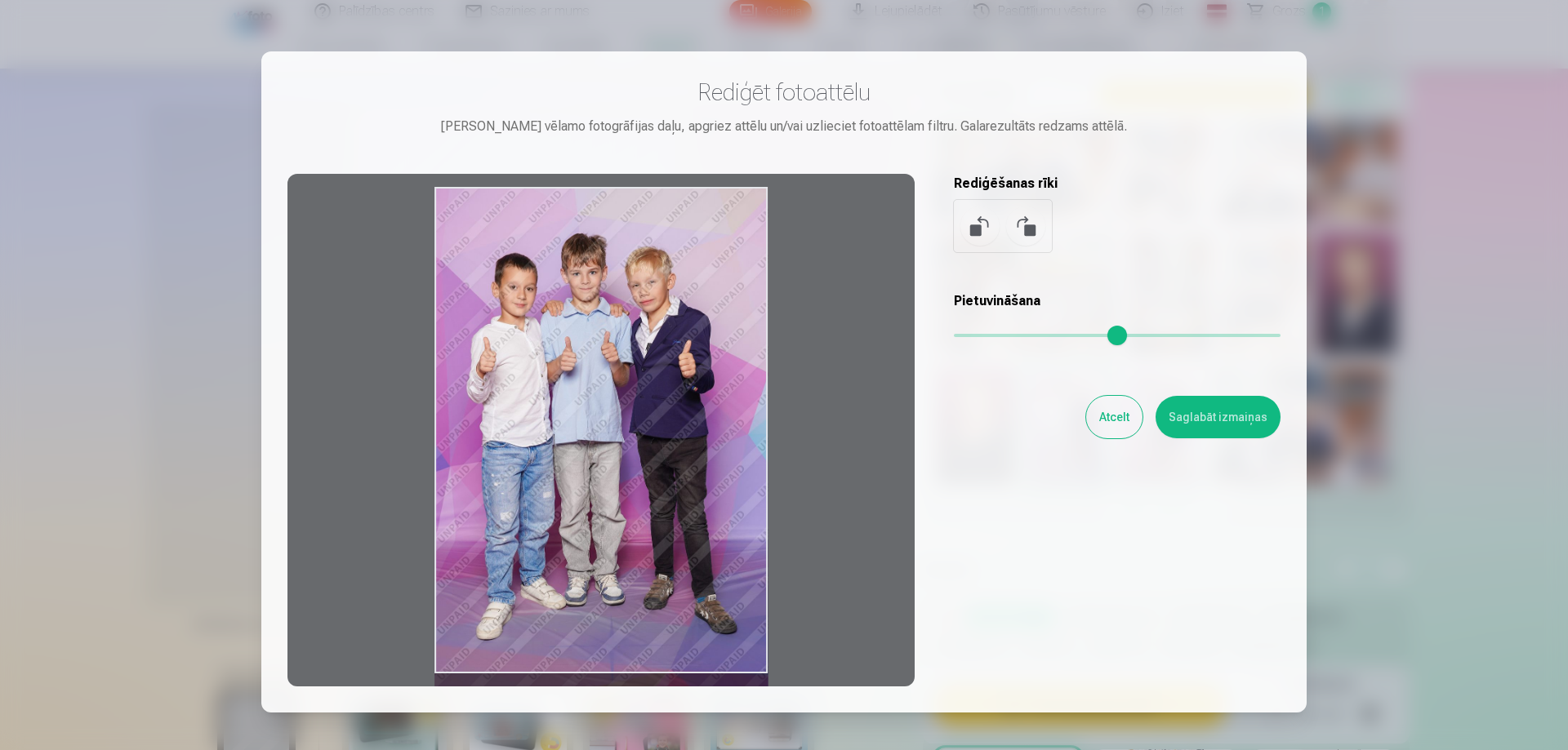
click at [590, 373] on div at bounding box center [601, 430] width 627 height 513
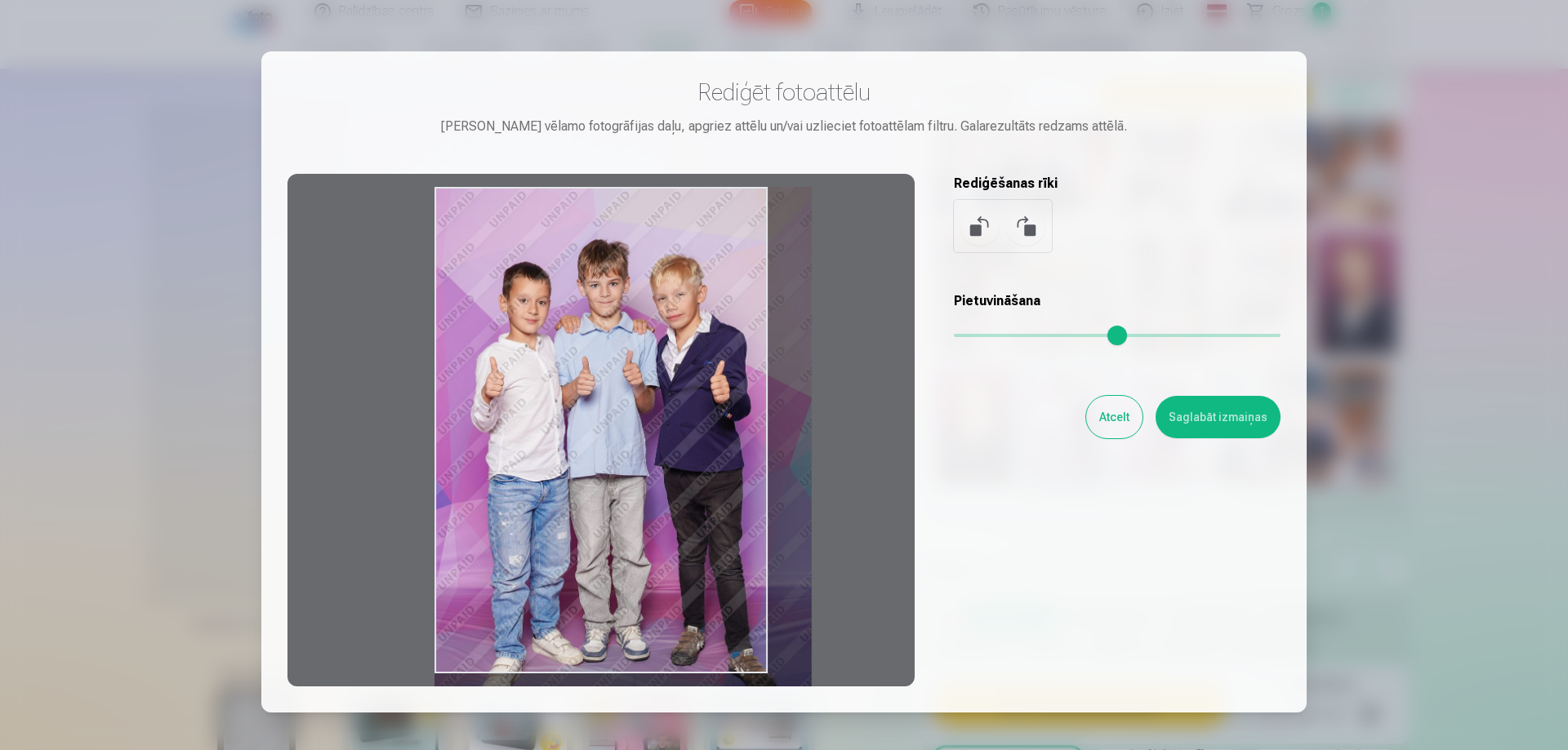
click at [978, 338] on input "range" at bounding box center [1117, 336] width 327 height 3
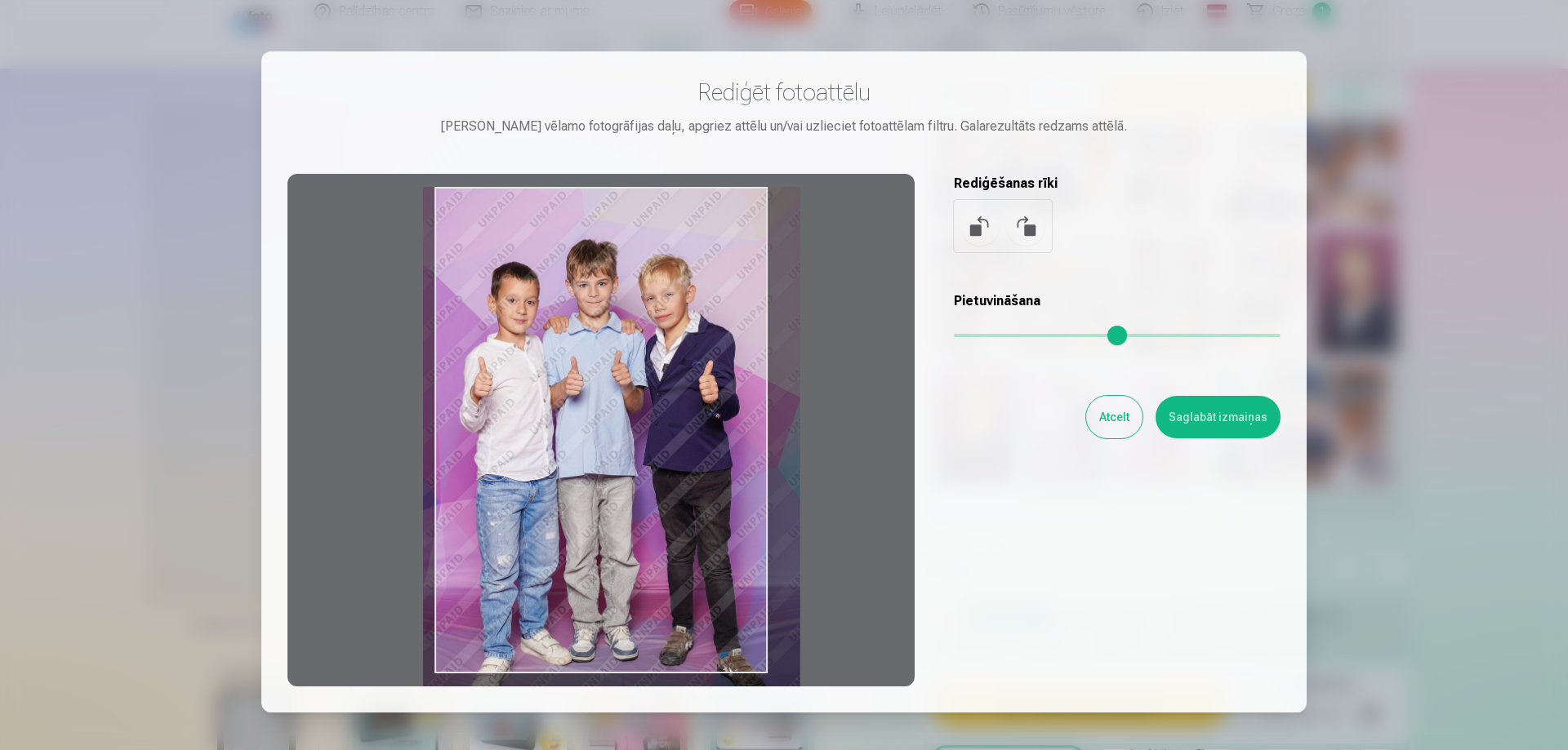
drag, startPoint x: 631, startPoint y: 319, endPoint x: 620, endPoint y: 326, distance: 13.0
click at [620, 326] on div at bounding box center [601, 430] width 627 height 513
click at [985, 337] on input "range" at bounding box center [1117, 336] width 327 height 3
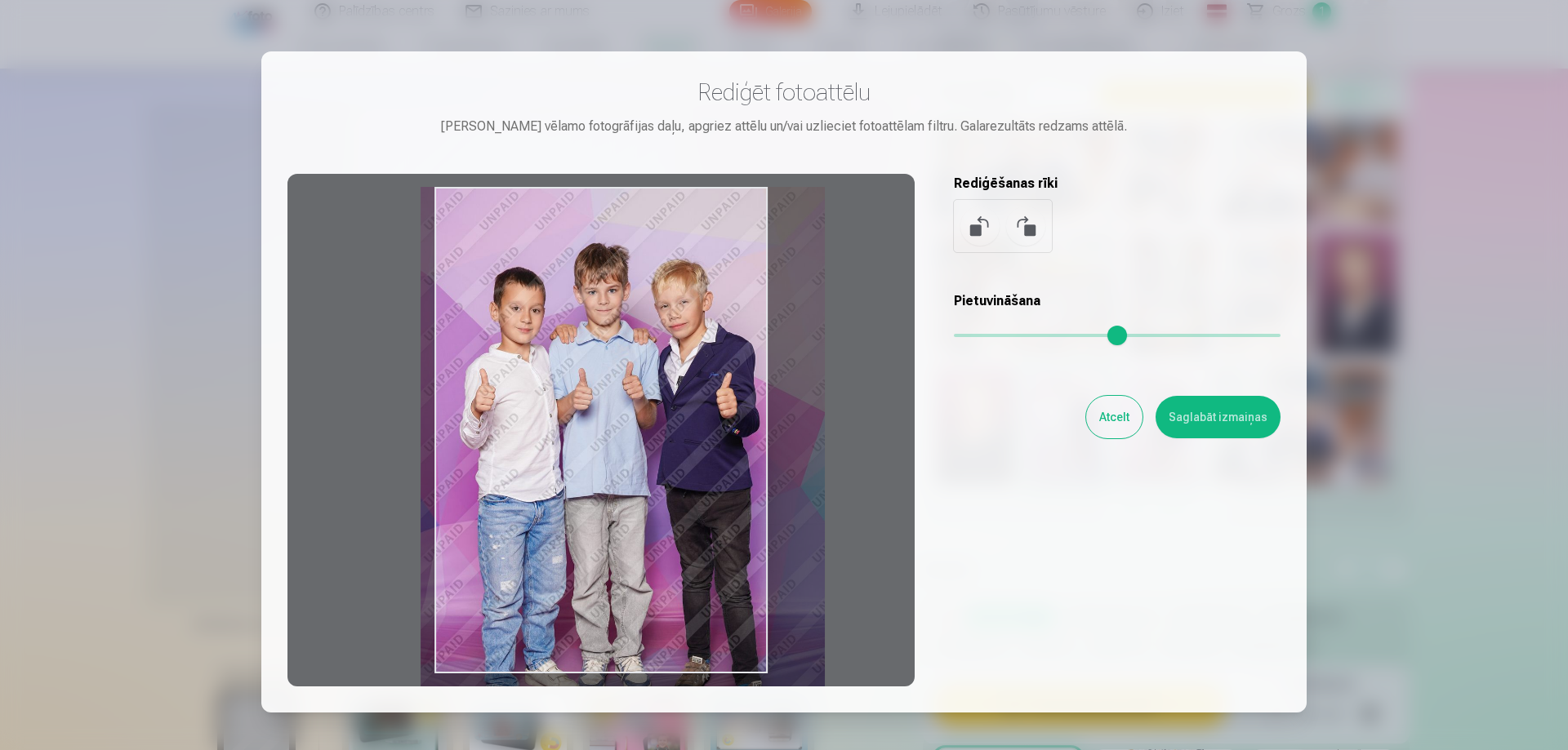
click at [720, 410] on div at bounding box center [601, 430] width 627 height 513
click at [977, 338] on input "range" at bounding box center [1117, 336] width 327 height 3
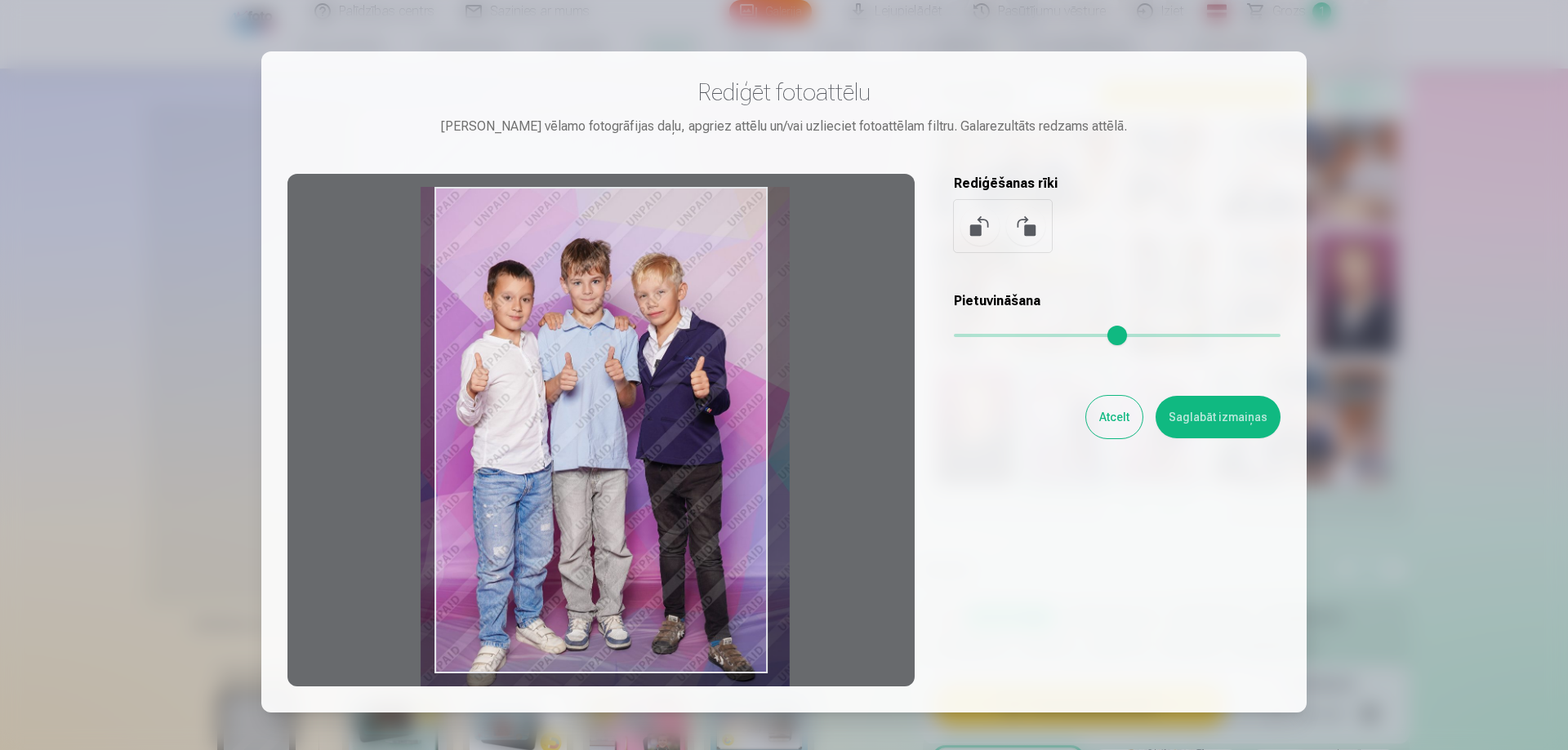
click at [973, 337] on input "range" at bounding box center [1117, 336] width 327 height 3
click at [951, 338] on div "Rediģēt fotoattēlu [PERSON_NAME] vēlamo fotogrāfijas daļu, apgriez attēlu un/va…" at bounding box center [784, 382] width 993 height 609
type input "*"
click at [954, 338] on input "range" at bounding box center [1117, 336] width 327 height 3
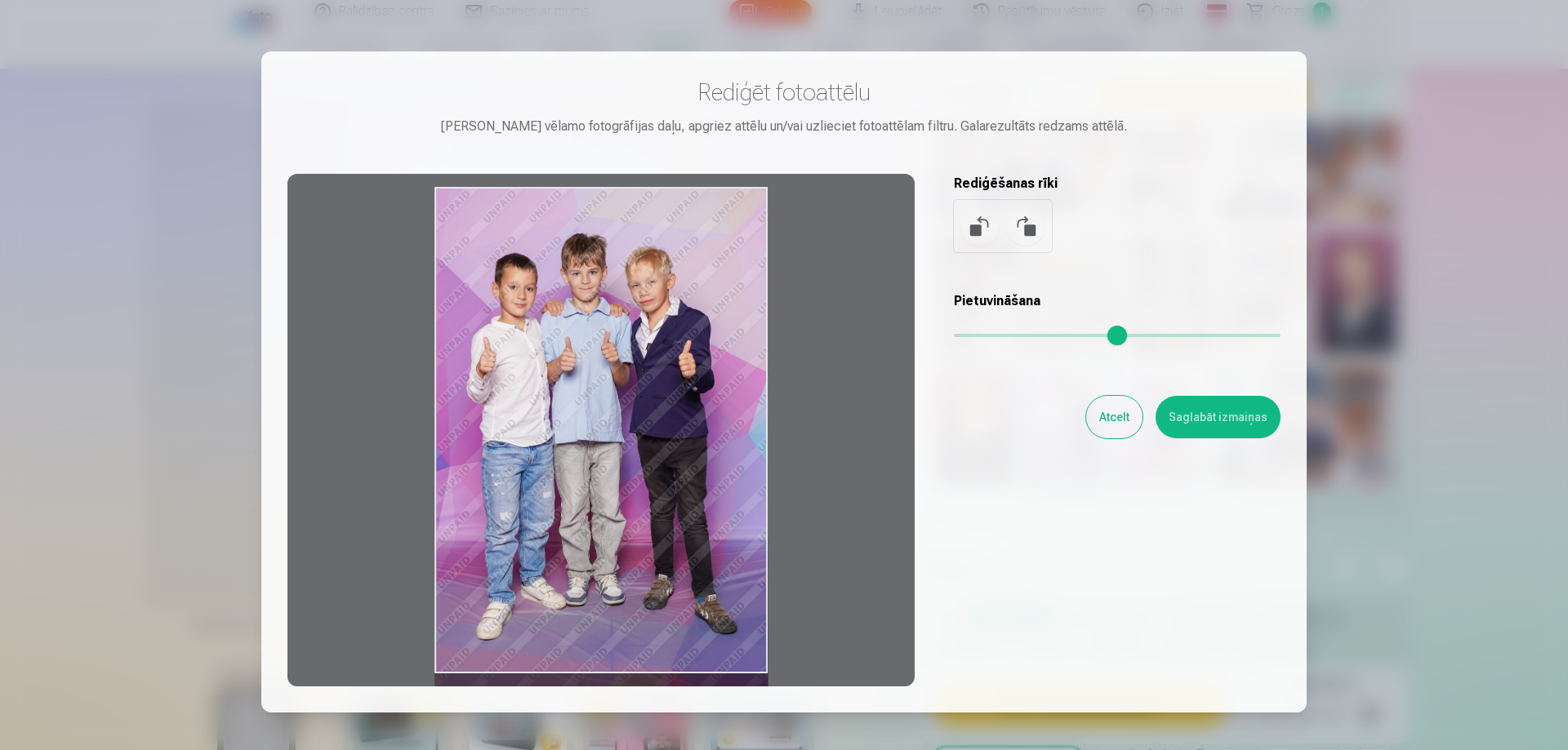
click at [1207, 411] on button "Saglabāt izmaiņas" at bounding box center [1218, 417] width 125 height 42
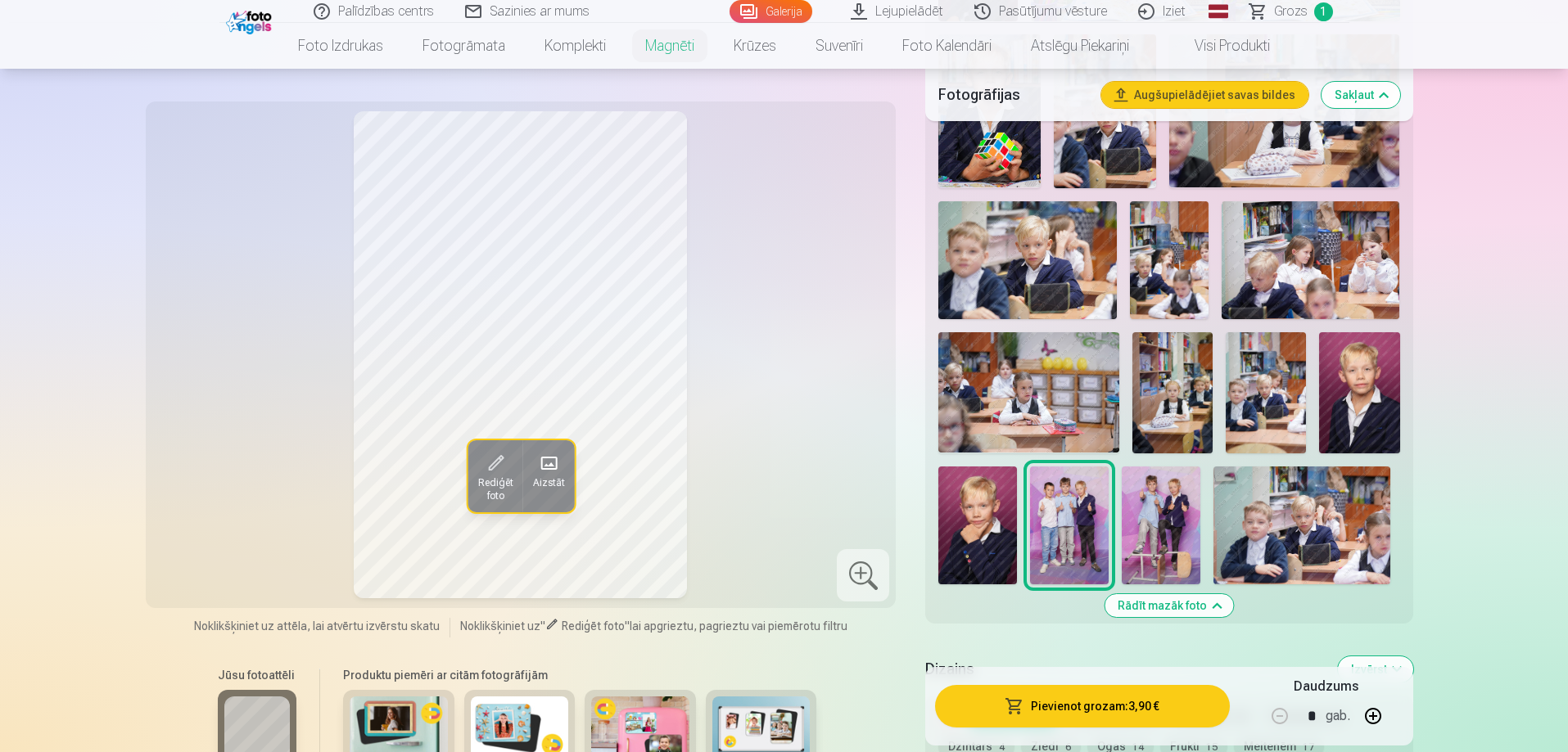
scroll to position [982, 0]
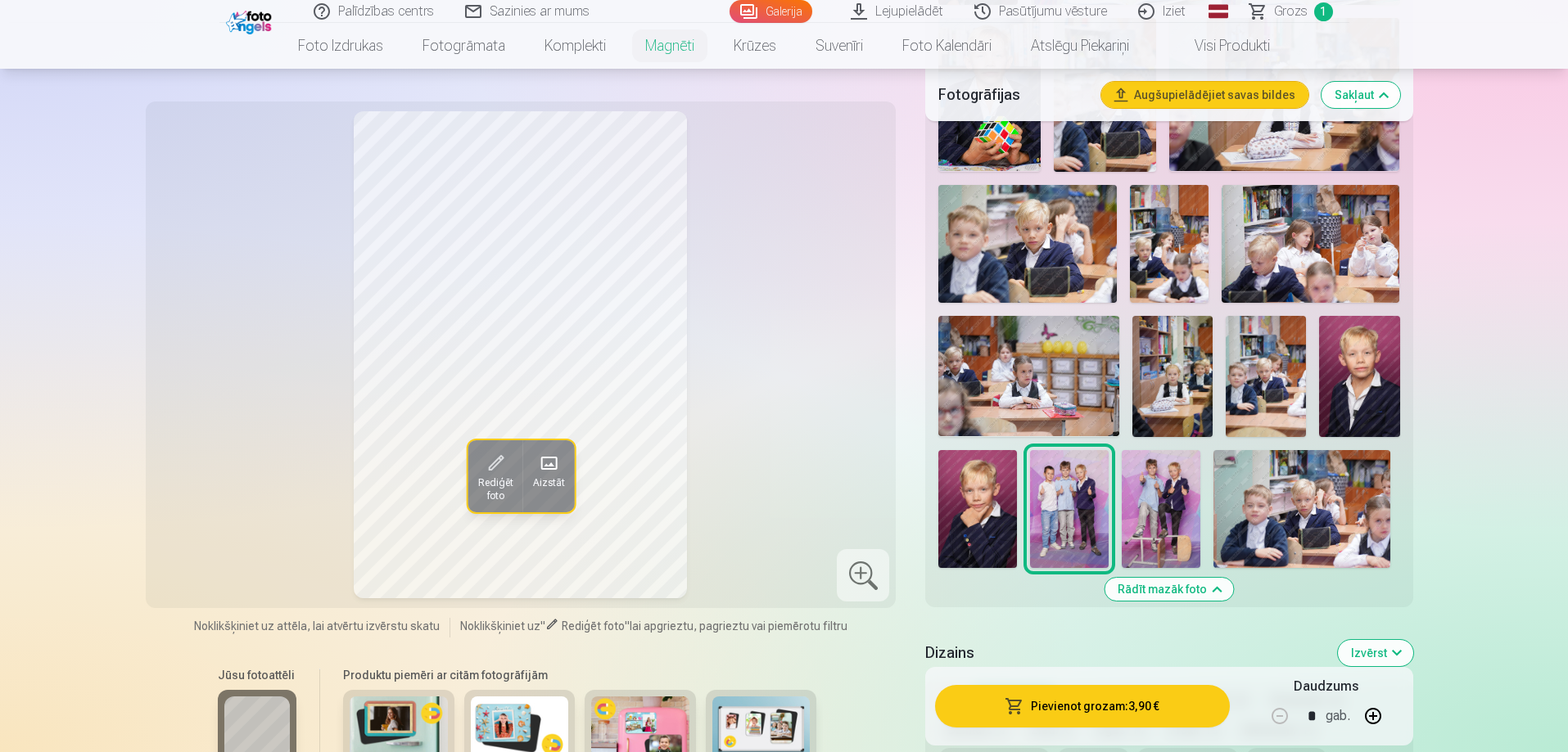
click at [973, 509] on img at bounding box center [977, 509] width 78 height 118
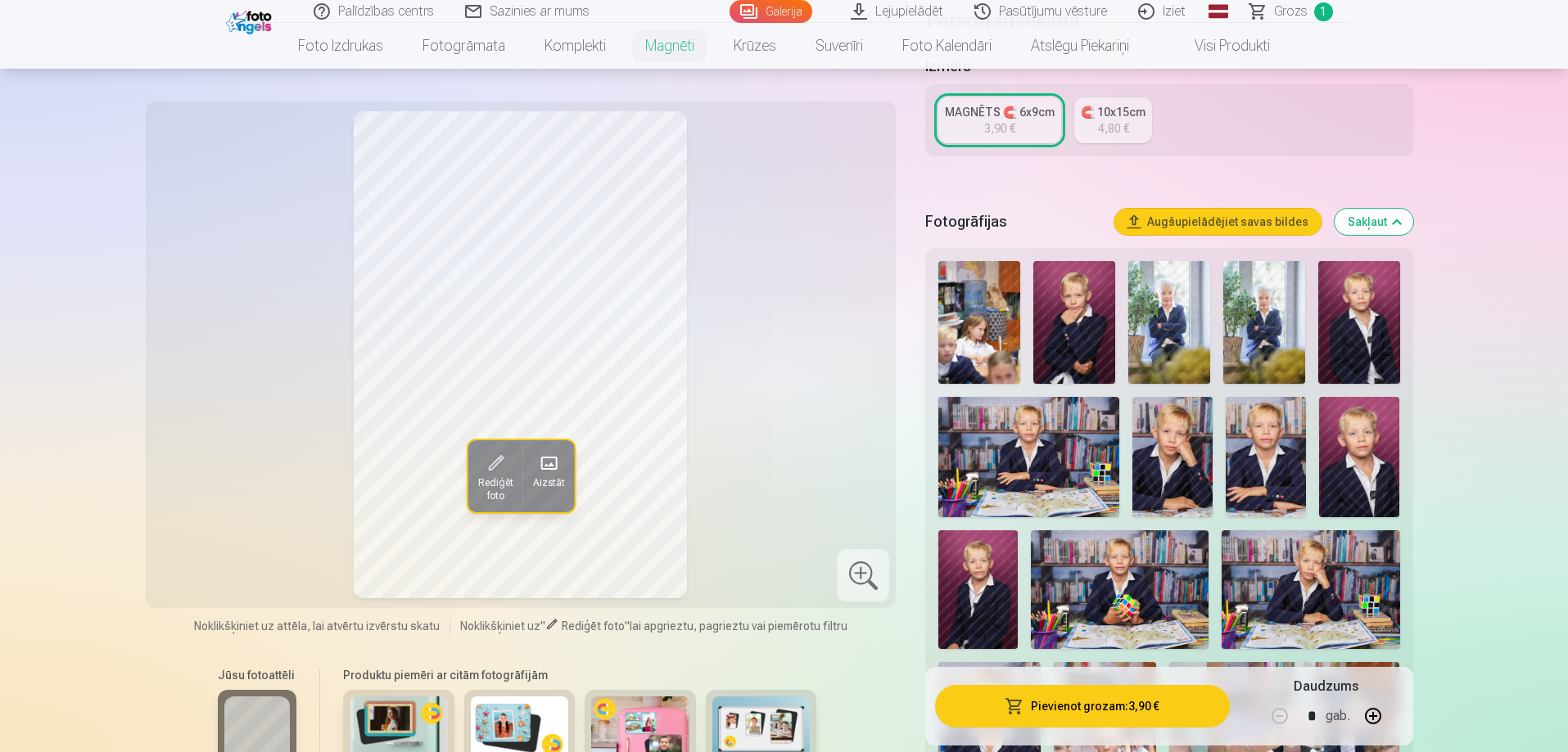
scroll to position [328, 0]
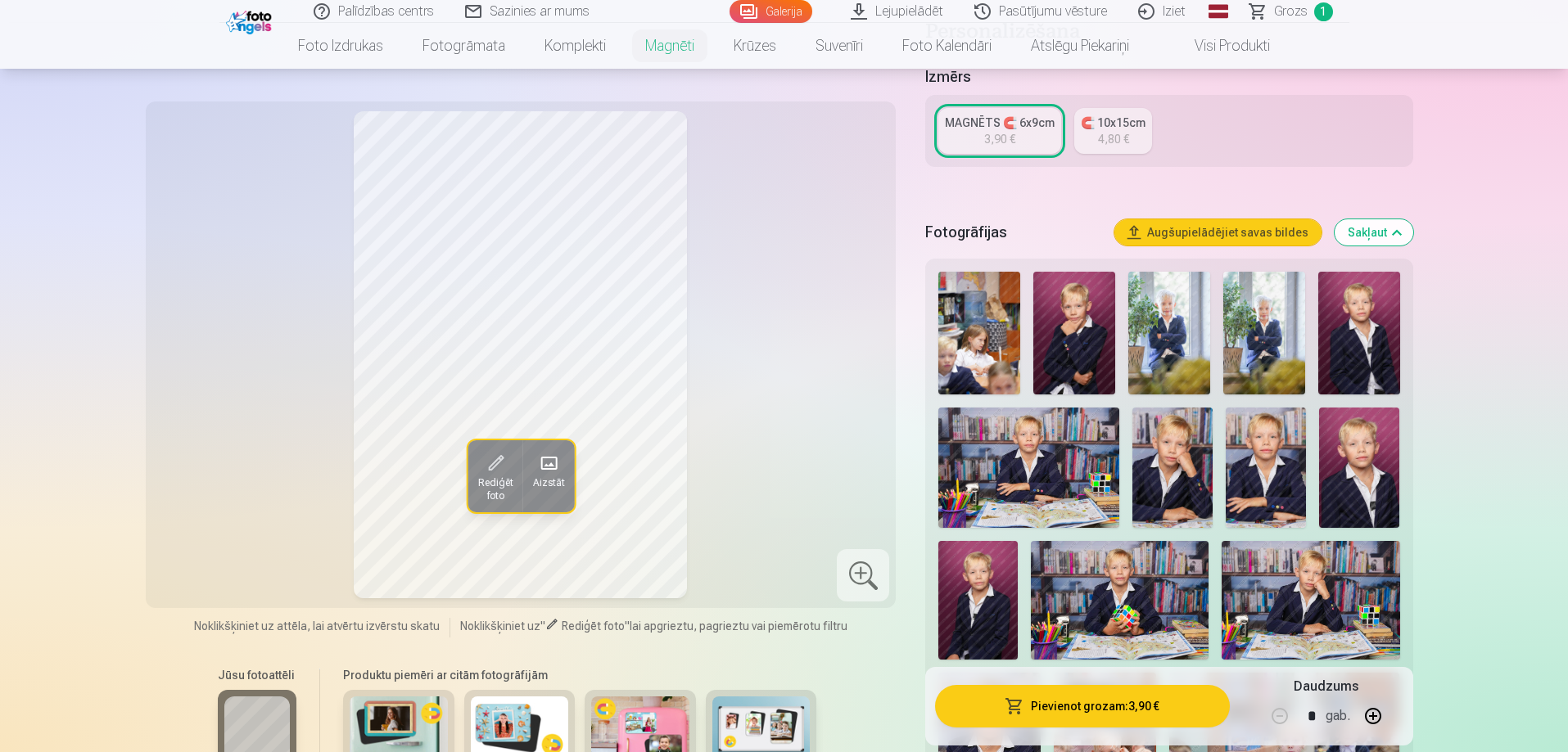
click at [1070, 312] on img at bounding box center [1074, 333] width 82 height 123
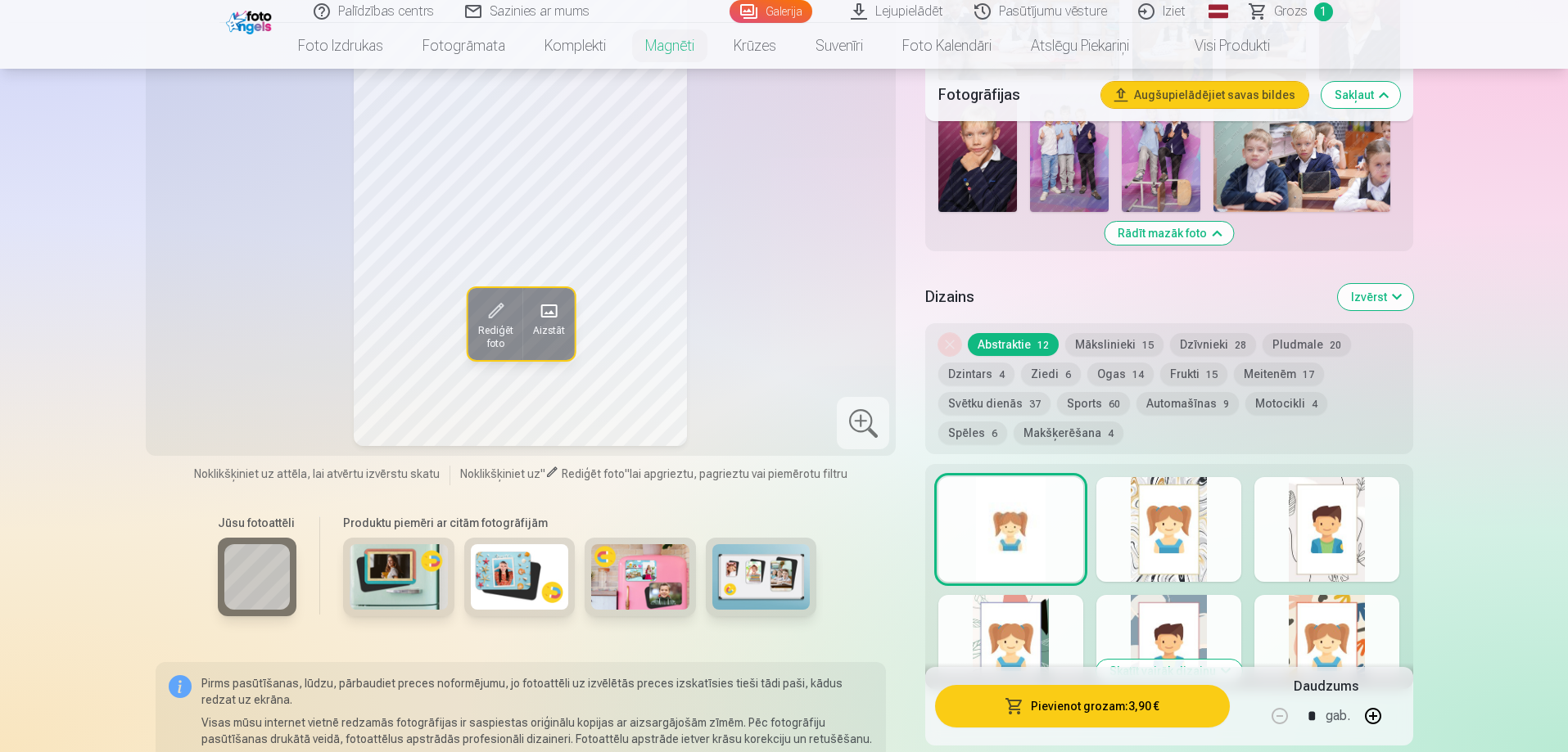
scroll to position [1310, 0]
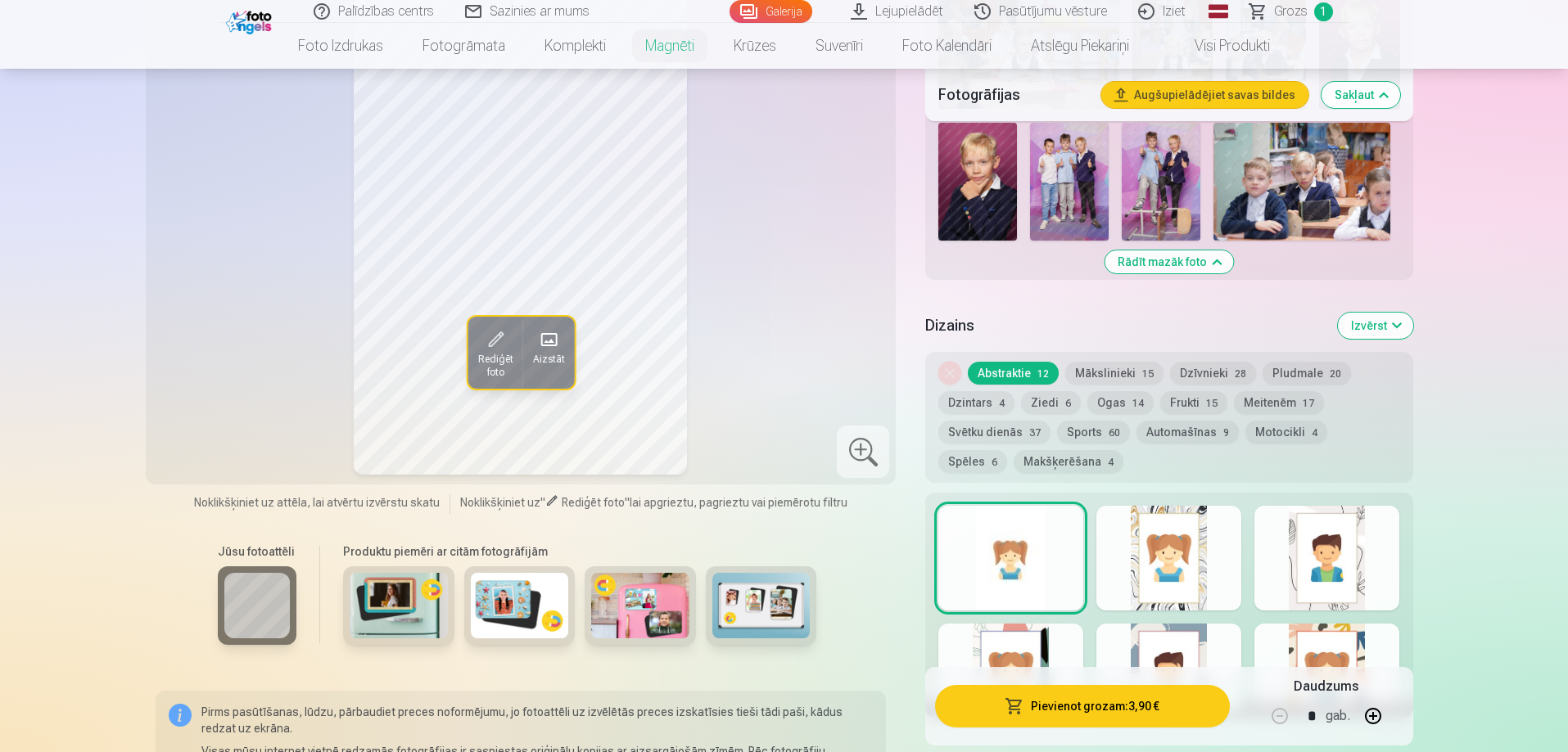
click at [1145, 554] on div at bounding box center [1169, 559] width 145 height 105
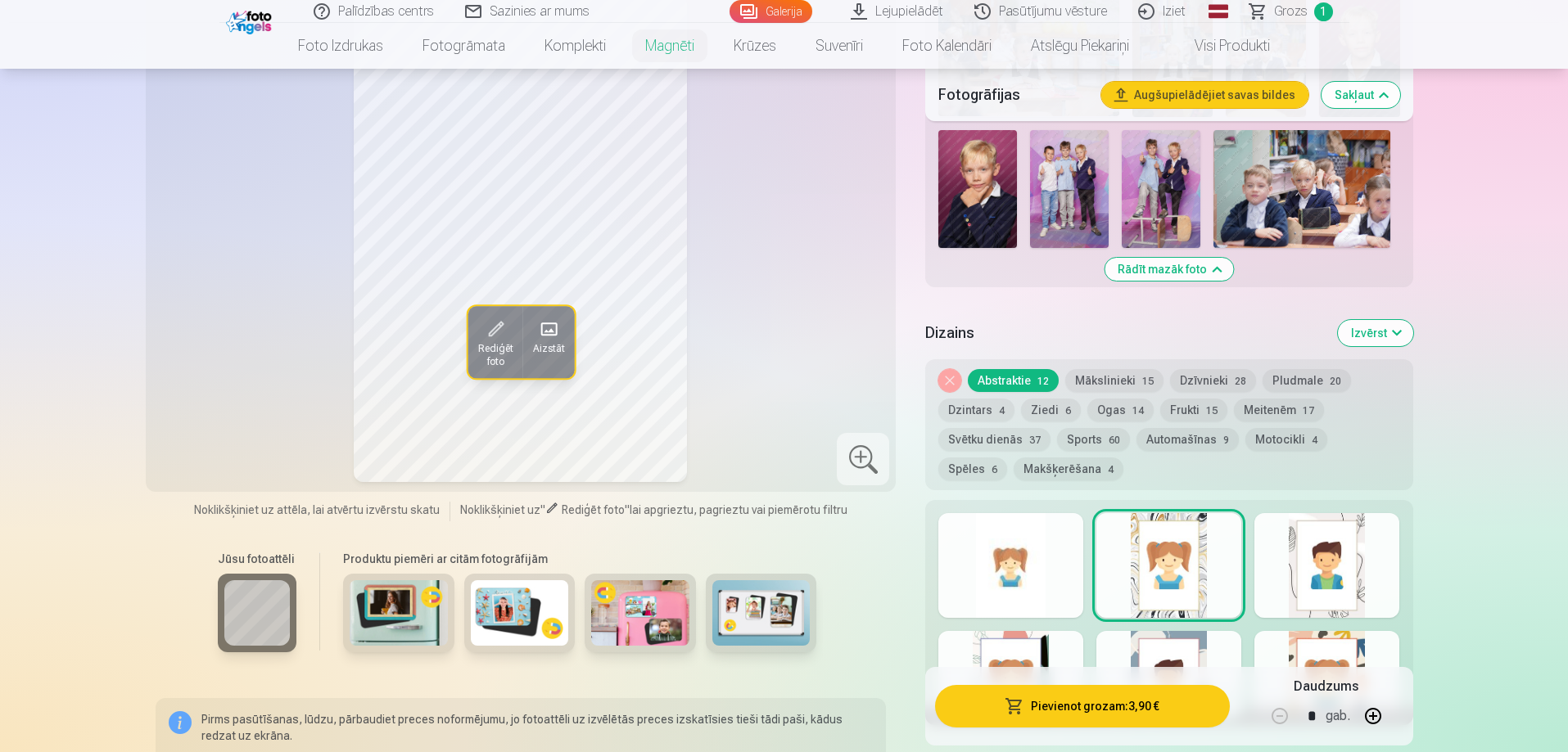
scroll to position [1391, 0]
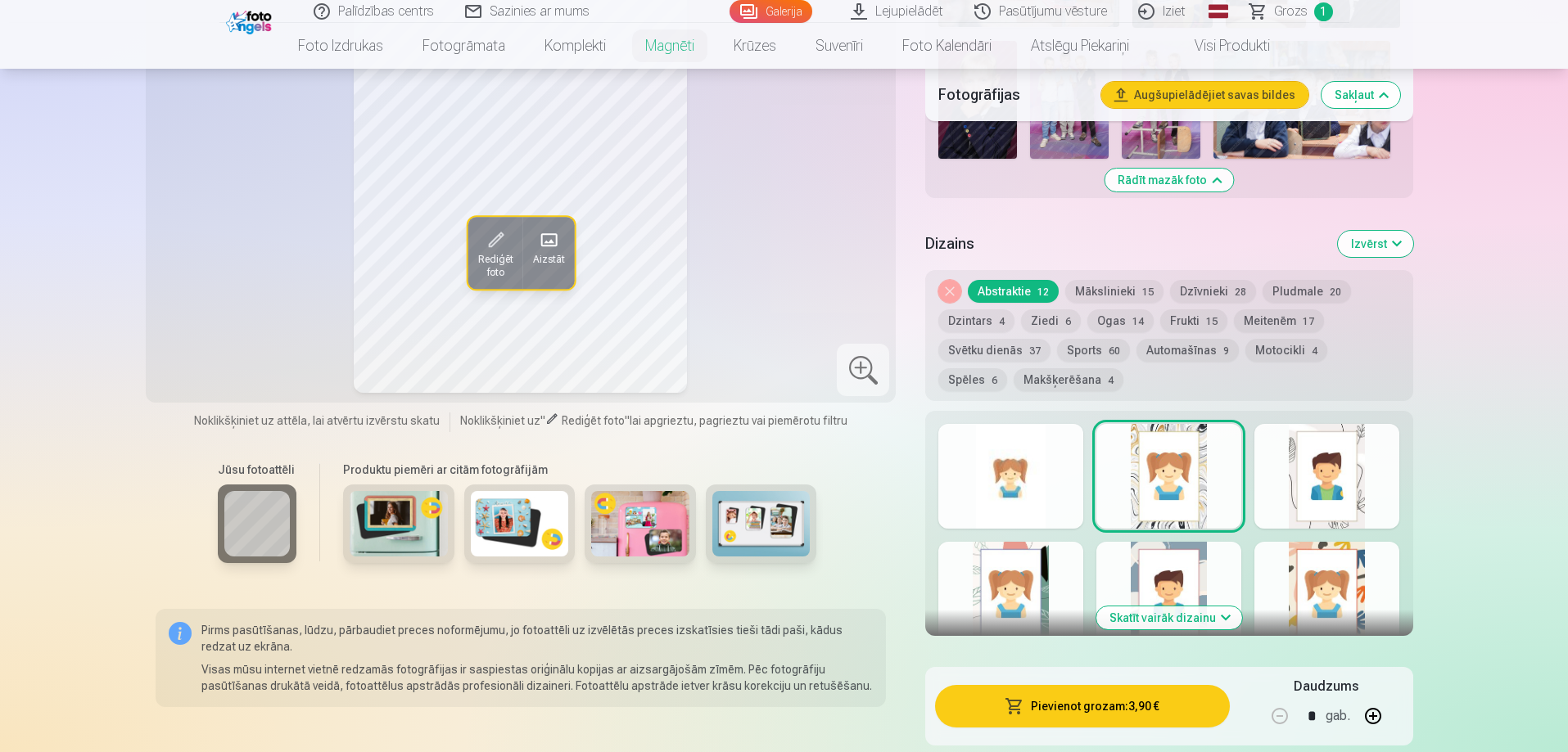
click at [1298, 463] on div at bounding box center [1327, 477] width 145 height 105
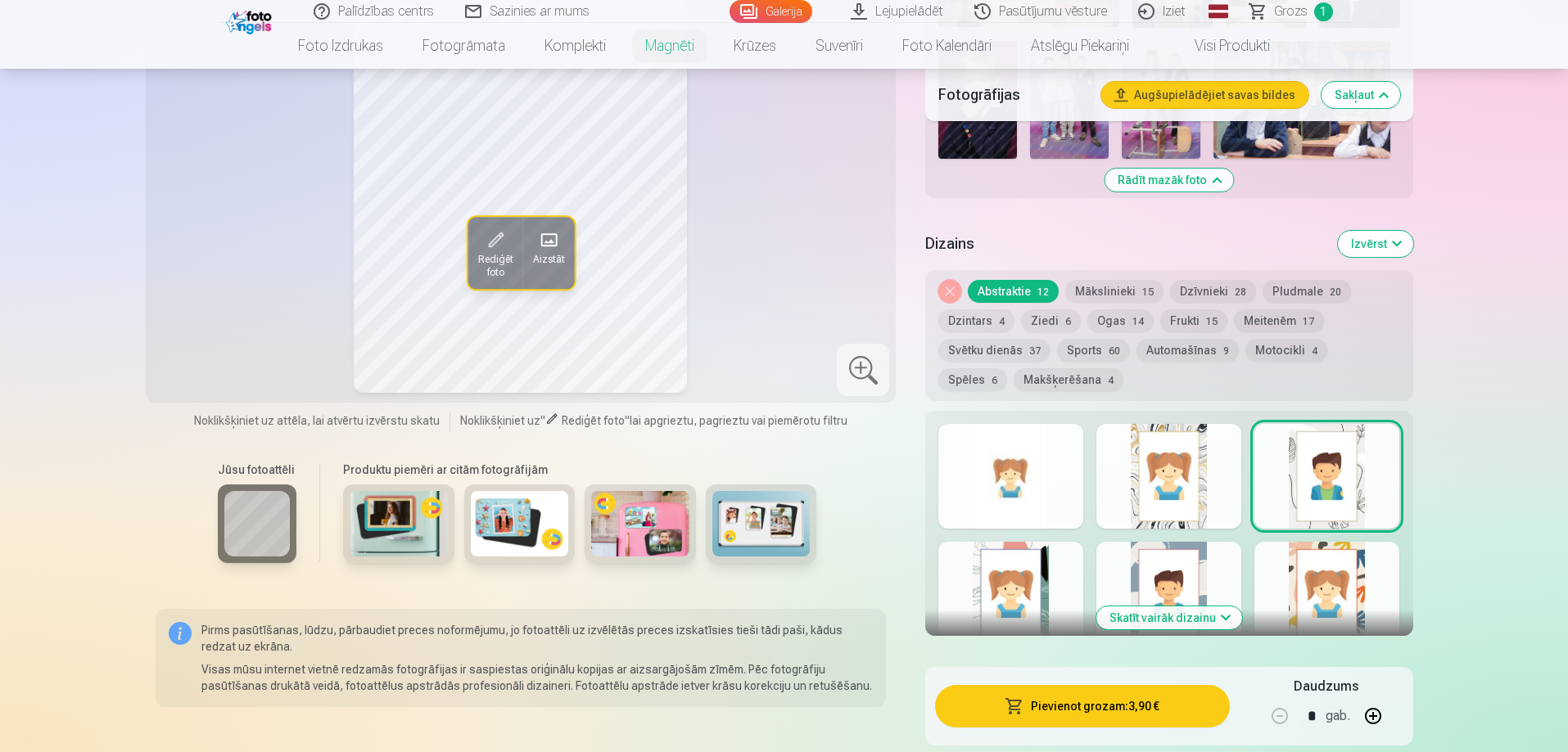
click at [1158, 546] on div at bounding box center [1169, 594] width 145 height 105
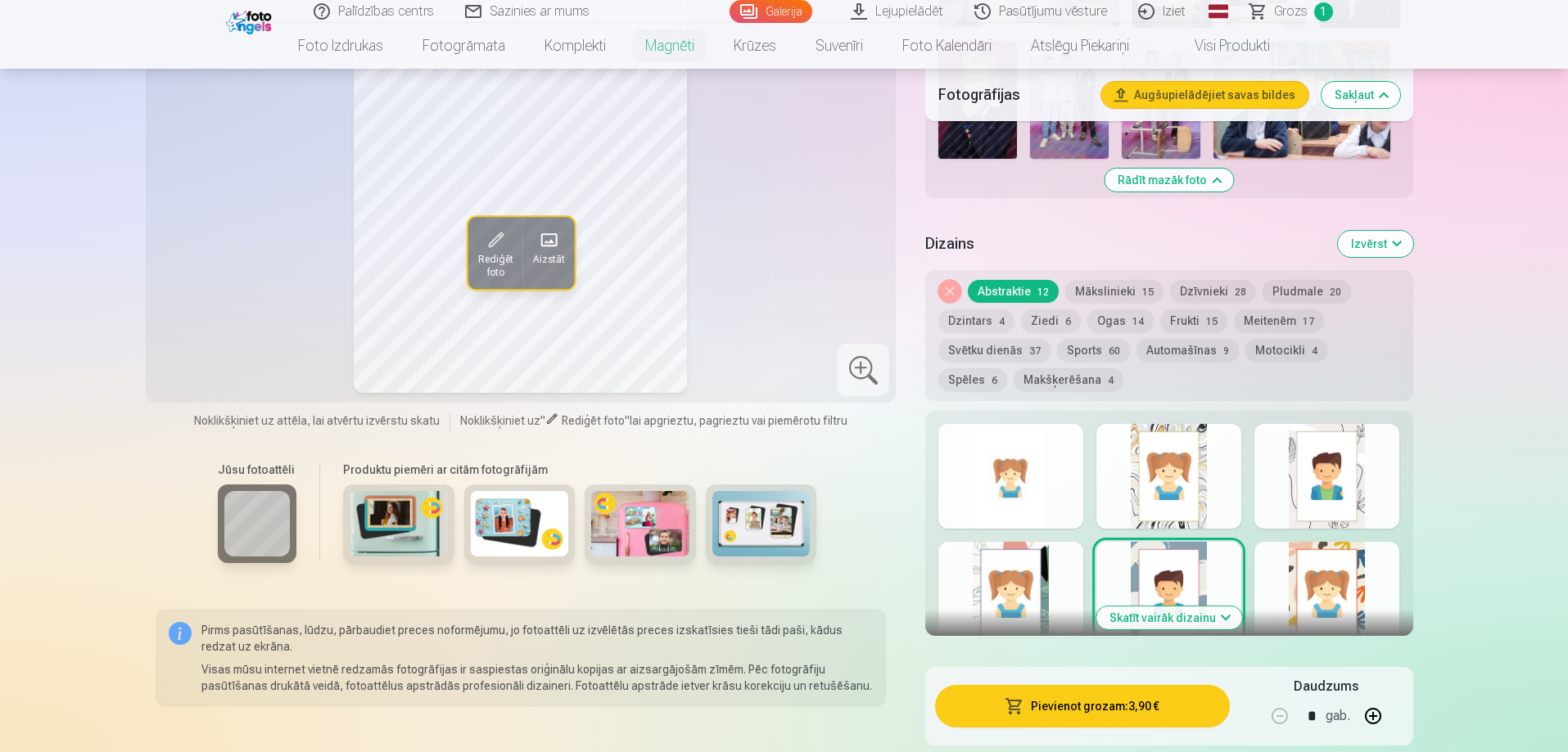
click at [1217, 607] on button "Skatīt vairāk dizainu" at bounding box center [1169, 618] width 146 height 23
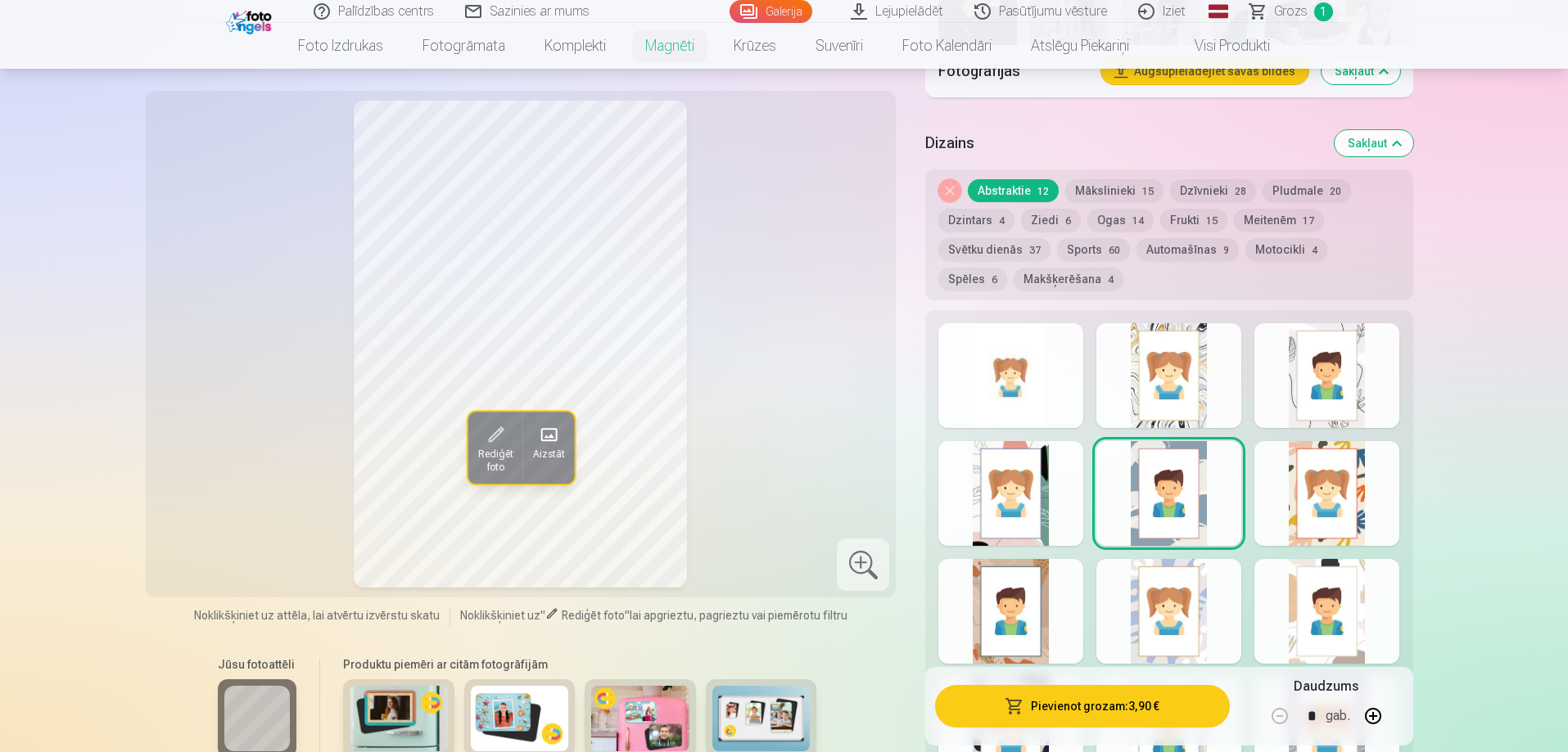
scroll to position [1637, 0]
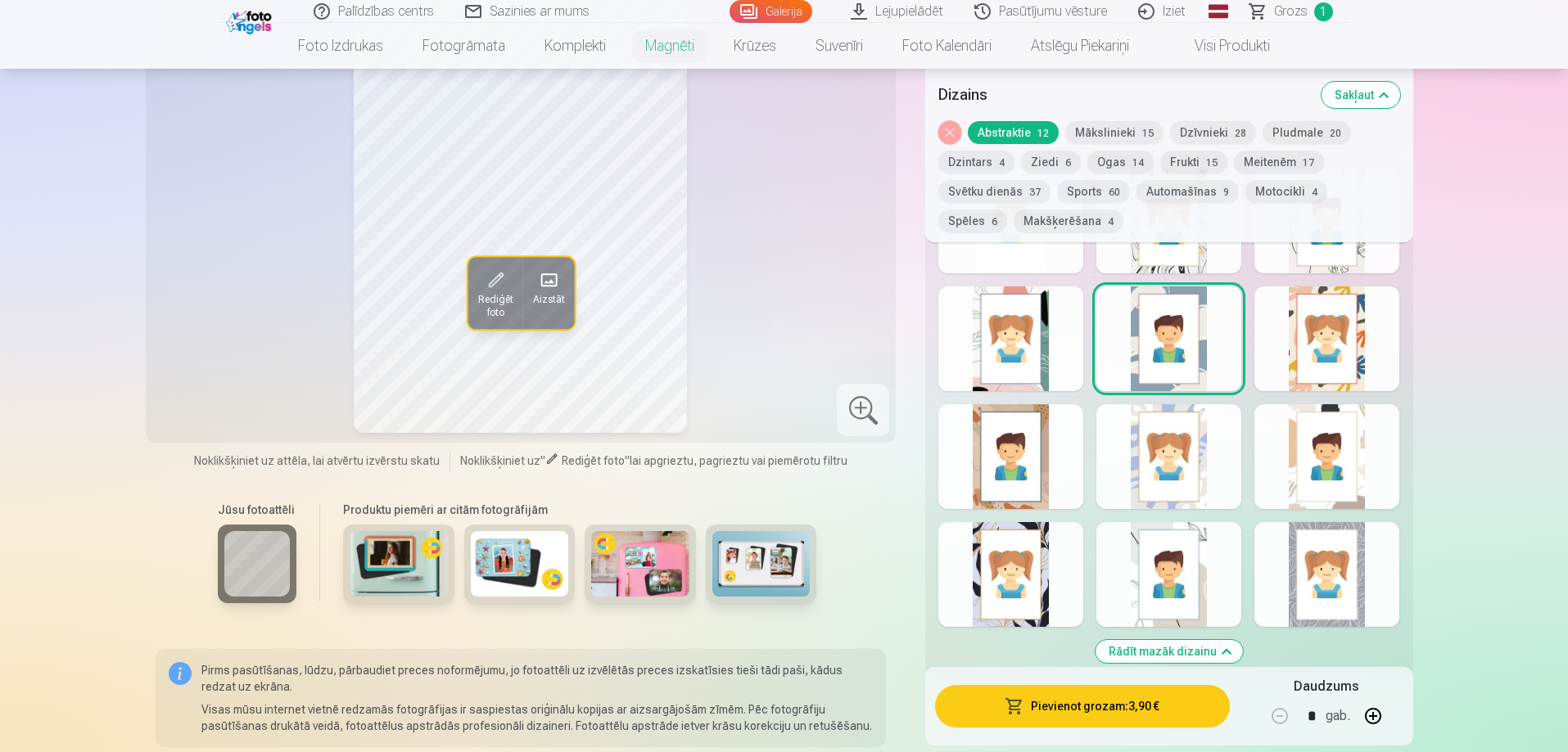
click at [1008, 559] on div at bounding box center [1011, 574] width 145 height 105
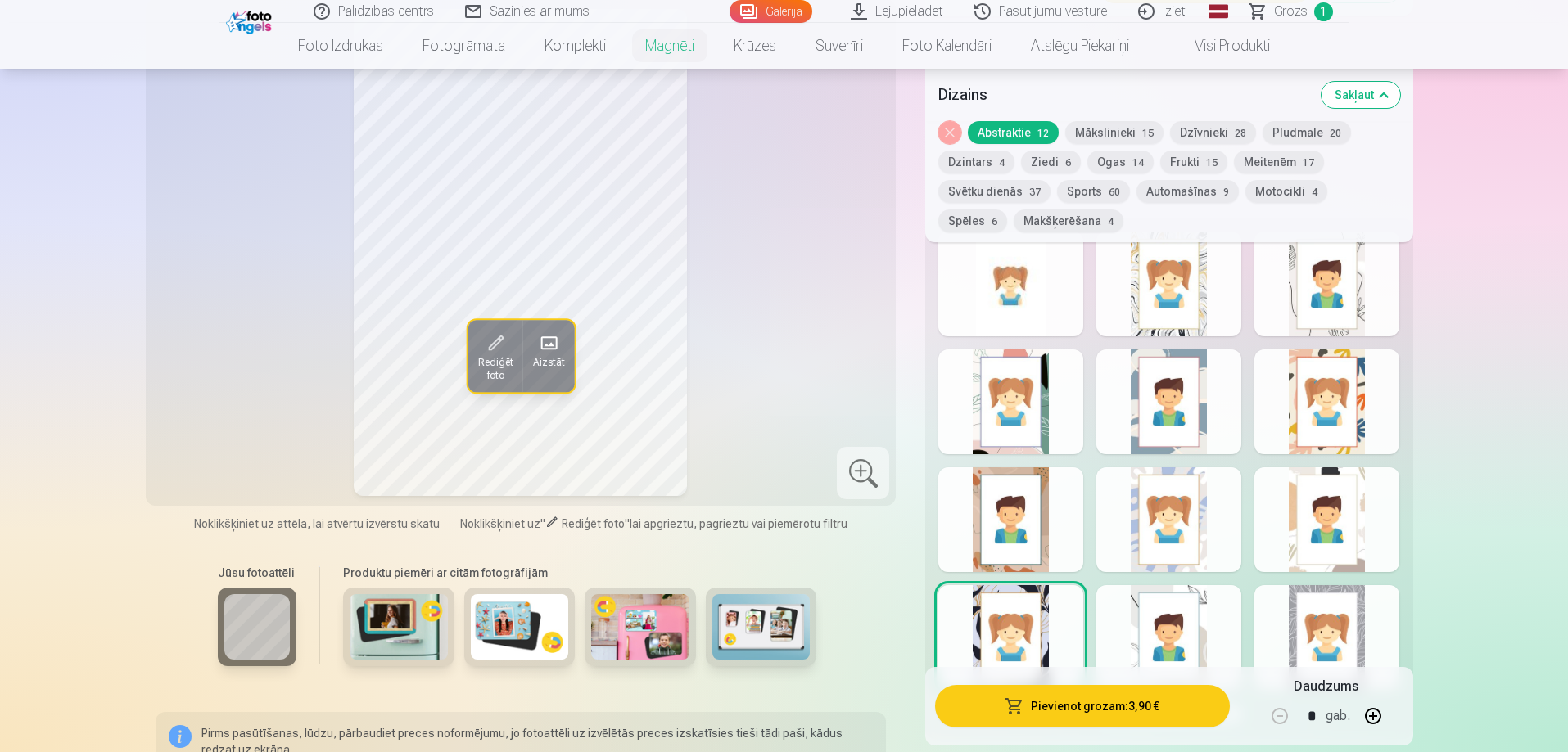
scroll to position [1719, 0]
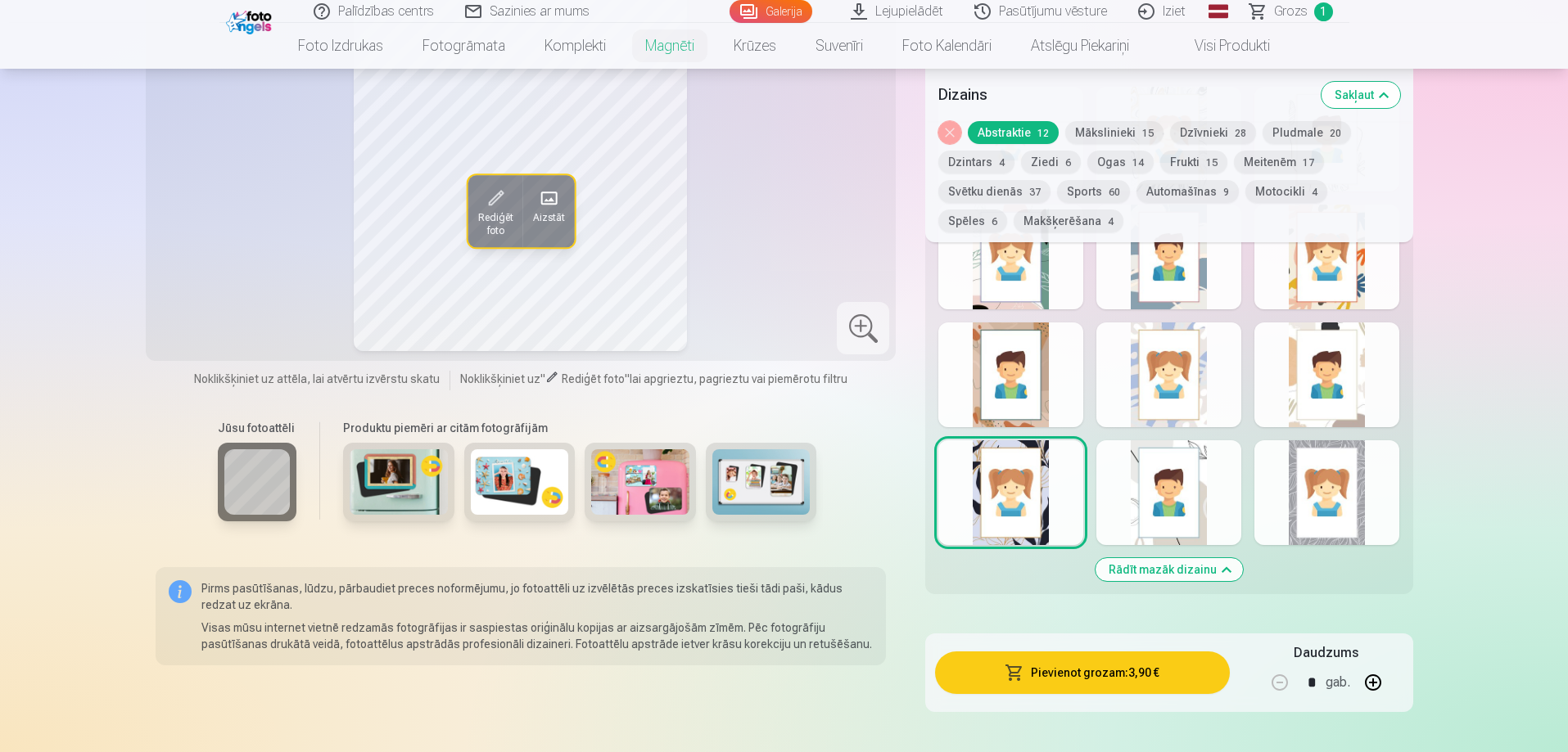
click at [1319, 492] on div at bounding box center [1327, 493] width 145 height 105
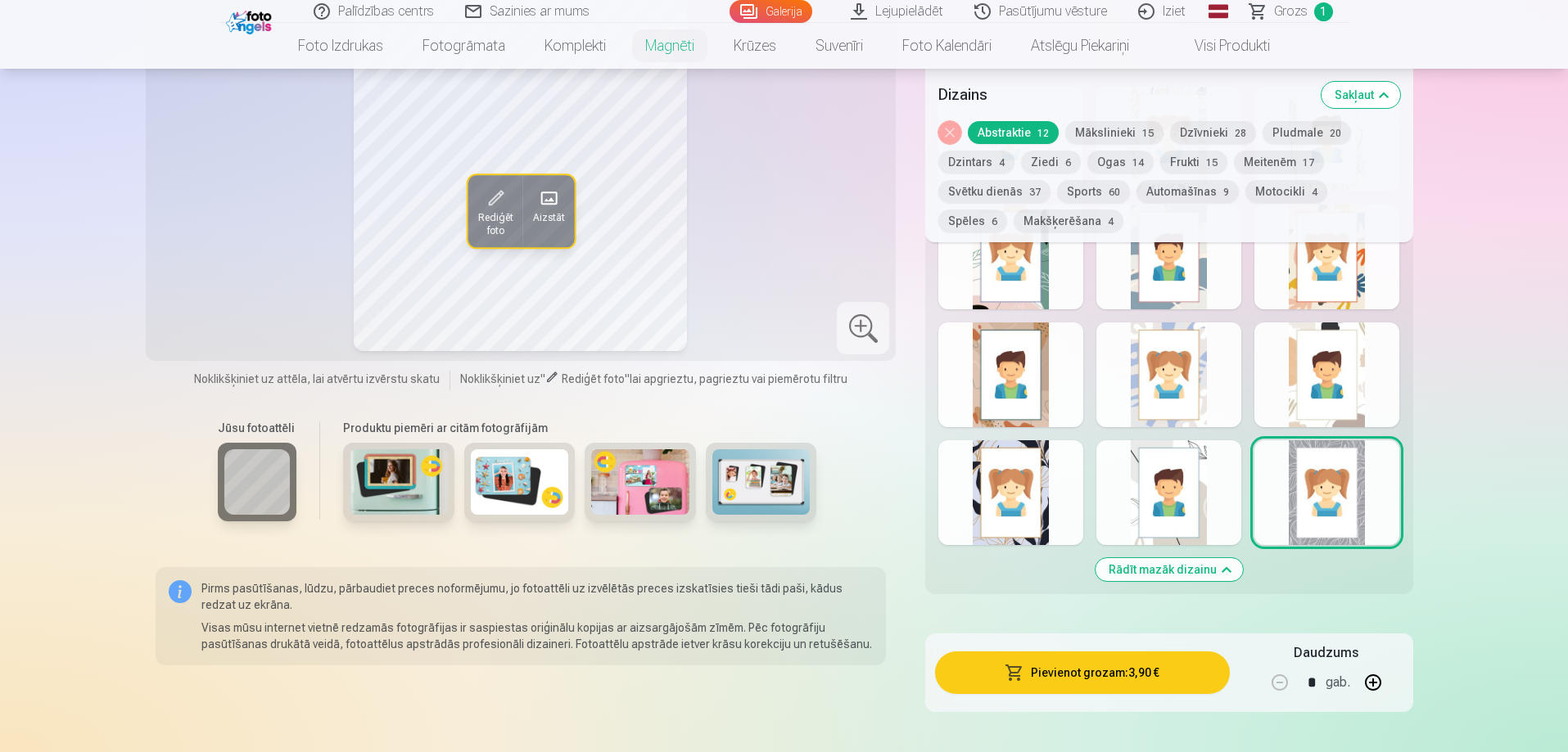
click at [1213, 559] on button "Rādīt mazāk dizainu" at bounding box center [1169, 569] width 148 height 23
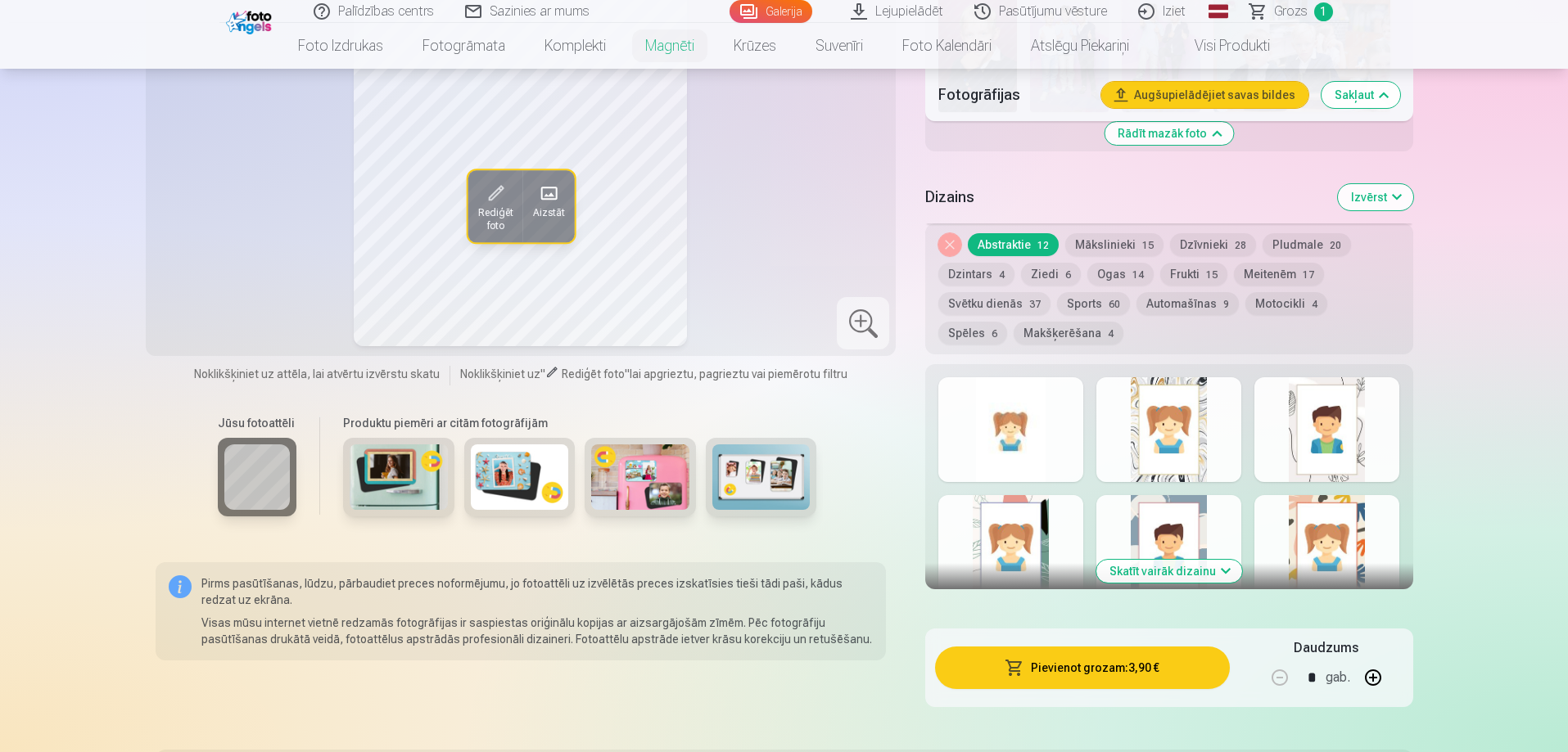
scroll to position [1431, 0]
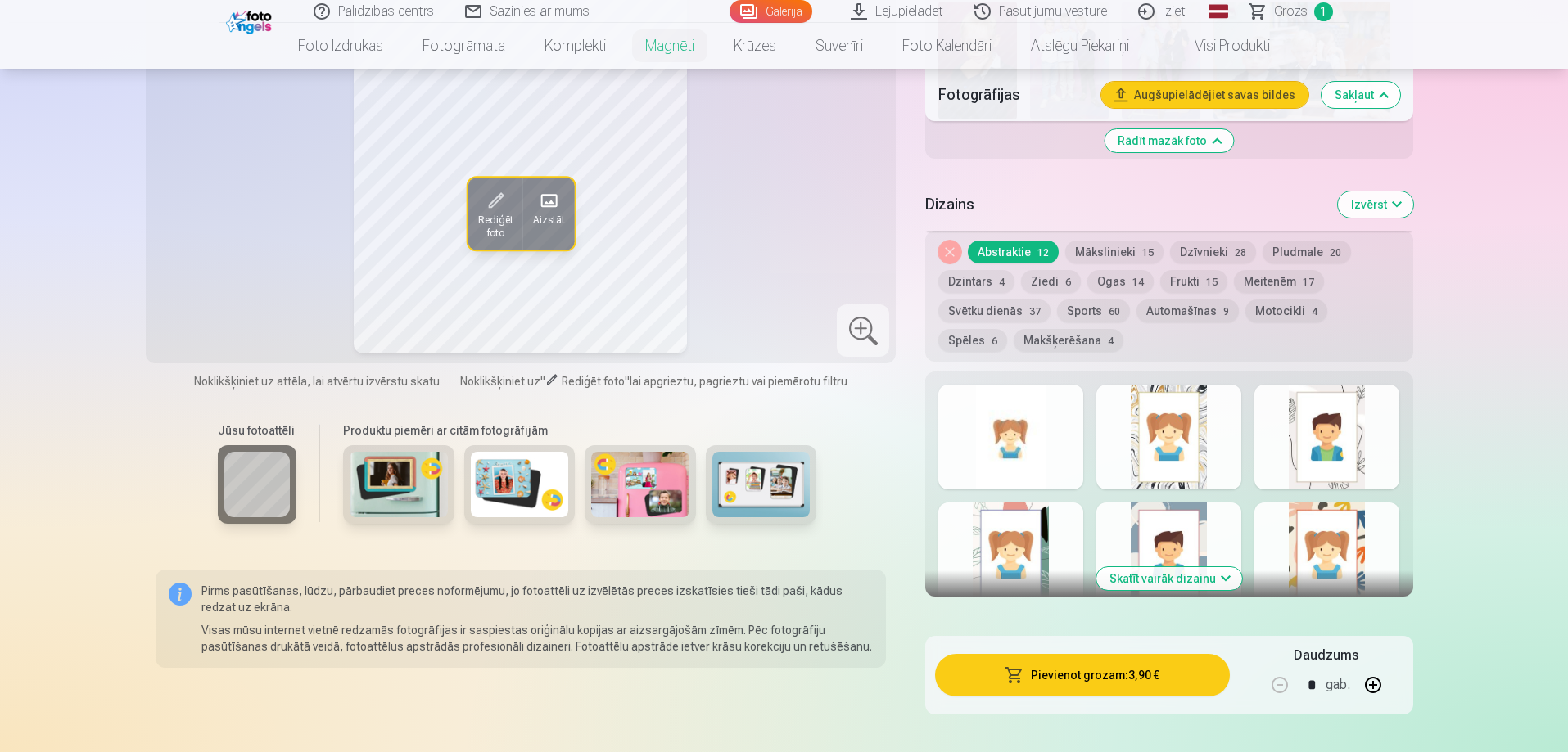
click at [1125, 241] on button "Mākslinieki 15" at bounding box center [1115, 252] width 98 height 23
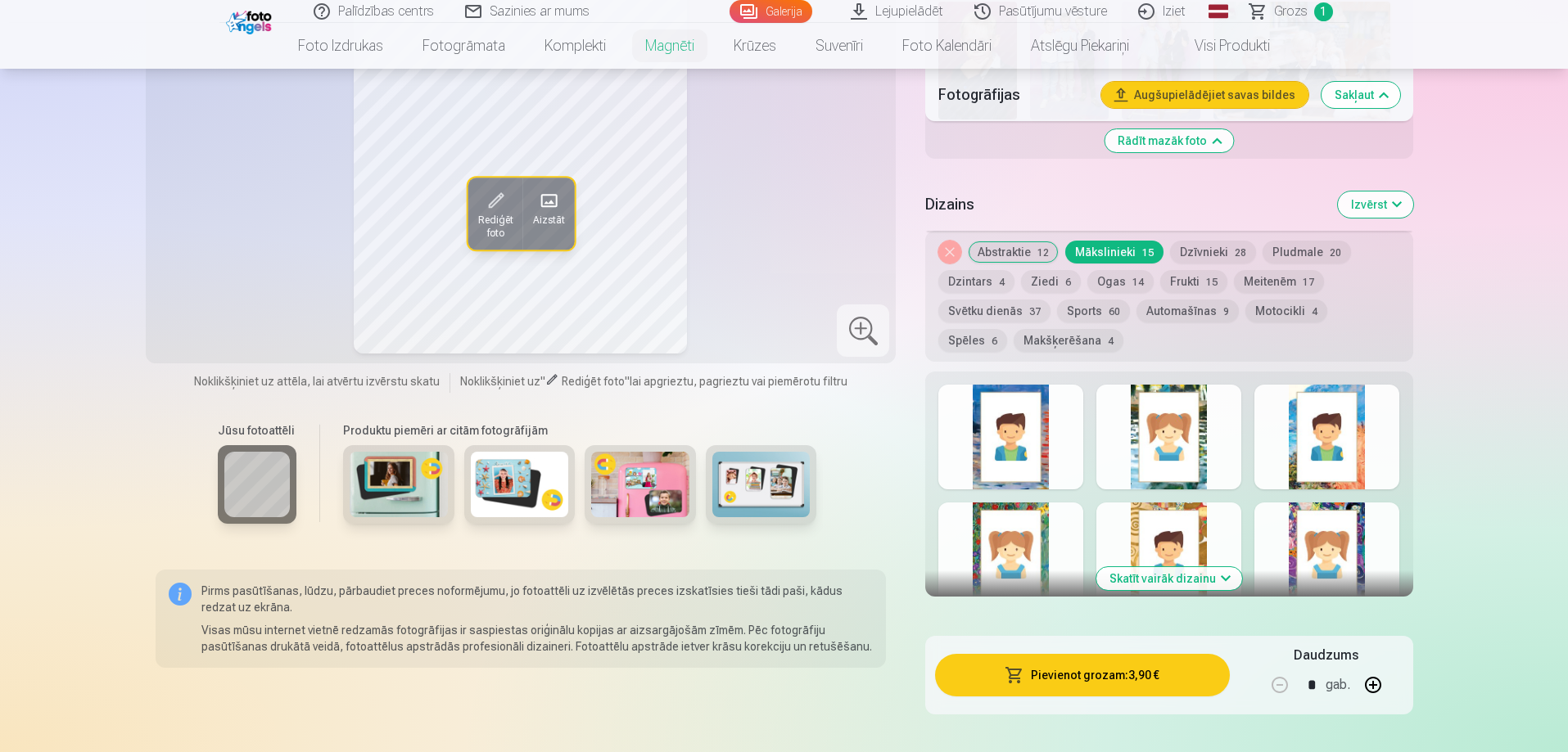
click at [1326, 528] on div at bounding box center [1327, 555] width 145 height 105
click at [1225, 567] on button "Skatīt vairāk dizainu" at bounding box center [1169, 578] width 146 height 23
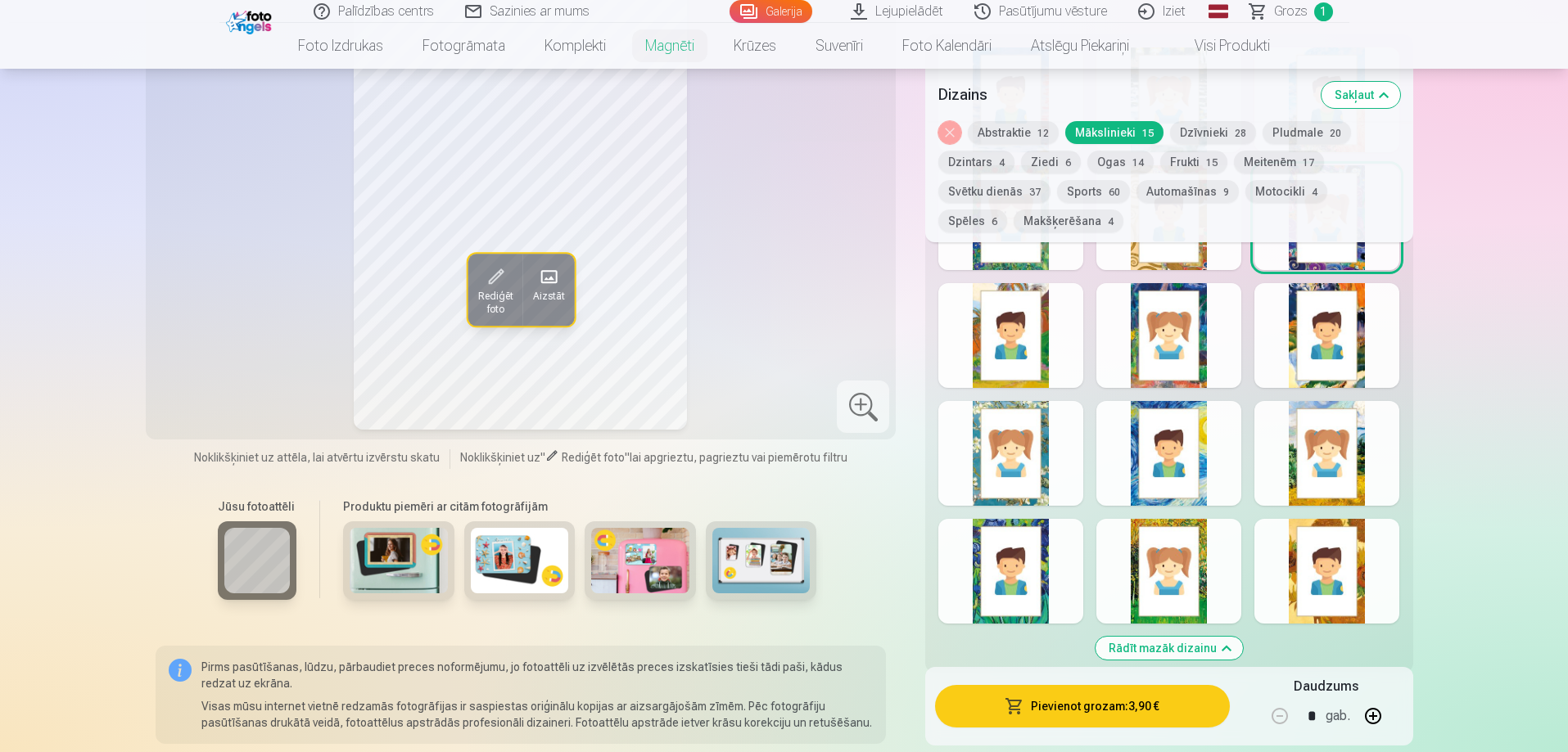
scroll to position [1513, 0]
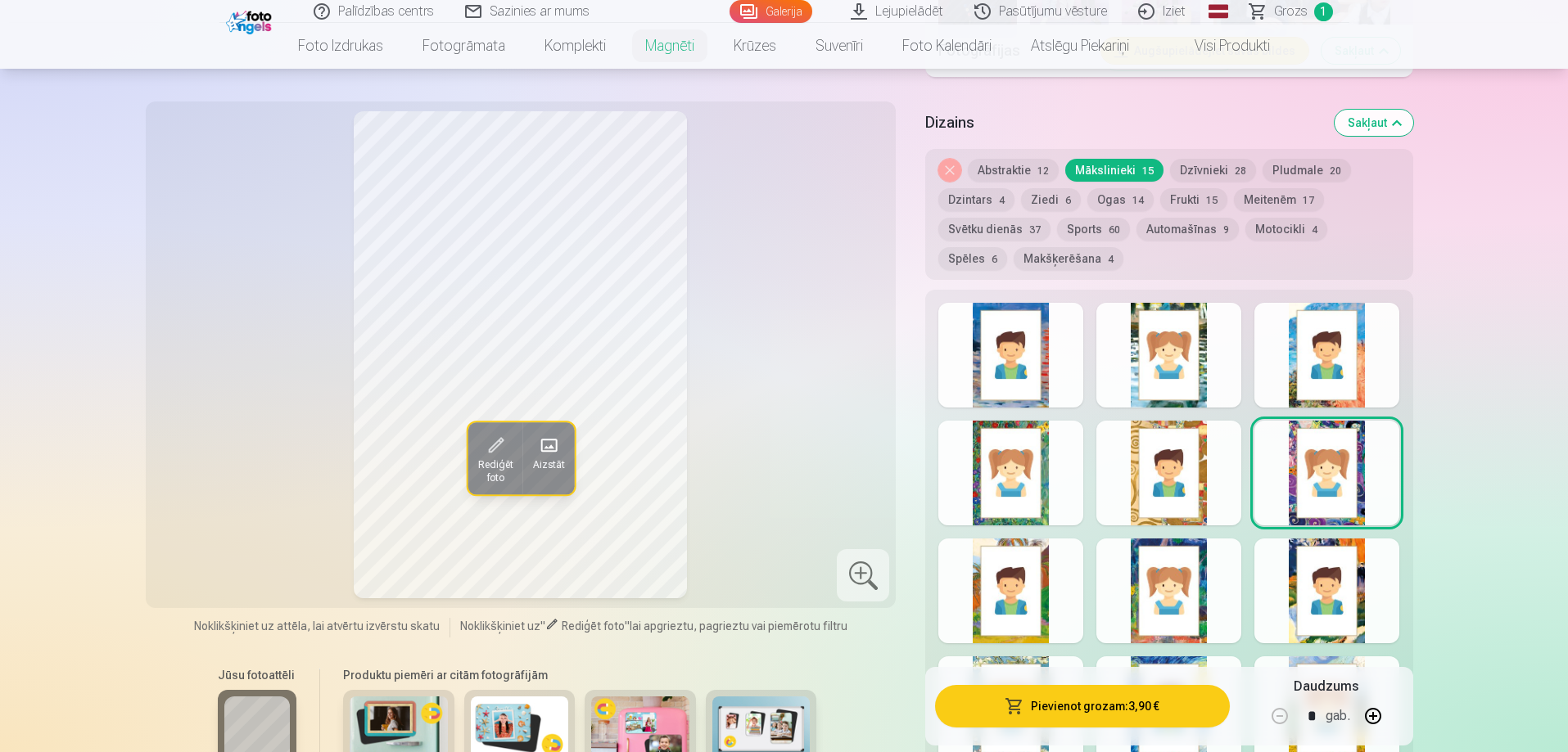
click at [1302, 158] on button "Pludmale 20" at bounding box center [1307, 169] width 88 height 23
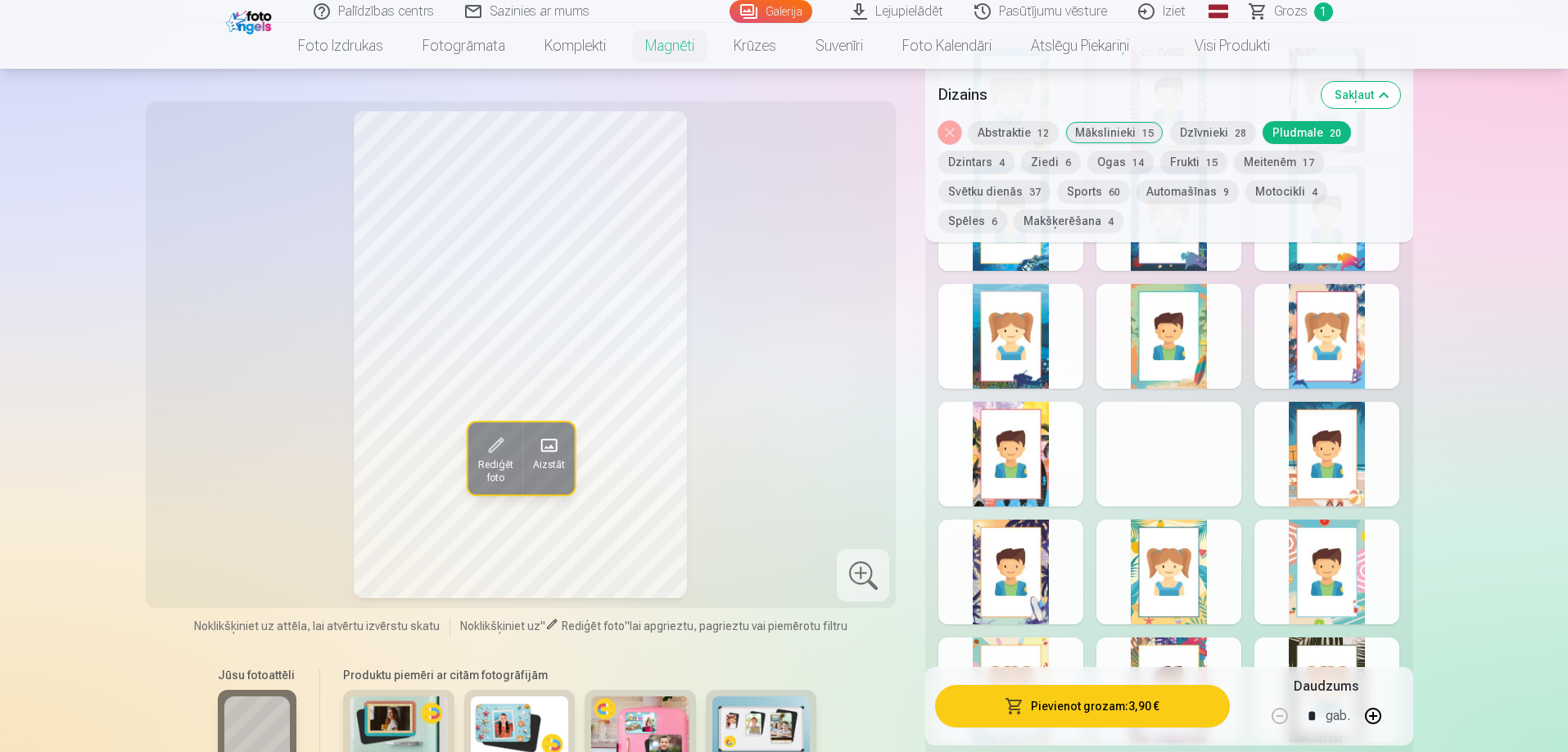
scroll to position [1758, 0]
click at [1021, 441] on div at bounding box center [1011, 454] width 145 height 105
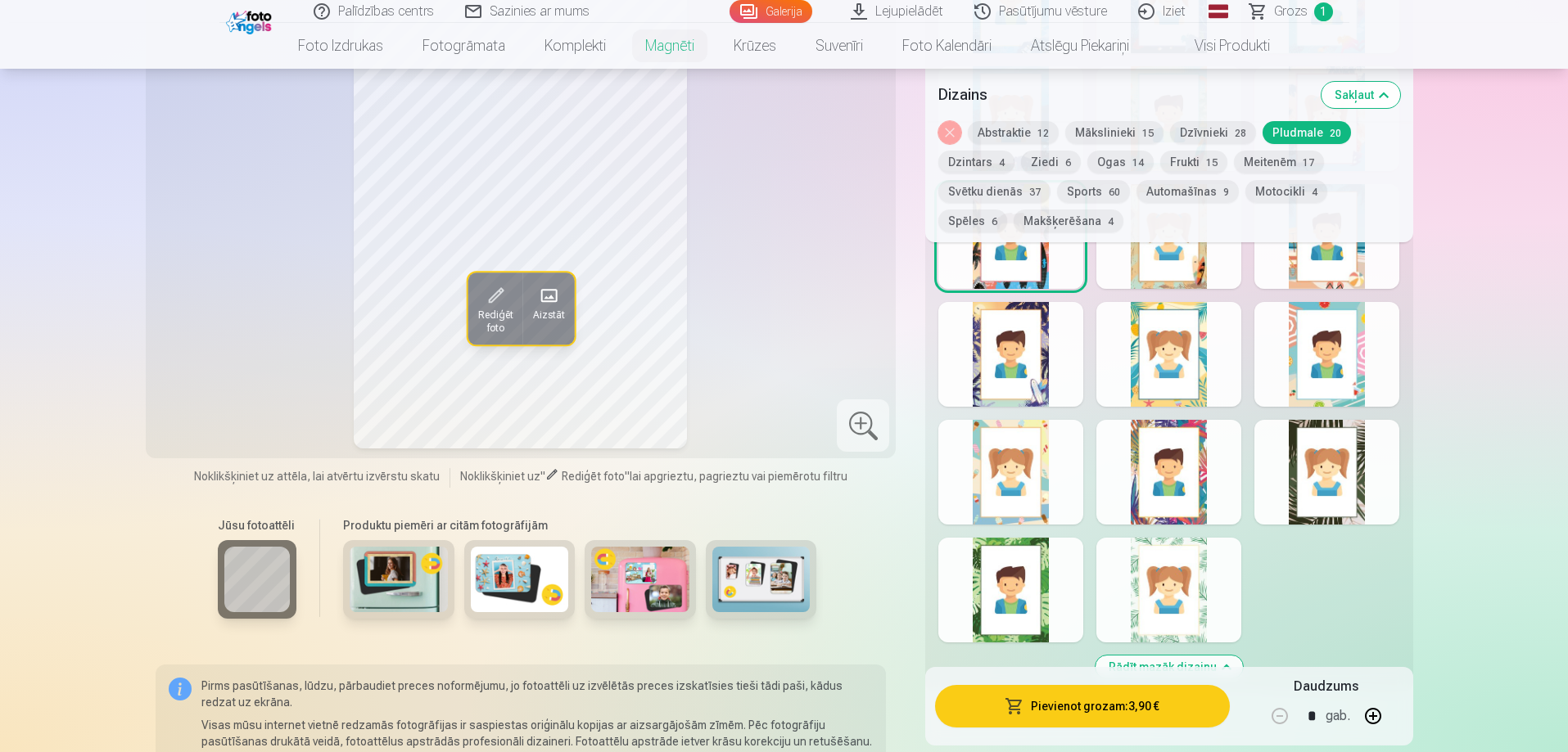
scroll to position [2004, 0]
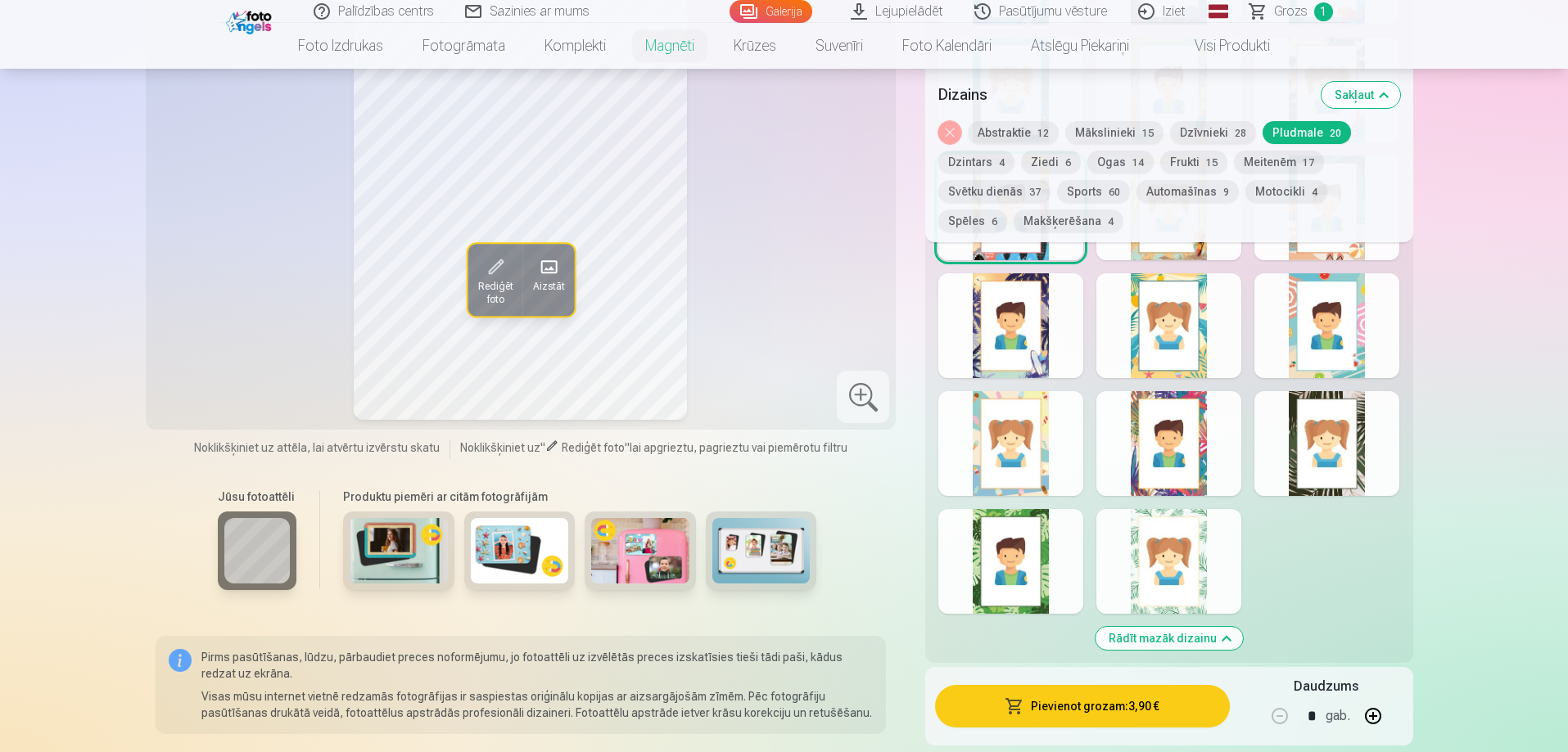
click at [1296, 407] on div at bounding box center [1327, 444] width 145 height 105
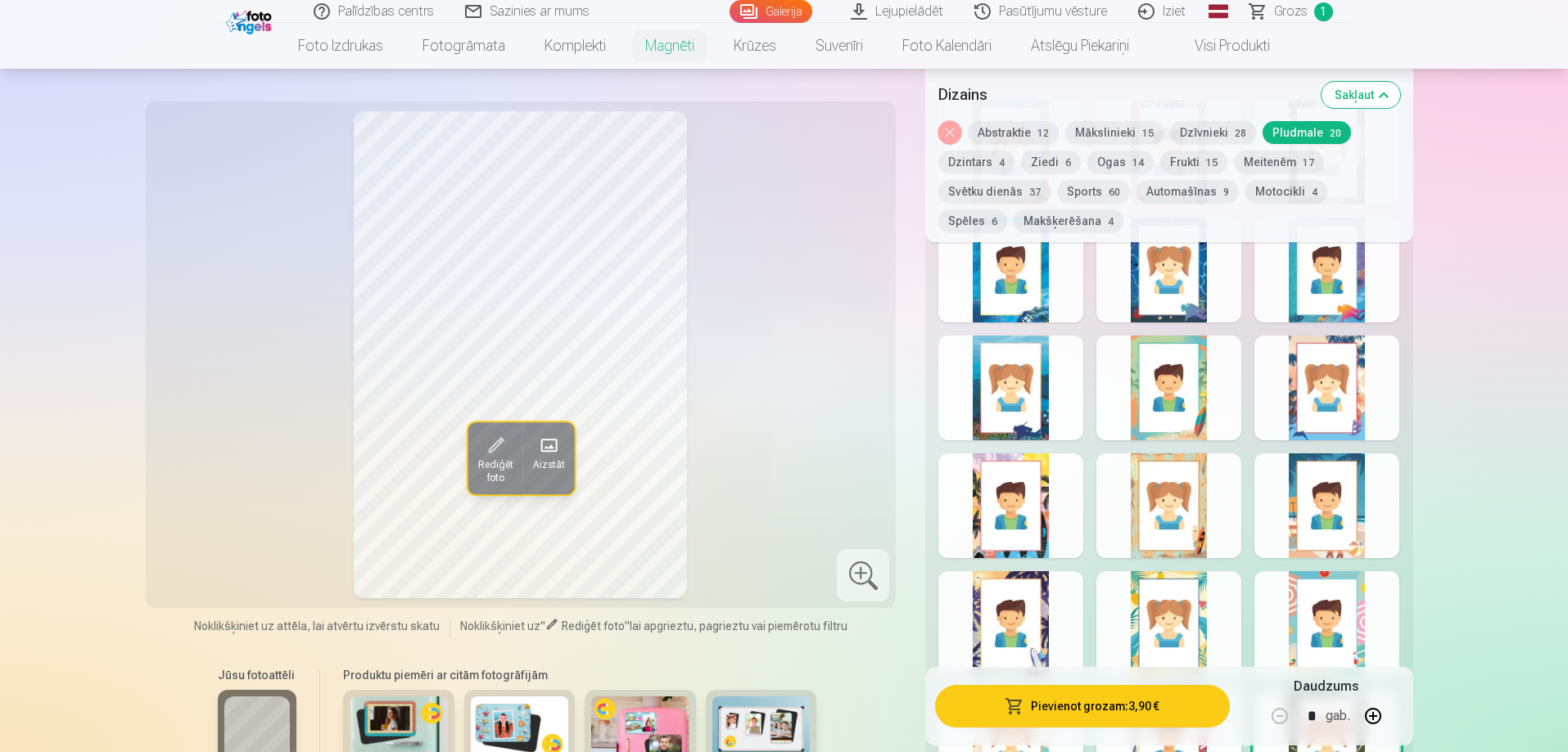
scroll to position [1677, 0]
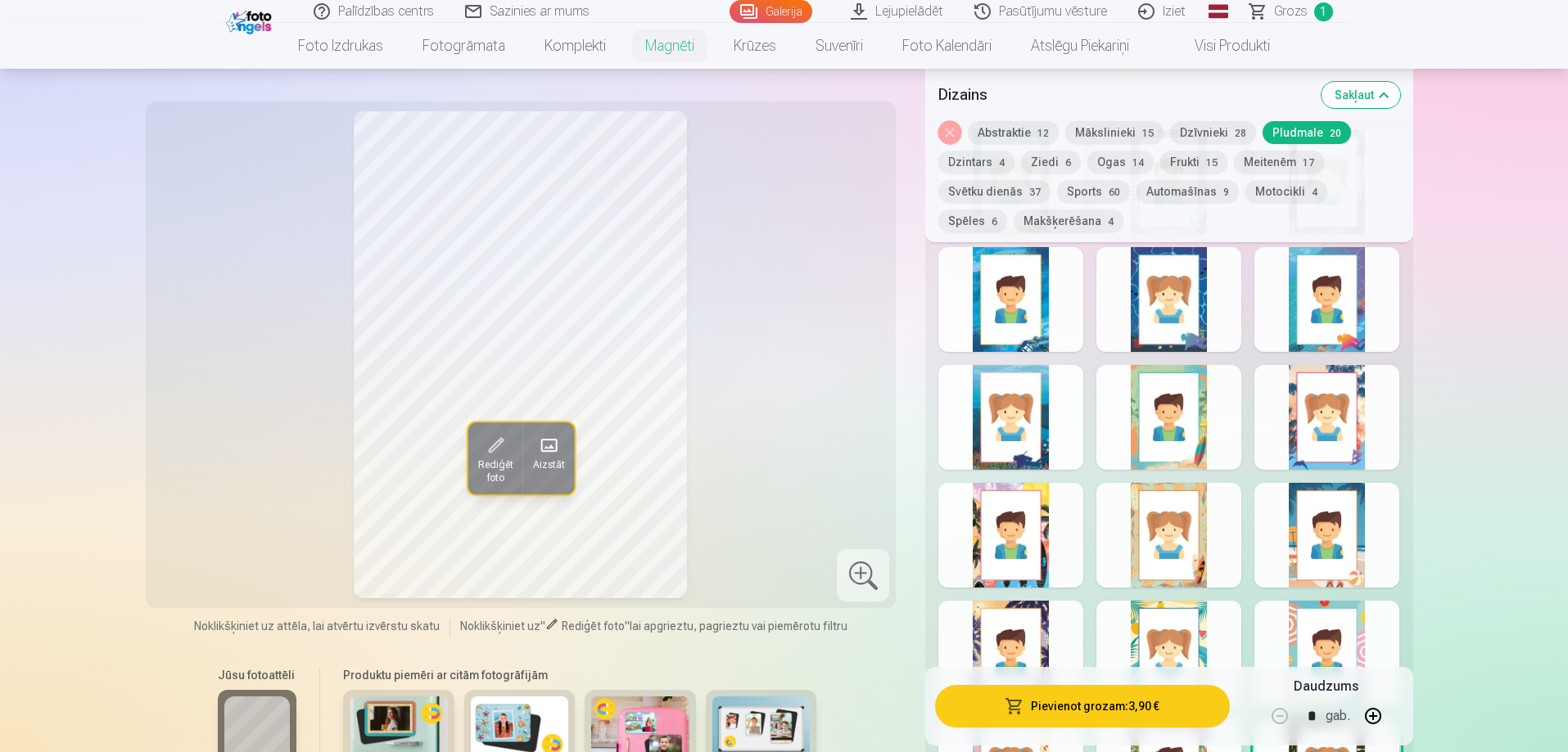
click at [1183, 193] on button "Automašīnas 9" at bounding box center [1188, 191] width 103 height 23
